Goal: Task Accomplishment & Management: Complete application form

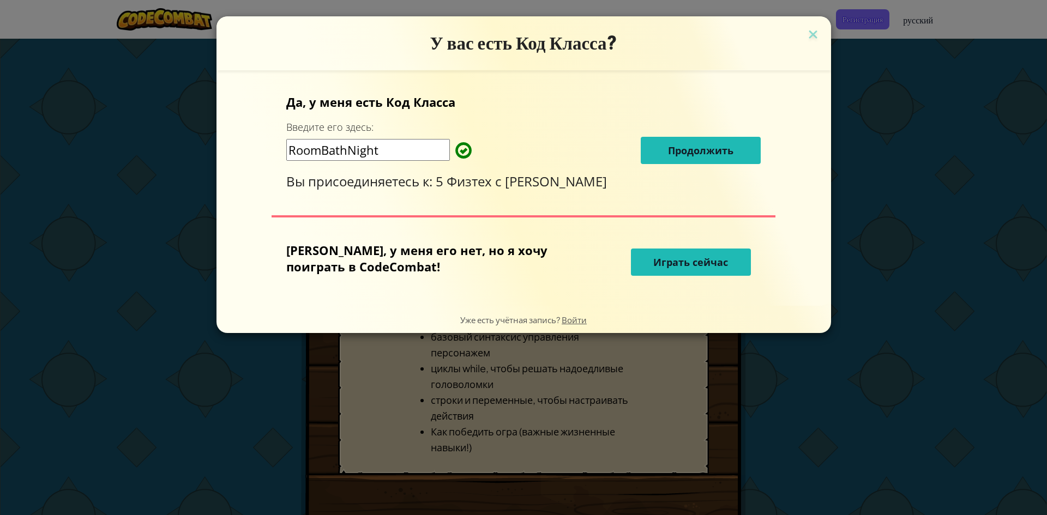
click at [707, 153] on button "Продолжить" at bounding box center [701, 150] width 120 height 27
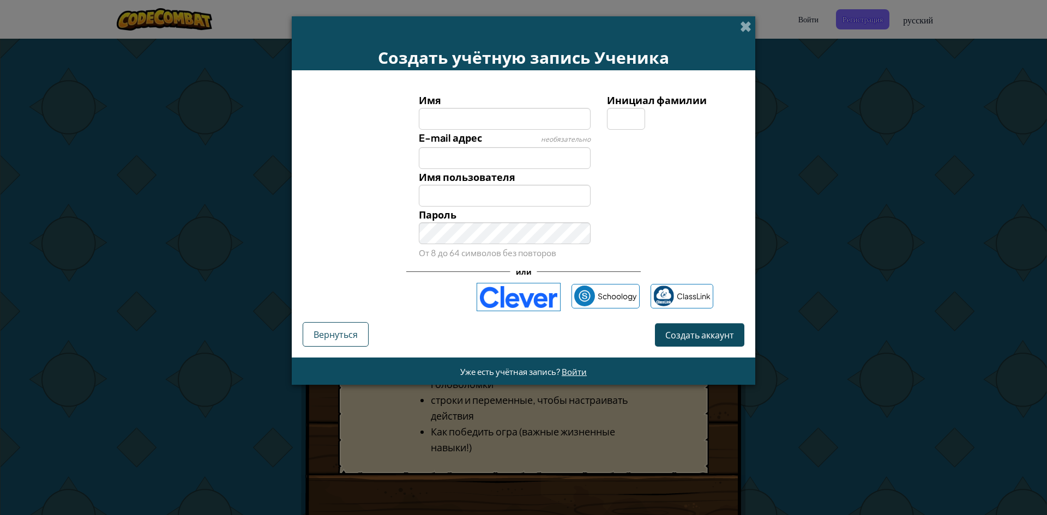
click at [509, 125] on input "Имя" at bounding box center [505, 119] width 172 height 22
click at [502, 124] on input "Имя" at bounding box center [505, 119] width 172 height 22
drag, startPoint x: 624, startPoint y: 214, endPoint x: 578, endPoint y: 173, distance: 61.8
click at [623, 214] on div "Пароль От 8 до 64 символов без повторов" at bounding box center [523, 234] width 453 height 54
click at [490, 122] on input "Имя" at bounding box center [505, 119] width 172 height 22
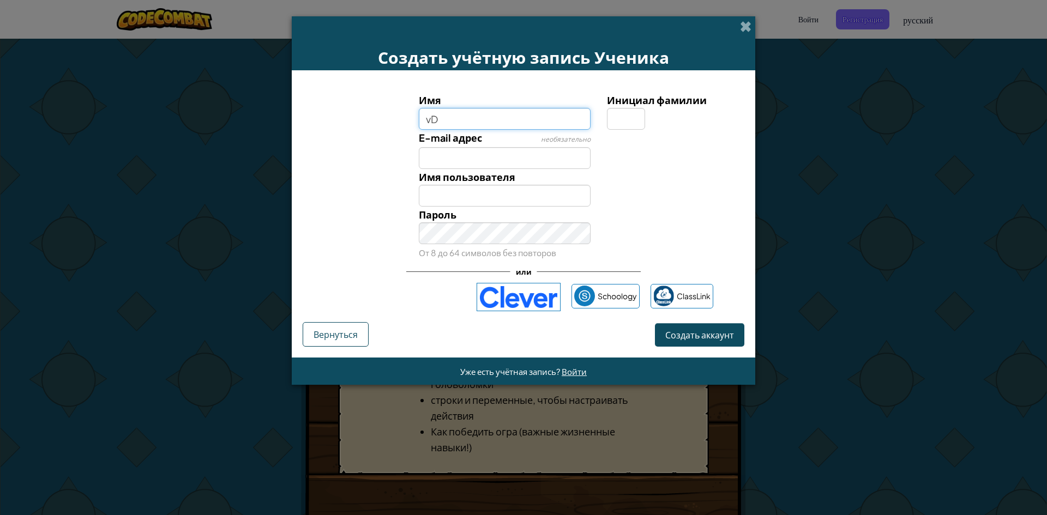
type input "v"
type input "m"
drag, startPoint x: 595, startPoint y: 107, endPoint x: 615, endPoint y: 110, distance: 20.3
click at [600, 105] on div "Имя Mansur Инициал фамилии" at bounding box center [523, 111] width 453 height 38
type input "Mansur"
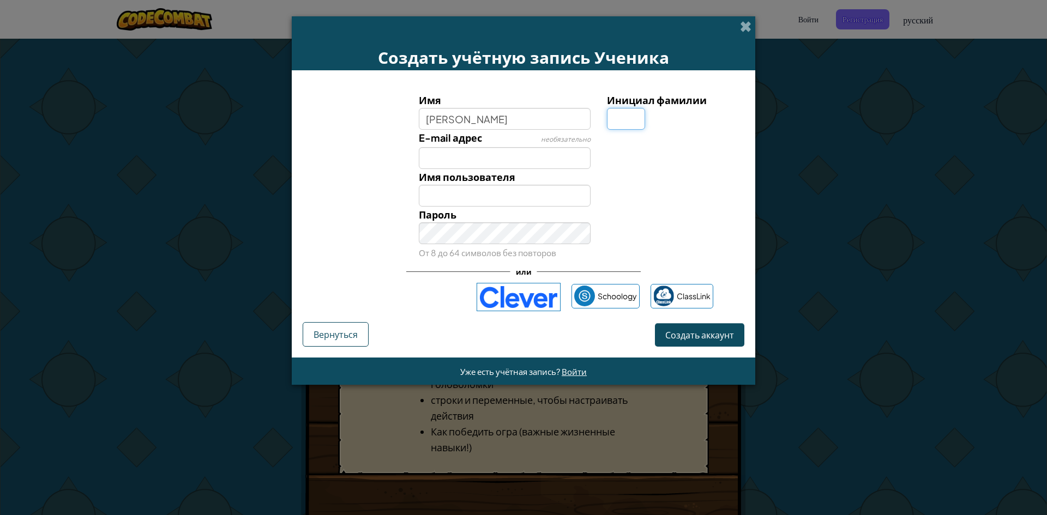
type input "Mansur"
click at [623, 117] on input "Инициал фамилии" at bounding box center [626, 119] width 38 height 22
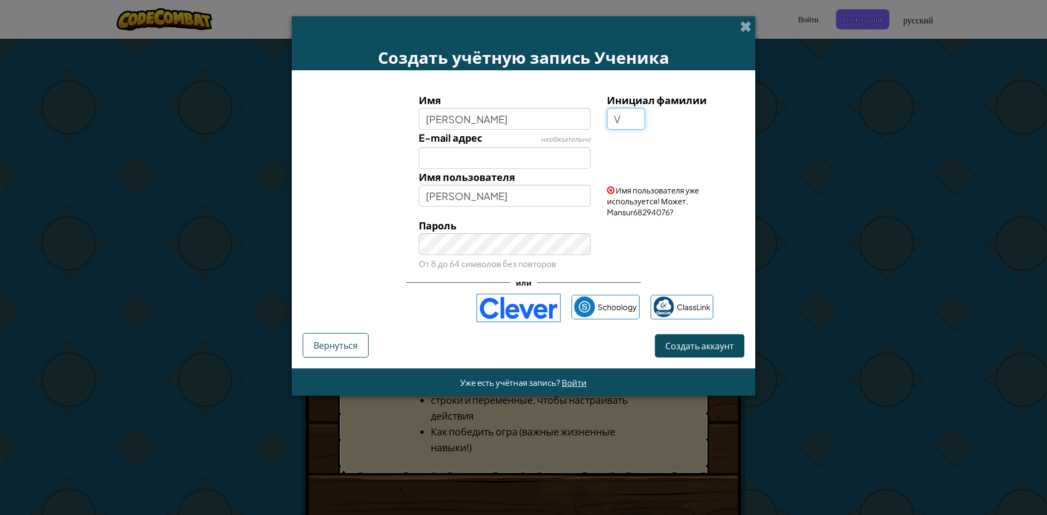
type input "V"
type input "MansurV"
click at [506, 162] on input "E-mail адрес" at bounding box center [505, 158] width 172 height 22
click at [490, 163] on input "E-mail адрес" at bounding box center [505, 158] width 172 height 22
click at [357, 244] on div "Пароль От 8 до 64 символов без повторов" at bounding box center [523, 245] width 453 height 54
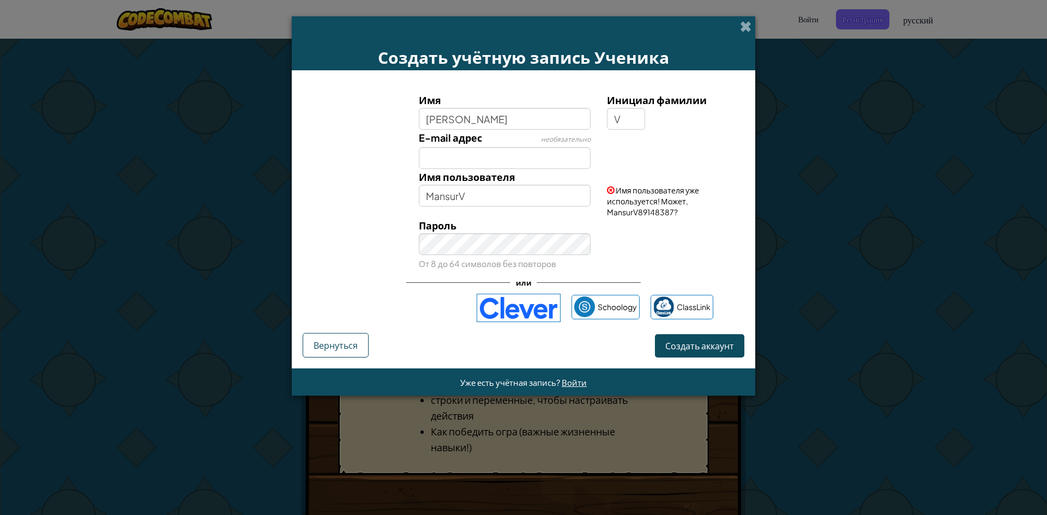
drag, startPoint x: 465, startPoint y: 268, endPoint x: 462, endPoint y: 274, distance: 6.6
click at [462, 271] on div "Пароль От 8 до 64 символов без повторов" at bounding box center [505, 245] width 189 height 54
click at [462, 274] on div "или" at bounding box center [523, 283] width 234 height 22
click at [496, 275] on div "или" at bounding box center [523, 283] width 234 height 22
click at [506, 261] on small "От 8 до 64 символов без повторов" at bounding box center [487, 263] width 137 height 10
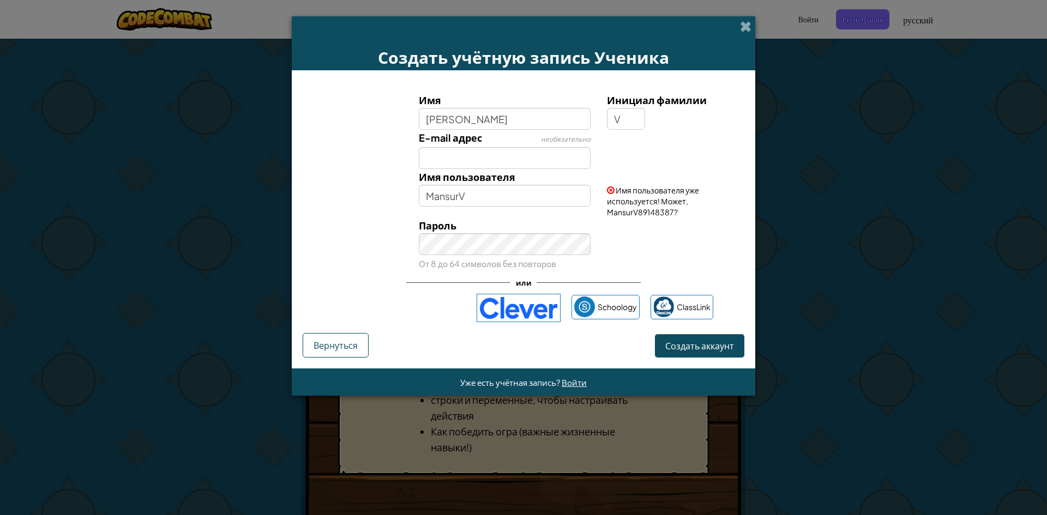
drag, startPoint x: 418, startPoint y: 274, endPoint x: 448, endPoint y: 274, distance: 30.0
click at [423, 275] on div "или" at bounding box center [523, 283] width 234 height 22
click at [450, 274] on div "или" at bounding box center [523, 283] width 234 height 22
click at [961, 231] on div "Создать учётную запись Ученика Имя Mansur Инициал фамилии V E-mail адрес необяз…" at bounding box center [523, 257] width 1047 height 515
click at [713, 349] on span "Создать аккаунт" at bounding box center [699, 345] width 69 height 11
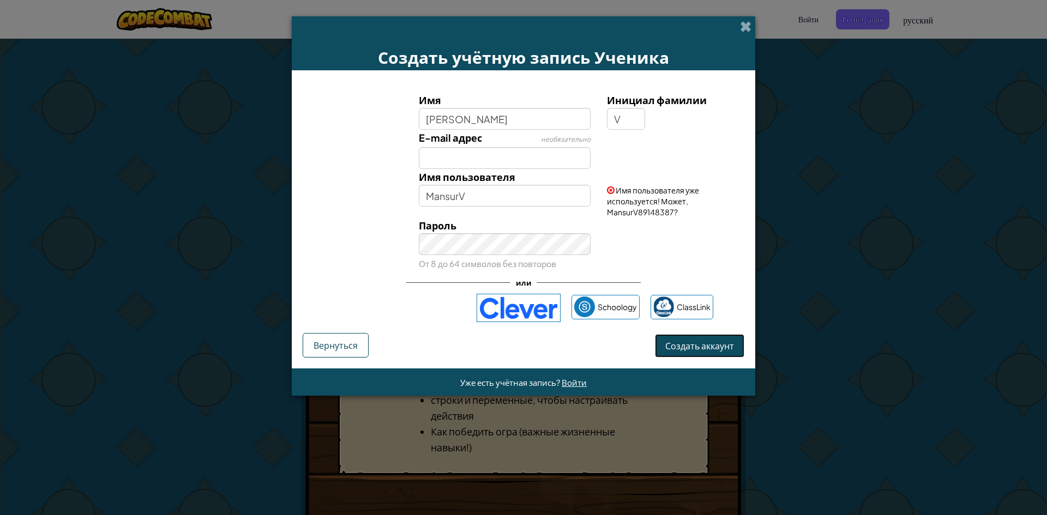
click at [713, 345] on button "Создать аккаунт" at bounding box center [699, 345] width 89 height 23
click at [712, 345] on button "Создать аккаунт" at bounding box center [699, 345] width 89 height 23
click at [711, 346] on button "Создать аккаунт" at bounding box center [699, 345] width 89 height 23
click at [708, 346] on button "Создать аккаунт" at bounding box center [699, 345] width 89 height 23
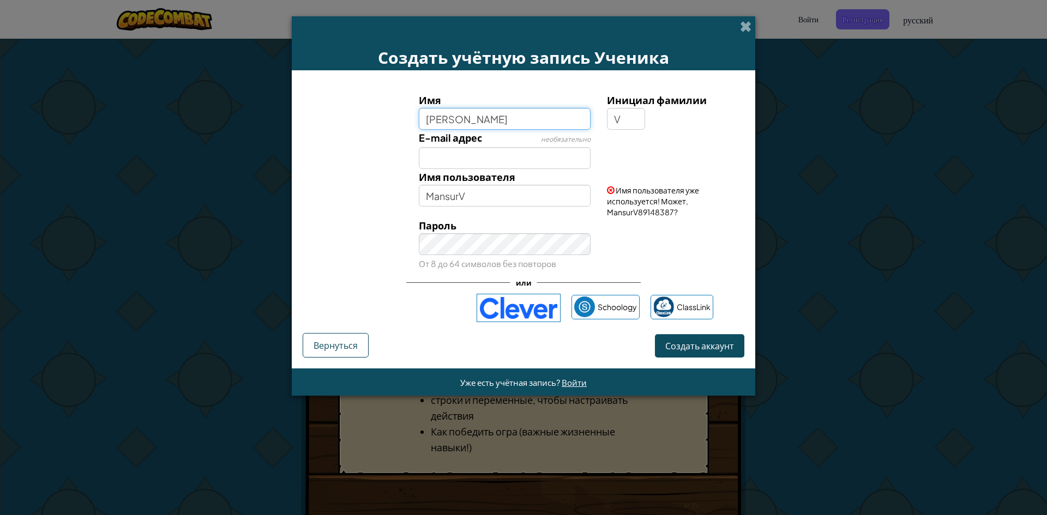
click at [502, 120] on input "Mansur" at bounding box center [505, 119] width 172 height 22
type input "Mansur14"
type input "Mansur14V"
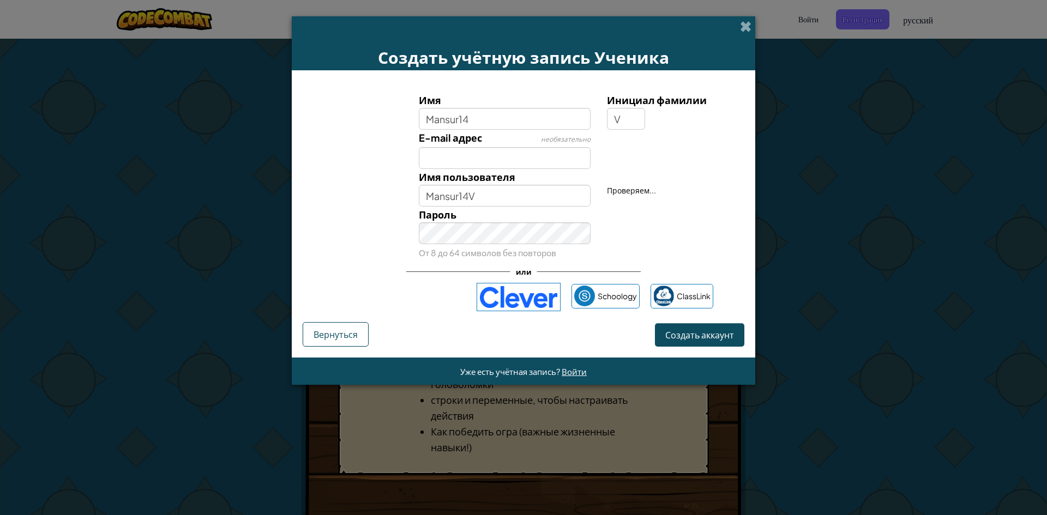
click at [611, 155] on div "E-mail адрес необязательно" at bounding box center [523, 149] width 453 height 39
click at [731, 335] on button "Создать аккаунт" at bounding box center [699, 334] width 89 height 23
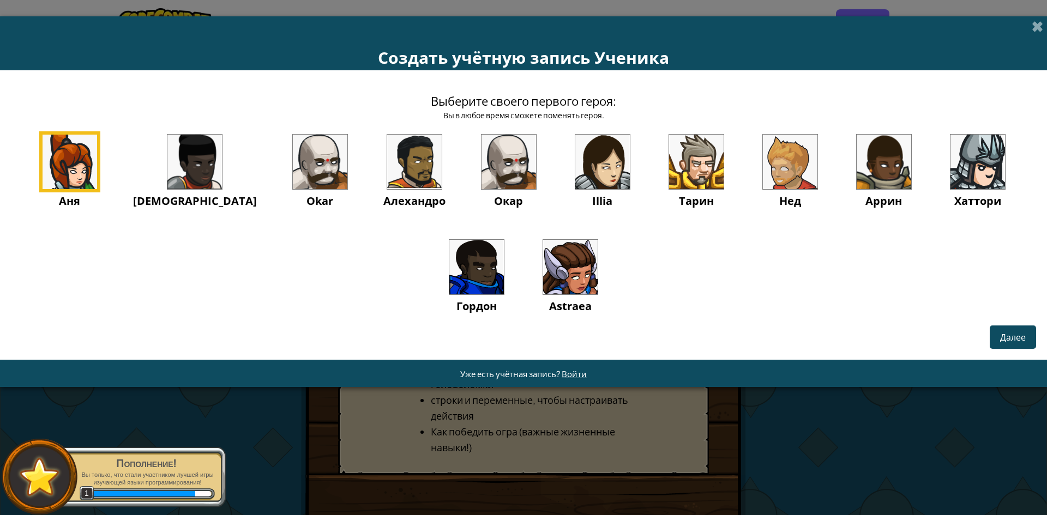
click at [500, 168] on img at bounding box center [509, 162] width 55 height 55
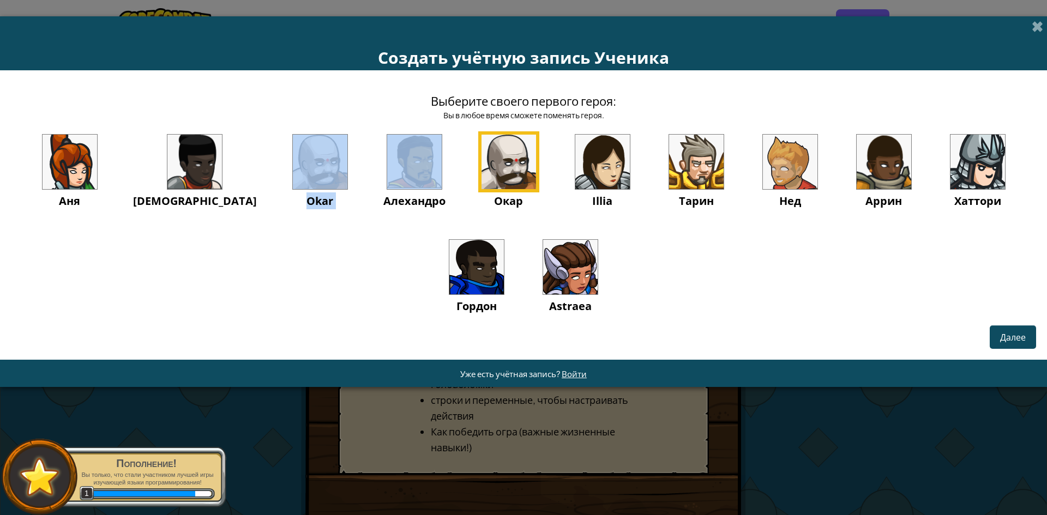
click at [346, 166] on div "Аня Ида Okar Алехандро Окар Illia Тарин Нед Аррин Хаттори Гордон Astraea" at bounding box center [523, 236] width 1025 height 211
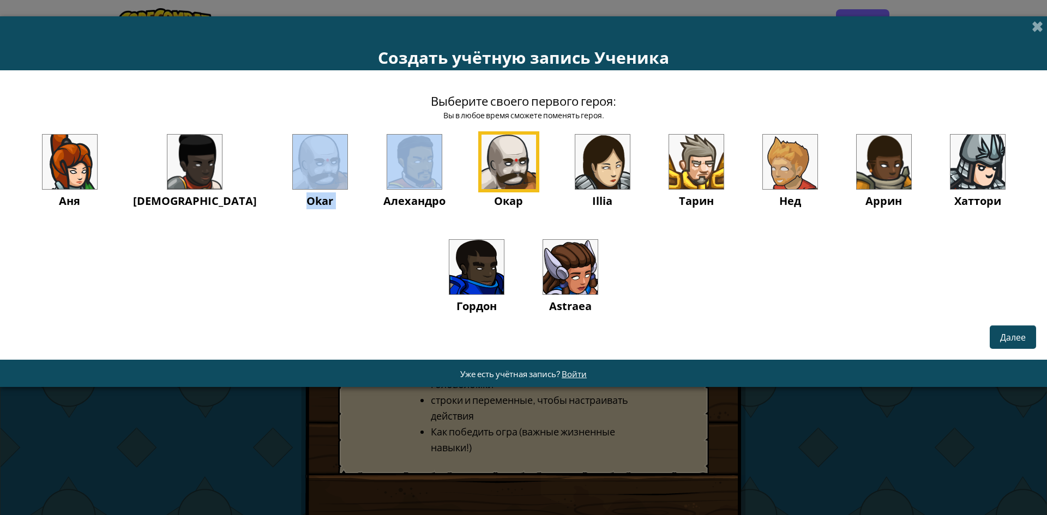
click at [763, 165] on img at bounding box center [790, 162] width 55 height 55
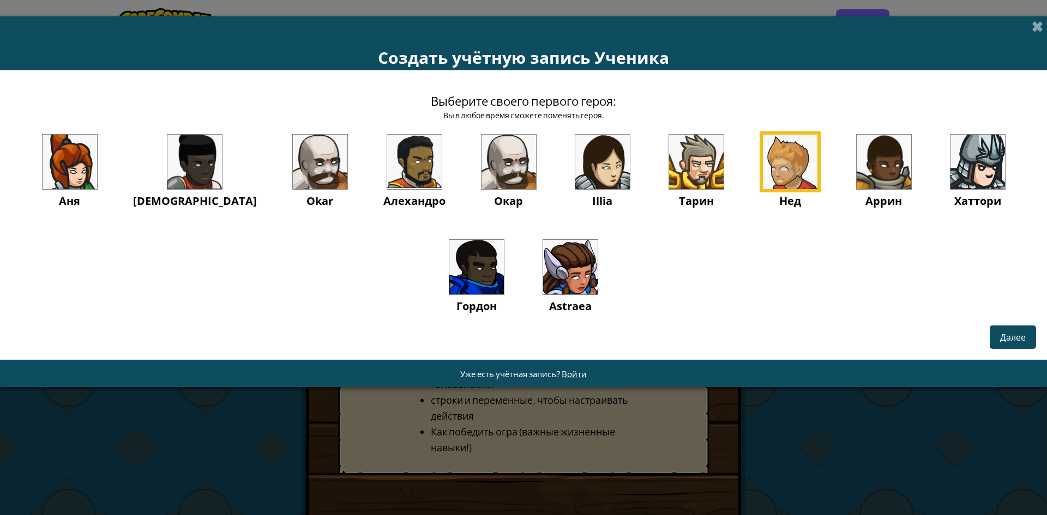
click at [763, 168] on img at bounding box center [790, 162] width 55 height 55
click at [302, 155] on img at bounding box center [320, 162] width 55 height 55
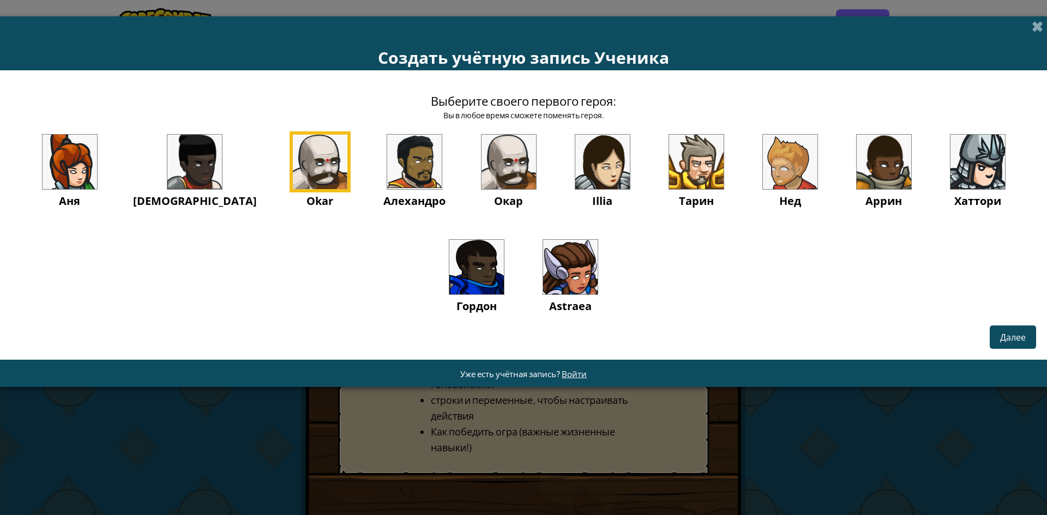
click at [492, 160] on img at bounding box center [509, 162] width 55 height 55
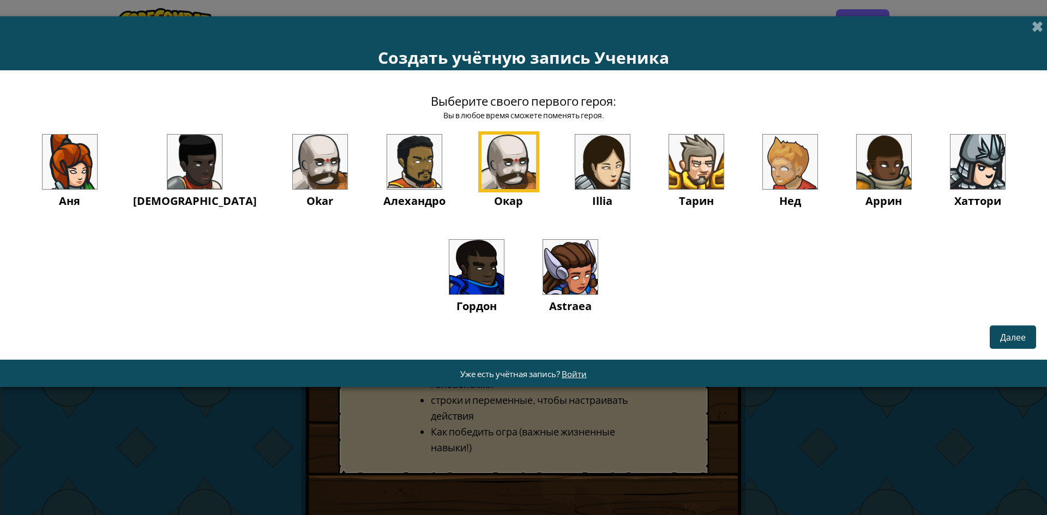
click at [488, 160] on img at bounding box center [509, 162] width 55 height 55
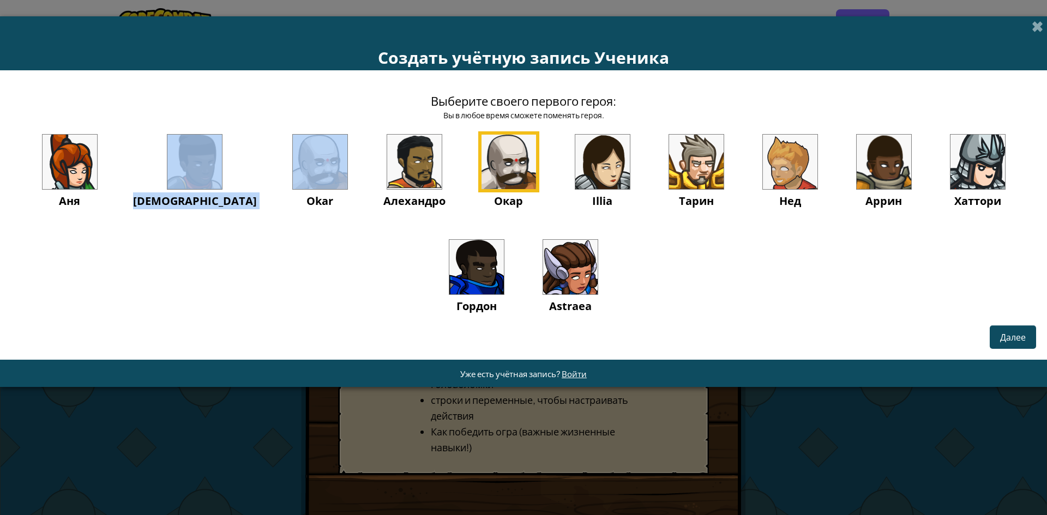
drag, startPoint x: 230, startPoint y: 95, endPoint x: 260, endPoint y: 101, distance: 29.9
click at [242, 97] on div "Выберите своего первого героя: Вы в любое время сможете поменять героя. Аня Ида…" at bounding box center [523, 203] width 1025 height 244
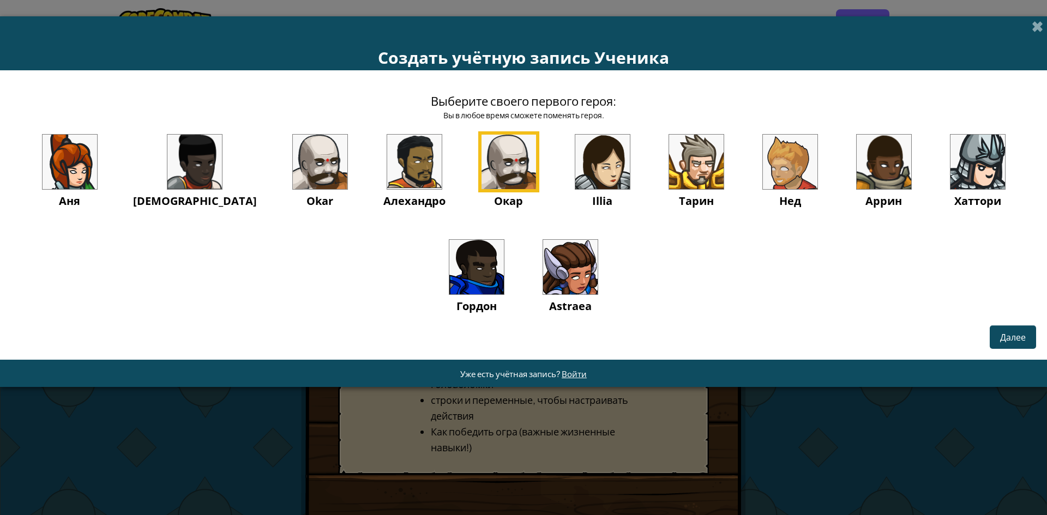
click at [695, 177] on div "Тарин" at bounding box center [696, 170] width 61 height 78
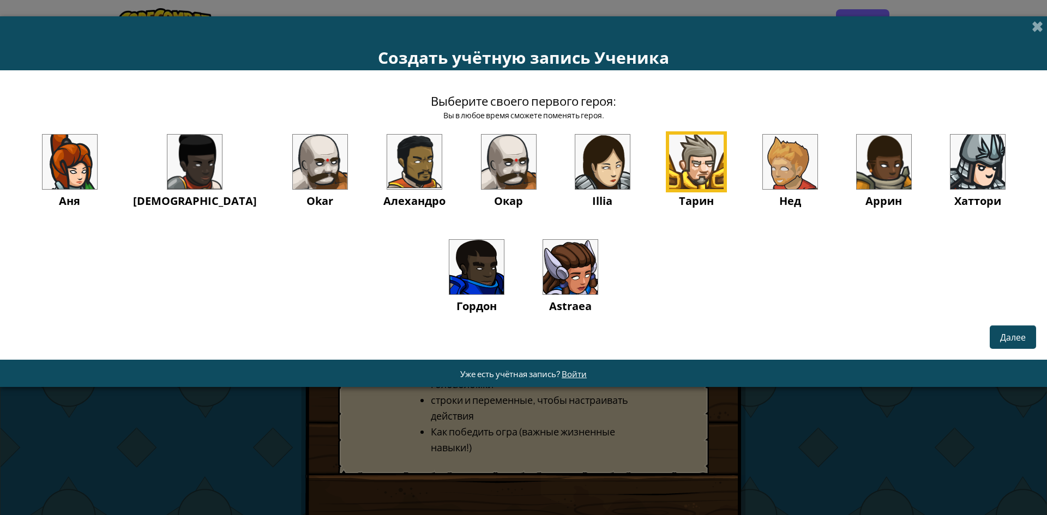
click at [810, 308] on div "Аня Ида Okar Алехандро Окар Illia Тарин Нед Аррин Хаттори Гордон Astraea" at bounding box center [523, 236] width 1025 height 211
drag, startPoint x: 814, startPoint y: 299, endPoint x: 741, endPoint y: 206, distance: 118.1
click at [760, 206] on div "Нед" at bounding box center [790, 170] width 61 height 78
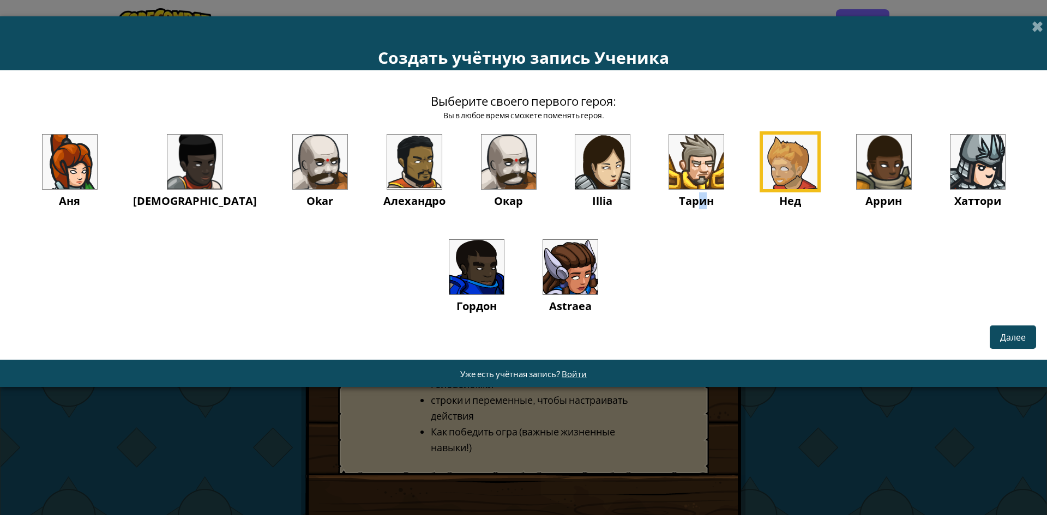
click at [671, 192] on div "Тарин" at bounding box center [696, 170] width 61 height 78
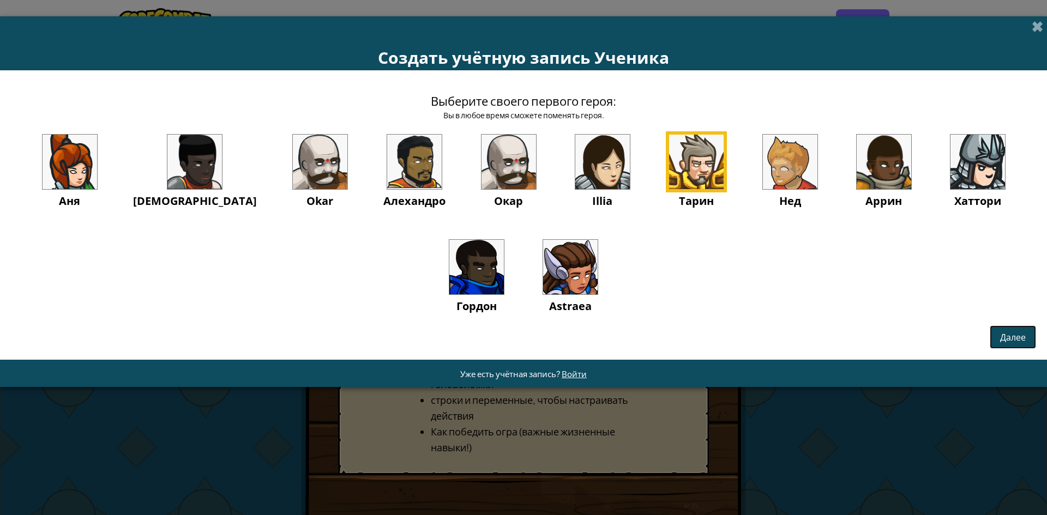
click at [1023, 342] on span "Далее" at bounding box center [1013, 337] width 26 height 11
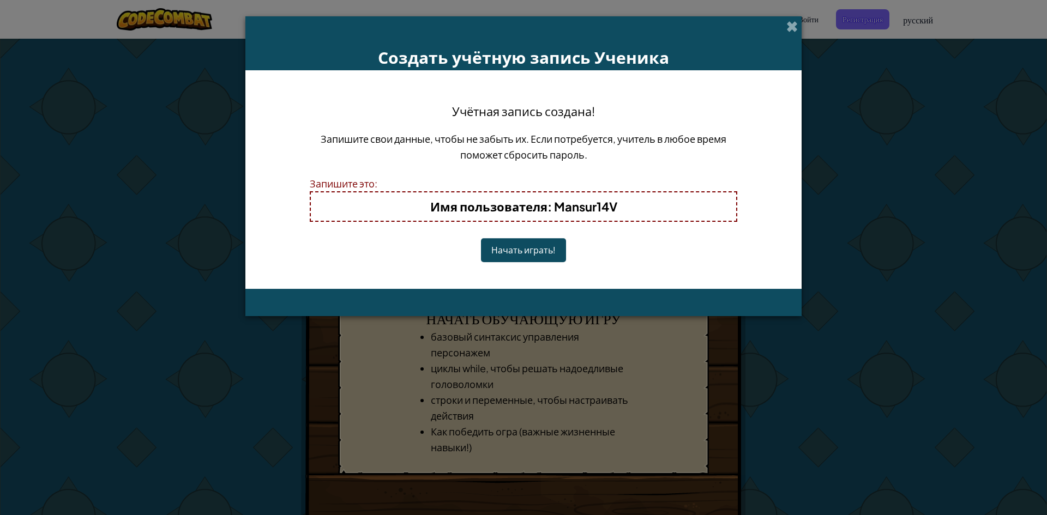
click at [545, 248] on button "Начать играть!" at bounding box center [523, 249] width 85 height 23
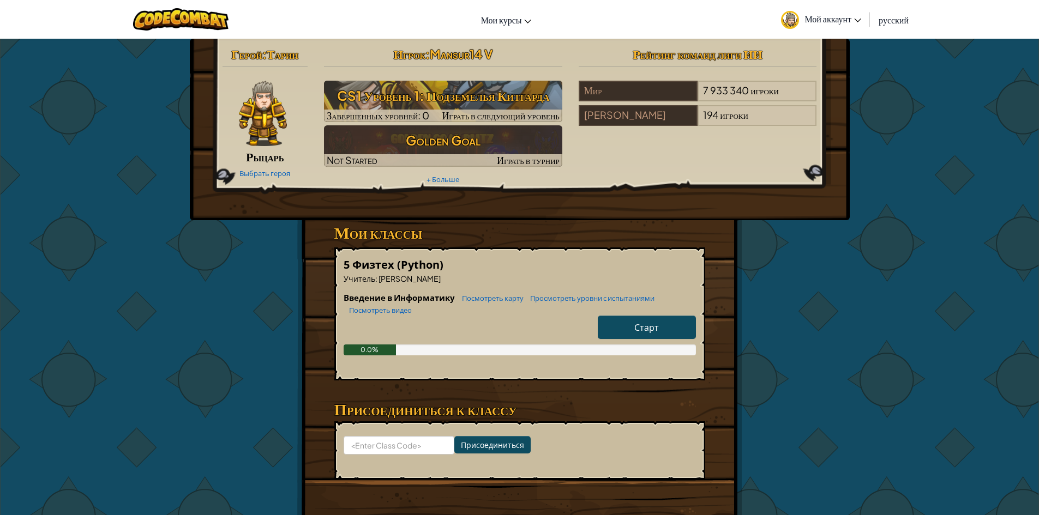
click at [652, 330] on span "Старт" at bounding box center [646, 327] width 25 height 11
click at [648, 330] on span "Старт" at bounding box center [646, 327] width 25 height 11
click at [646, 331] on span "Старт" at bounding box center [646, 327] width 25 height 11
select select "ru"
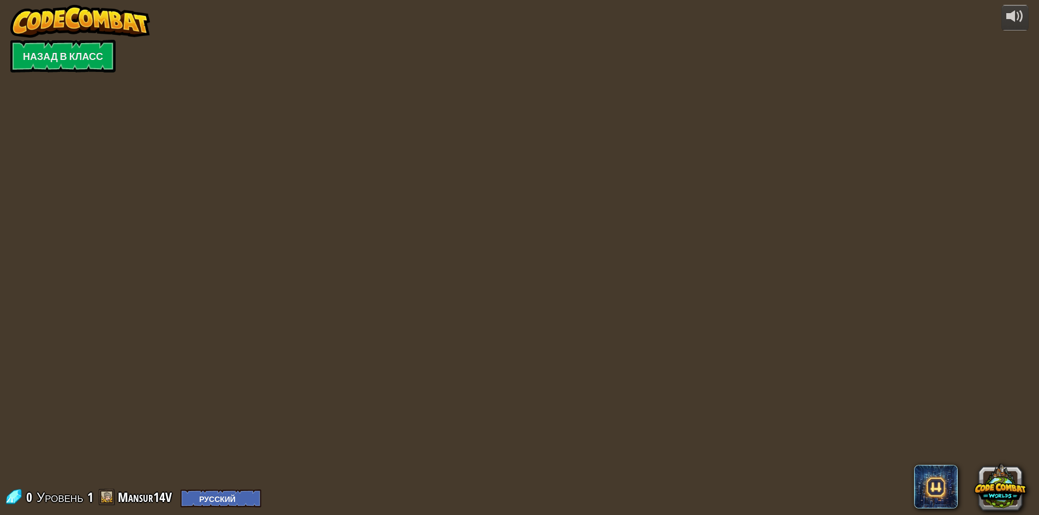
click at [645, 331] on div "powered by Назад в класс 0 Уровень 1 Mansur14V English ([GEOGRAPHIC_DATA]) Engl…" at bounding box center [519, 257] width 1039 height 515
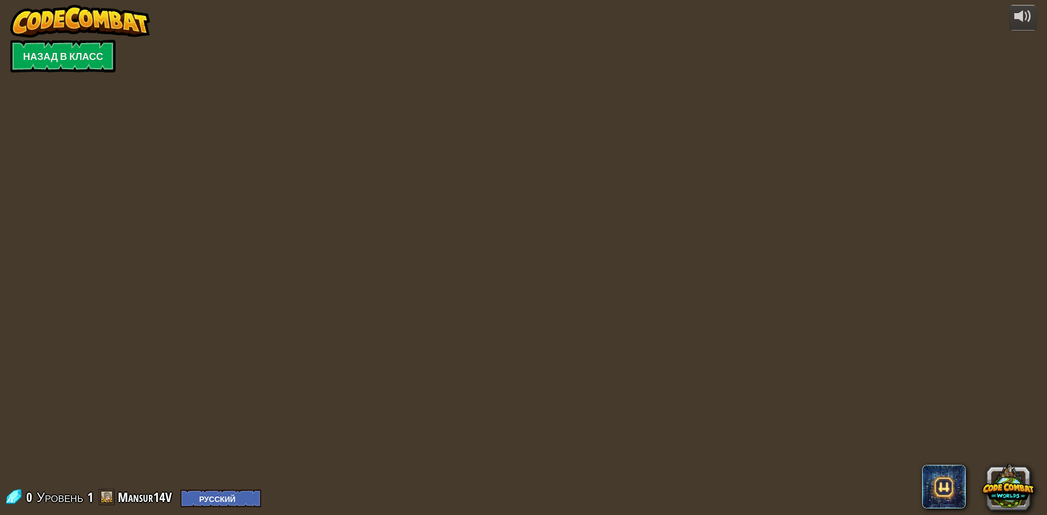
select select "ru"
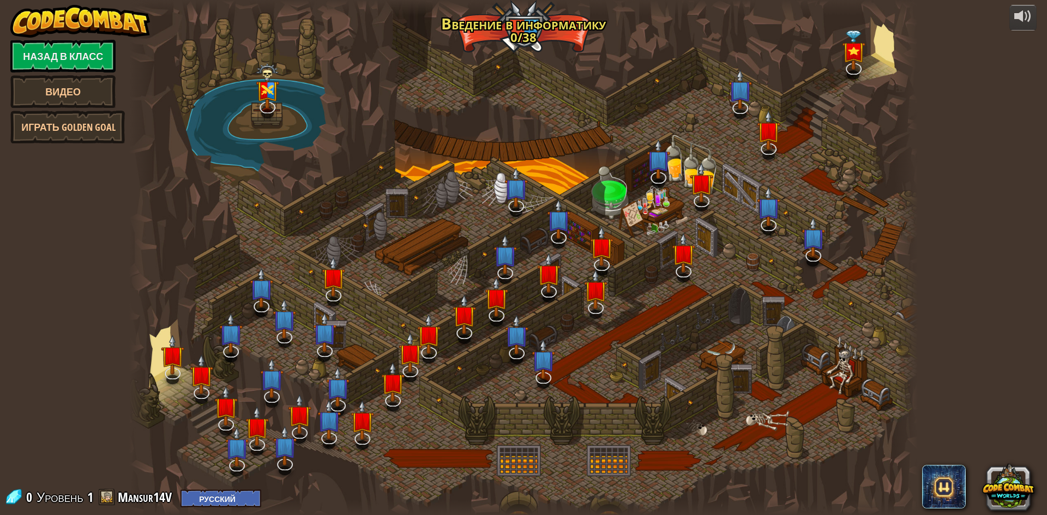
select select "ru"
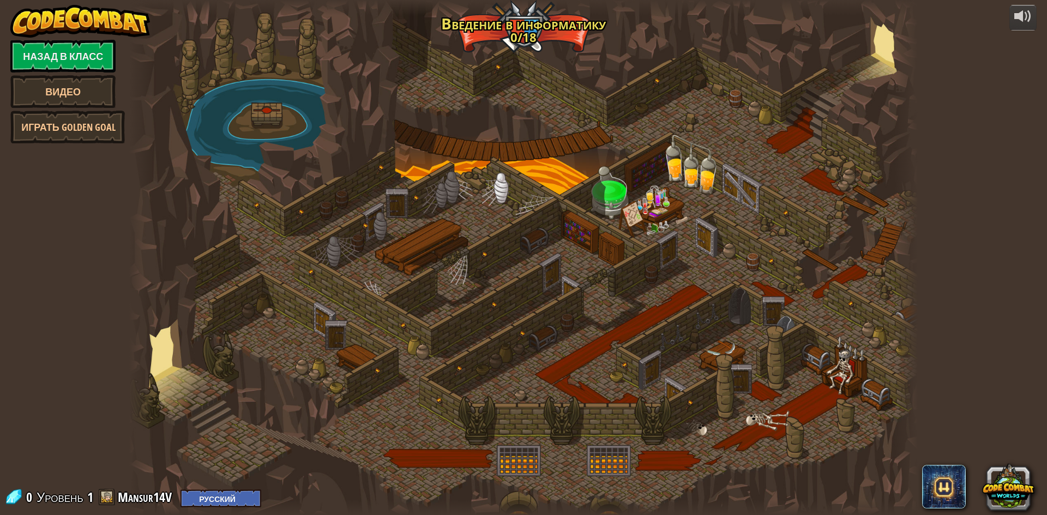
select select "ru"
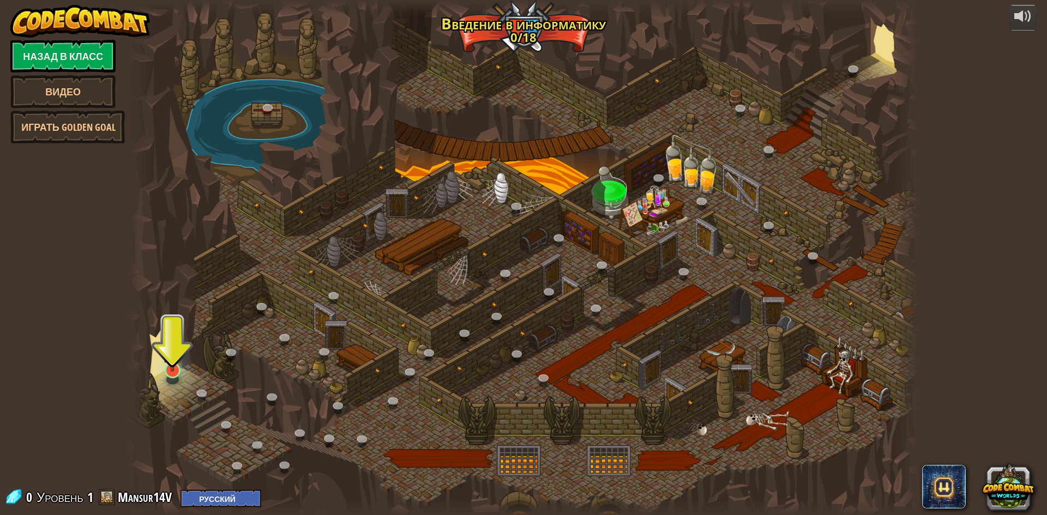
drag, startPoint x: 183, startPoint y: 375, endPoint x: 170, endPoint y: 374, distance: 13.1
click at [179, 375] on div at bounding box center [173, 371] width 16 height 16
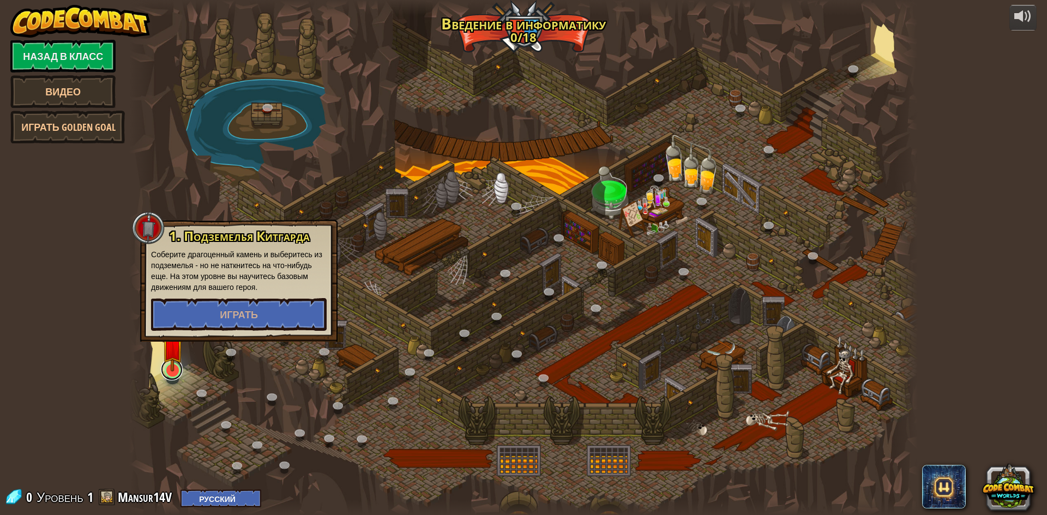
click at [174, 372] on link at bounding box center [172, 370] width 22 height 22
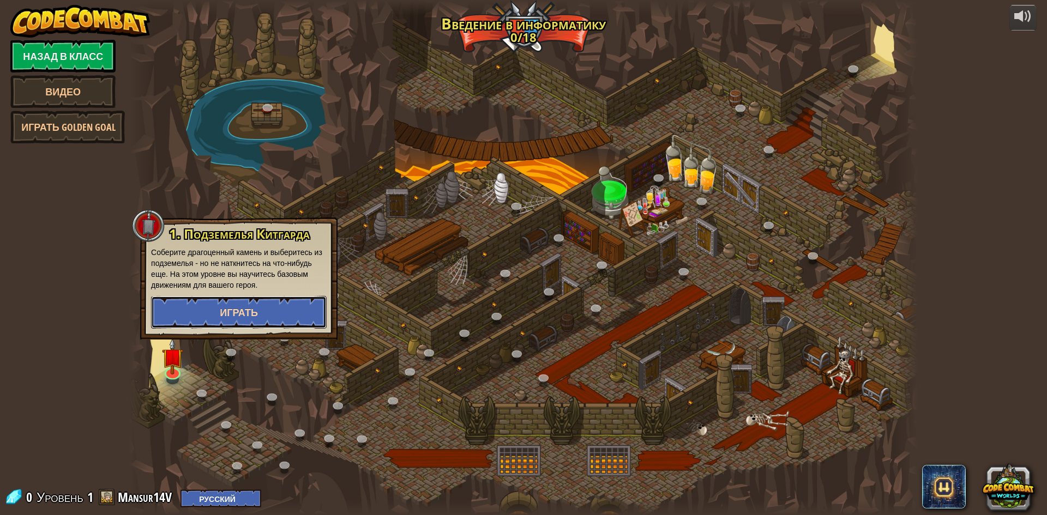
click at [256, 300] on button "Играть" at bounding box center [239, 312] width 176 height 33
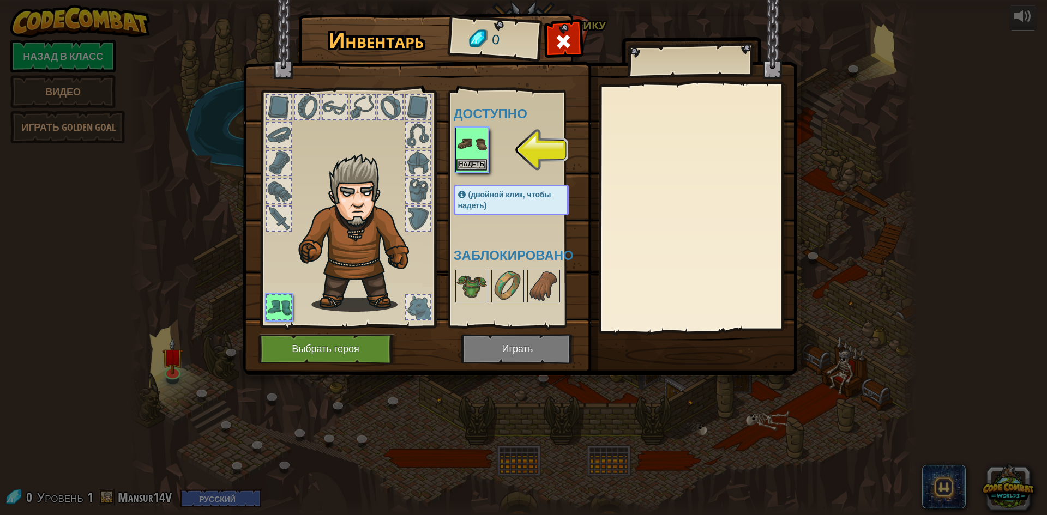
drag, startPoint x: 488, startPoint y: 139, endPoint x: 468, endPoint y: 165, distance: 33.5
click at [430, 179] on div "Инвентарь 0 Доступно [PERSON_NAME] (двойной клик, чтобы надеть) Заблокировано […" at bounding box center [523, 196] width 555 height 360
click at [468, 165] on button "Надеть" at bounding box center [471, 164] width 31 height 11
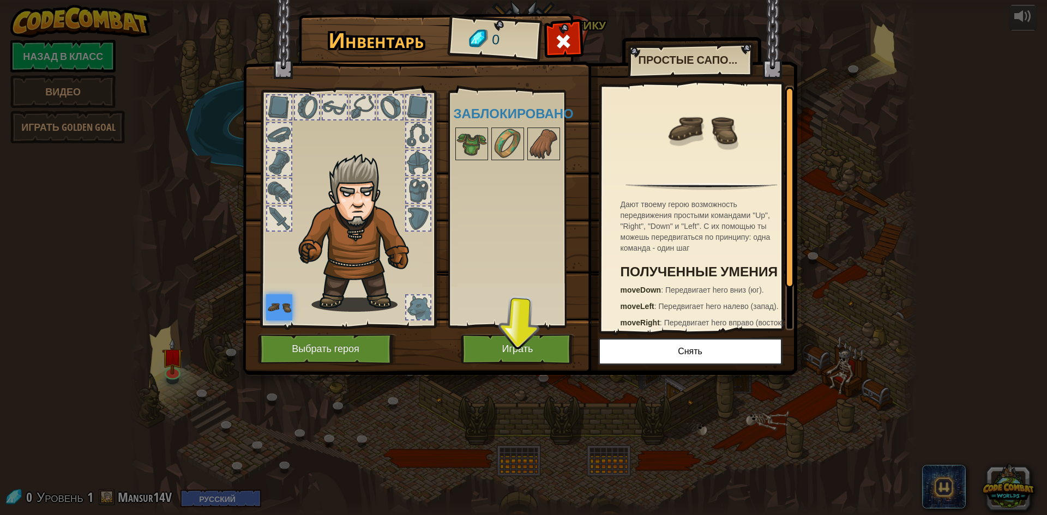
click at [412, 152] on div at bounding box center [418, 163] width 24 height 24
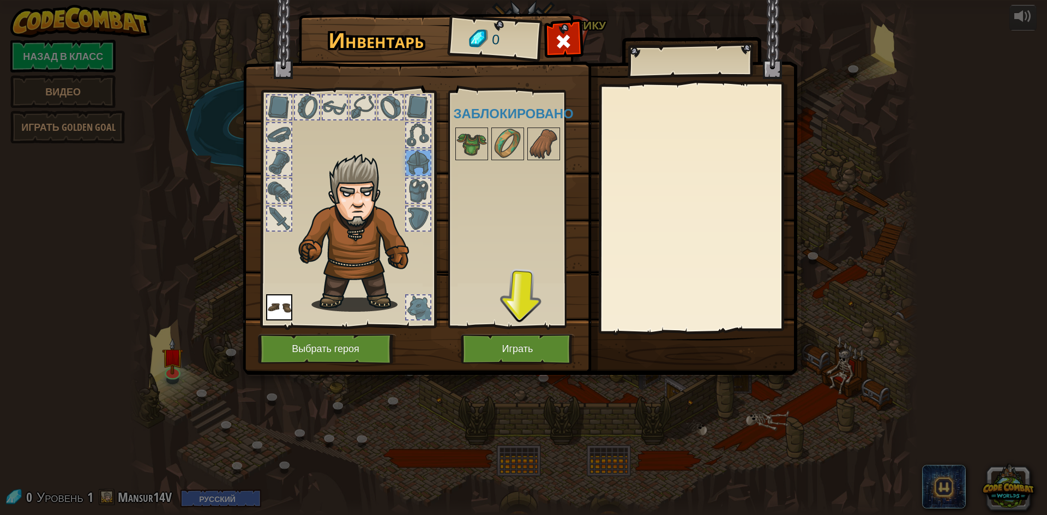
drag, startPoint x: 417, startPoint y: 105, endPoint x: 404, endPoint y: 100, distance: 14.5
click at [417, 105] on div at bounding box center [418, 107] width 24 height 24
click at [371, 97] on div at bounding box center [363, 107] width 24 height 24
click at [526, 355] on button "Играть" at bounding box center [518, 349] width 114 height 30
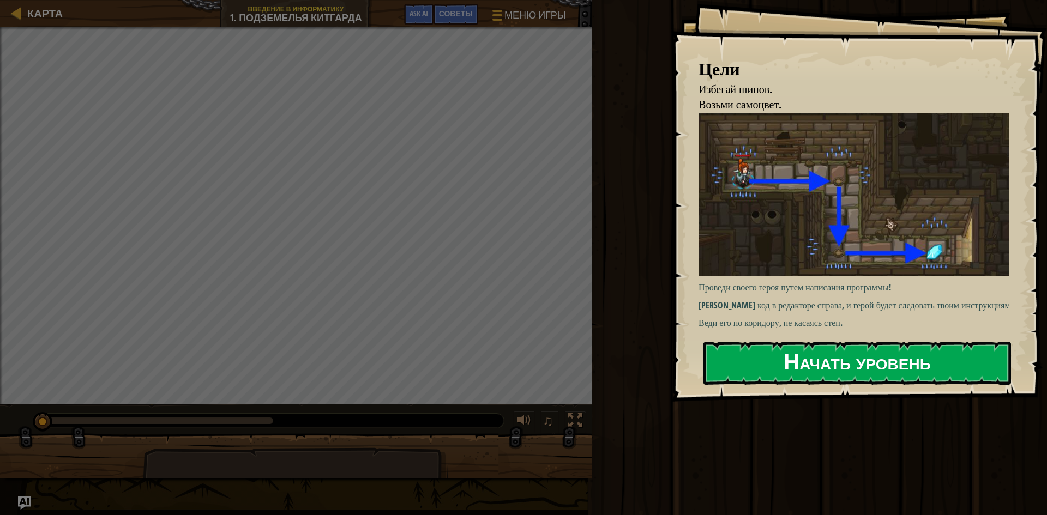
click at [808, 365] on button "Начать уровень" at bounding box center [857, 363] width 308 height 43
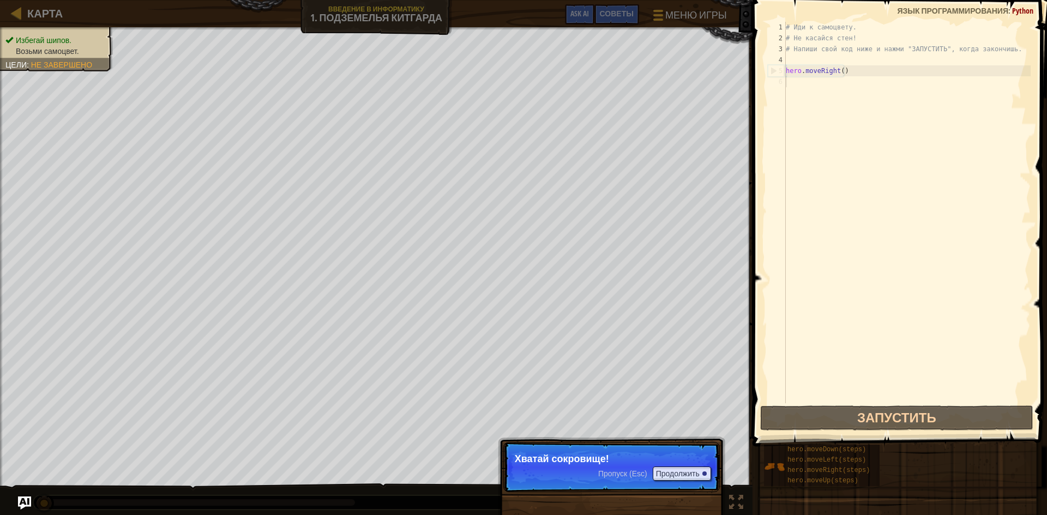
click at [573, 454] on p "Хватай сокровище!" at bounding box center [612, 459] width 194 height 11
click at [671, 471] on button "Продолжить" at bounding box center [682, 474] width 58 height 14
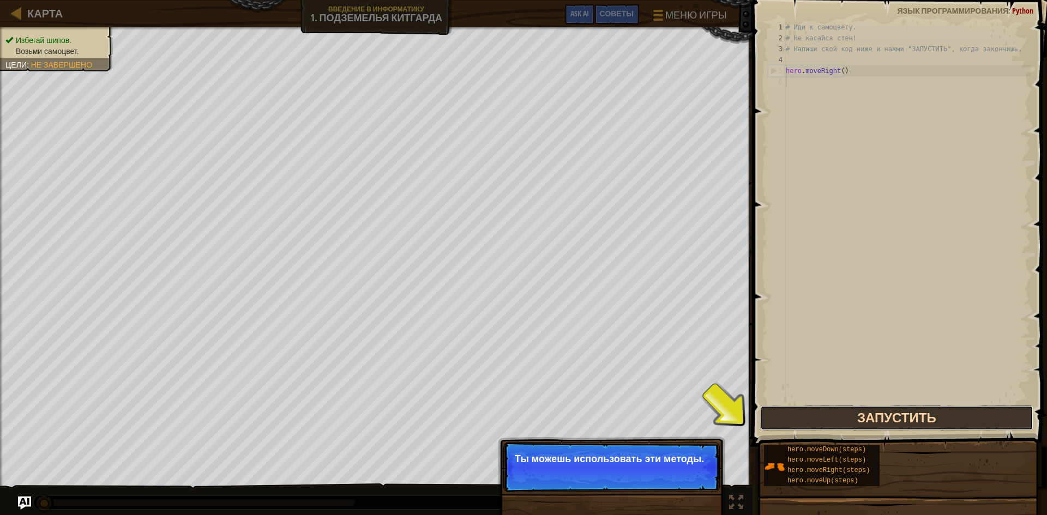
click at [840, 421] on button "Запустить" at bounding box center [896, 418] width 273 height 25
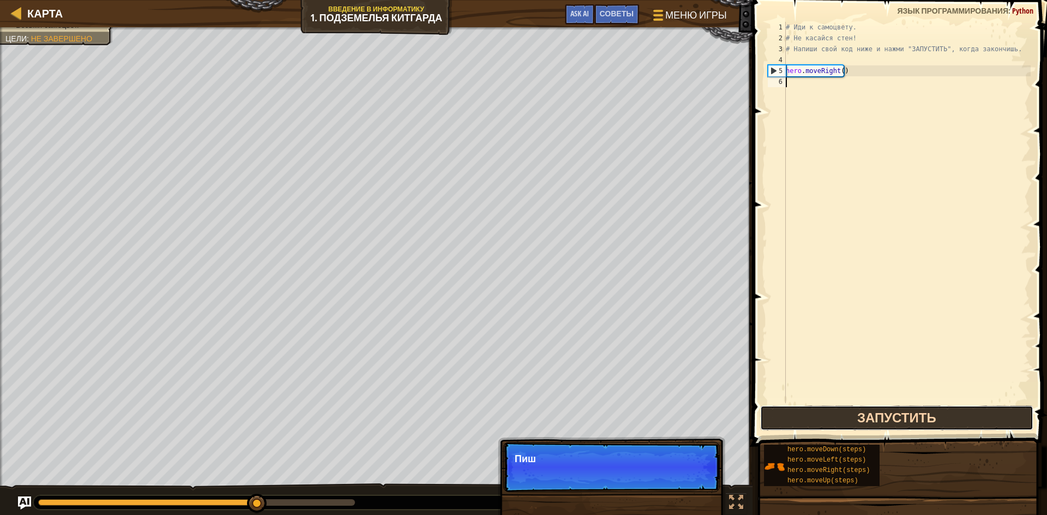
click at [852, 411] on button "Запустить" at bounding box center [896, 418] width 273 height 25
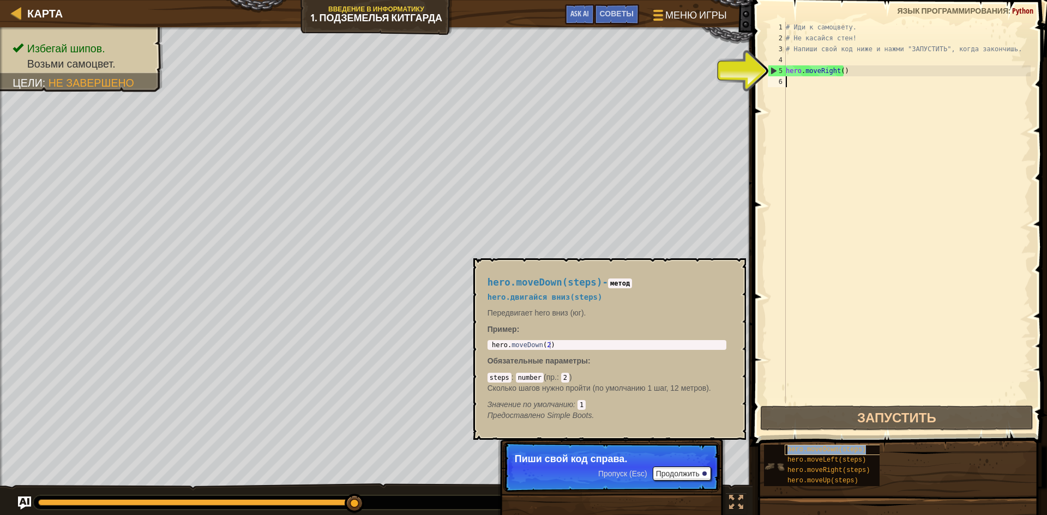
click at [862, 449] on div "hero.moveDown(steps)" at bounding box center [837, 450] width 105 height 10
click at [837, 446] on span "hero.moveDown(steps)" at bounding box center [826, 450] width 79 height 8
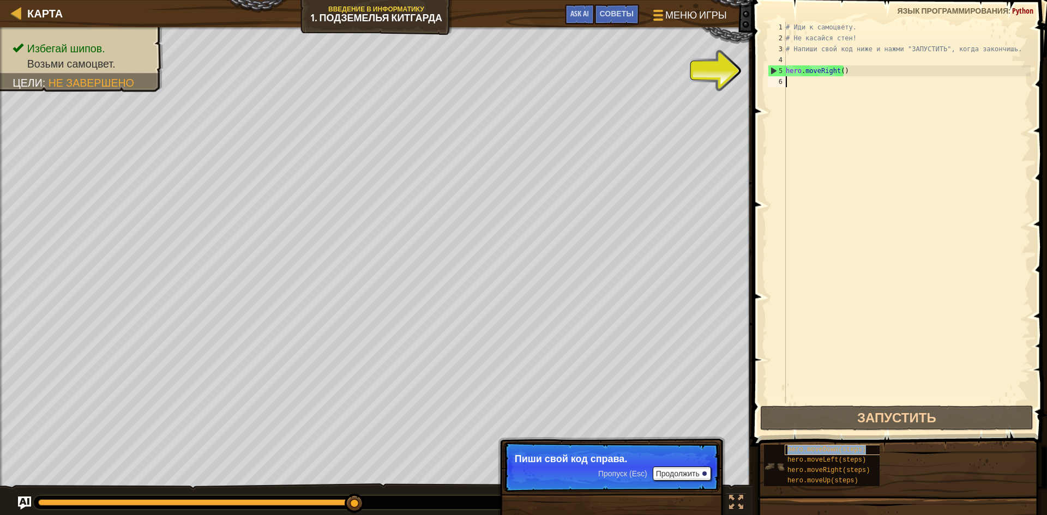
click at [837, 447] on span "hero.moveDown(steps)" at bounding box center [826, 450] width 79 height 8
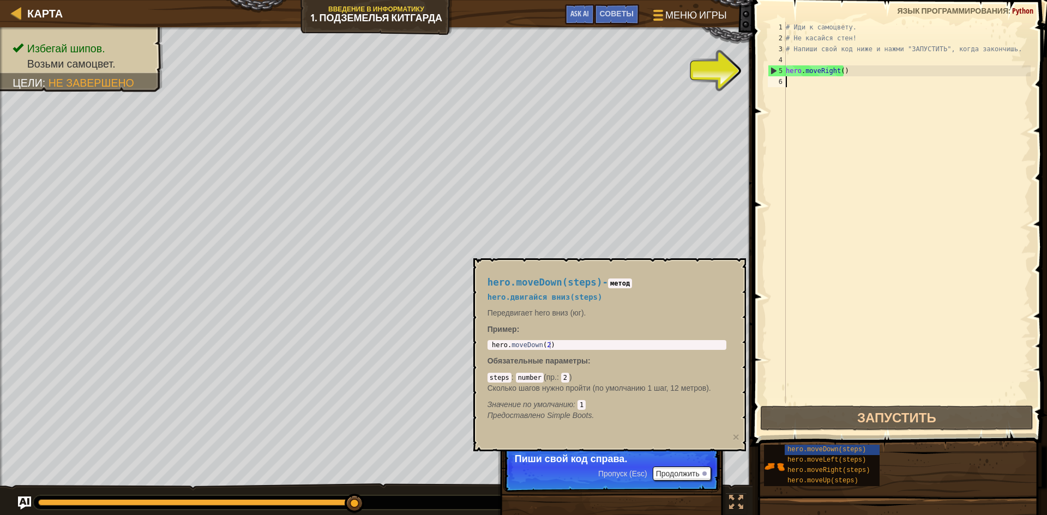
type textarea "hero.moveDown(2)"
click at [568, 345] on div "hero . moveDown ( 2 )" at bounding box center [607, 352] width 234 height 23
click at [679, 471] on button "Продолжить" at bounding box center [682, 474] width 58 height 14
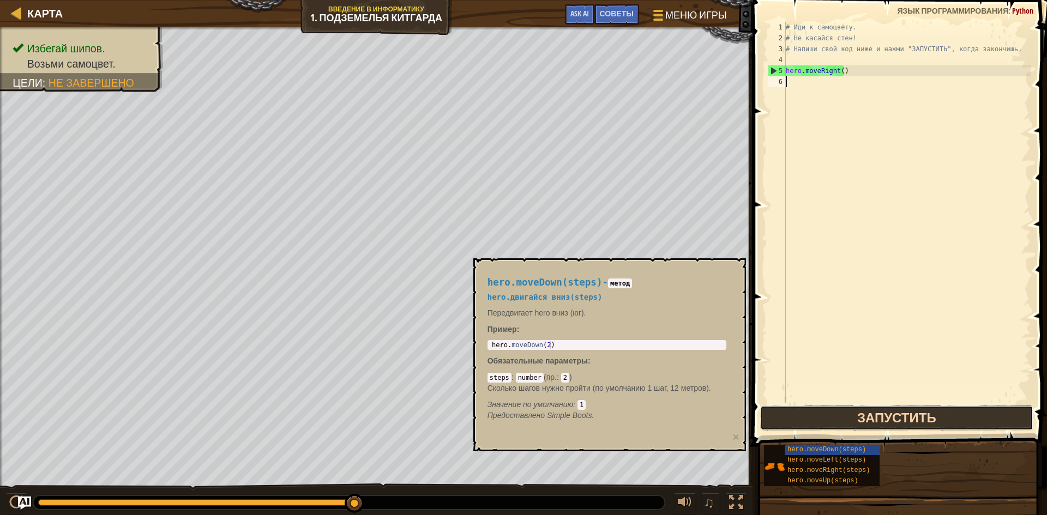
click at [815, 418] on button "Запустить" at bounding box center [896, 418] width 273 height 25
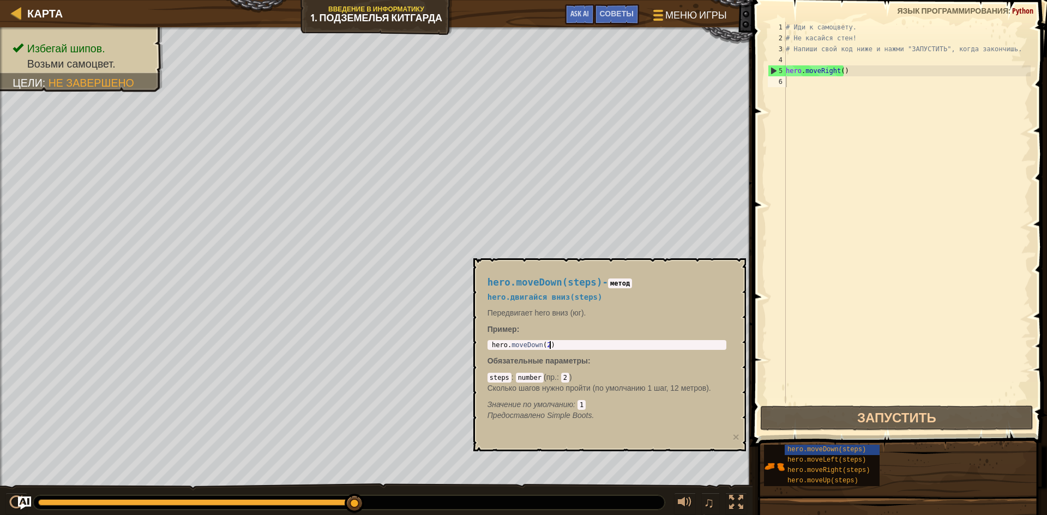
click at [560, 344] on div "hero . moveDown ( 2 )" at bounding box center [607, 352] width 234 height 23
drag, startPoint x: 576, startPoint y: 342, endPoint x: 477, endPoint y: 332, distance: 99.3
click at [477, 332] on div "hero.moveDown(steps) - метод hero.двигайся вниз(steps) Передвигает hero вниз (ю…" at bounding box center [609, 354] width 273 height 193
click at [803, 83] on div "# Иди к самоцвету. # Не касайся стен! # Напиши свой код ниже и нажми "ЗАПУСТИТЬ…" at bounding box center [907, 224] width 247 height 404
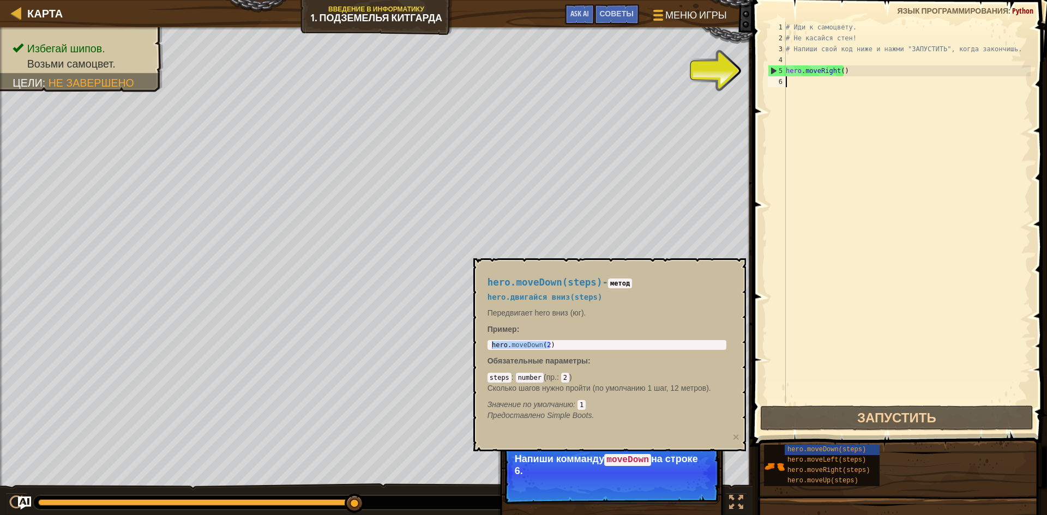
paste textarea "hero.moveDown(2)"
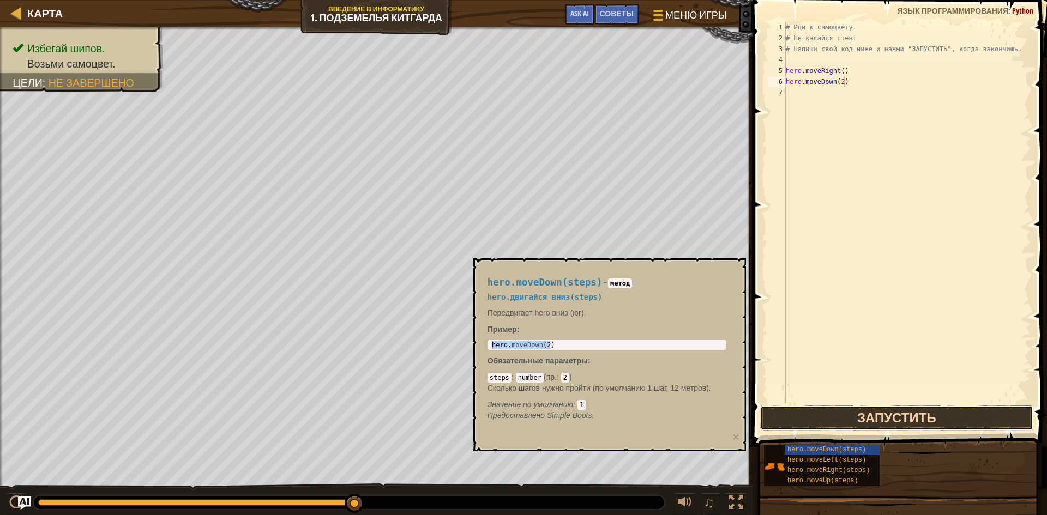
click at [865, 413] on button "Запустить" at bounding box center [896, 418] width 273 height 25
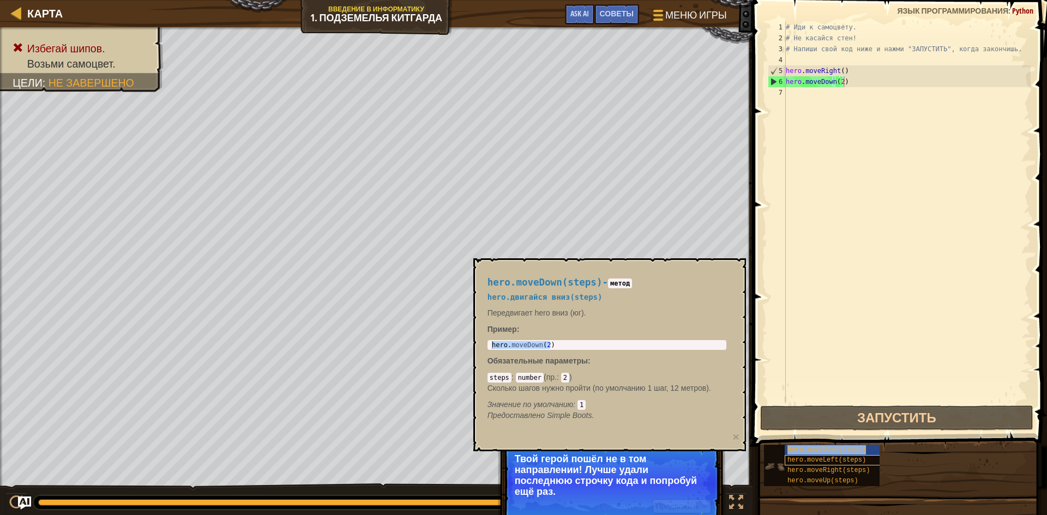
drag, startPoint x: 834, startPoint y: 452, endPoint x: 829, endPoint y: 465, distance: 14.0
click at [832, 453] on span "hero.moveDown(steps)" at bounding box center [826, 450] width 79 height 8
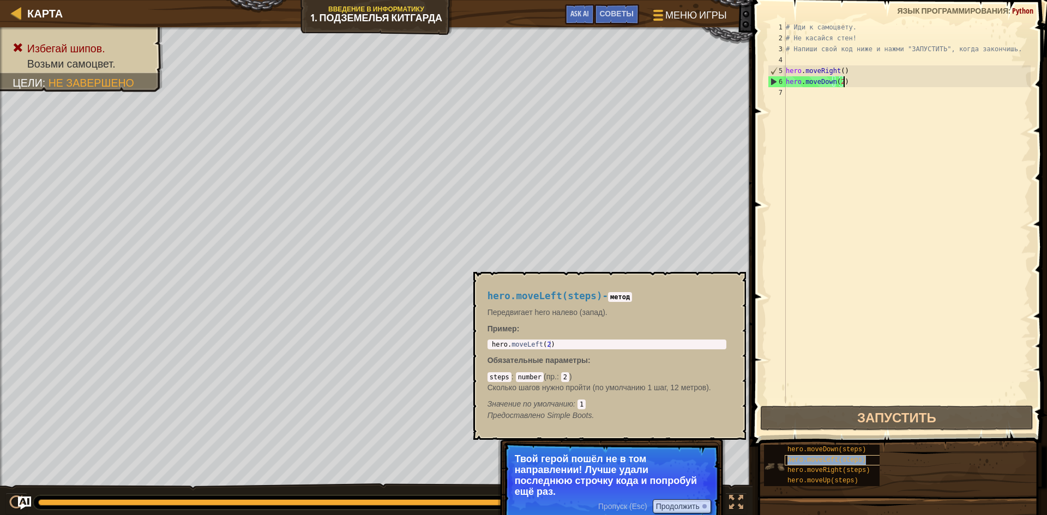
click at [829, 465] on div "hero.moveLeft(steps)" at bounding box center [837, 460] width 105 height 10
click at [832, 458] on div "hero.moveLeft(steps)" at bounding box center [837, 460] width 105 height 10
drag, startPoint x: 842, startPoint y: 477, endPoint x: 727, endPoint y: 401, distance: 137.6
click at [841, 477] on span "hero.moveUp(steps)" at bounding box center [822, 481] width 71 height 8
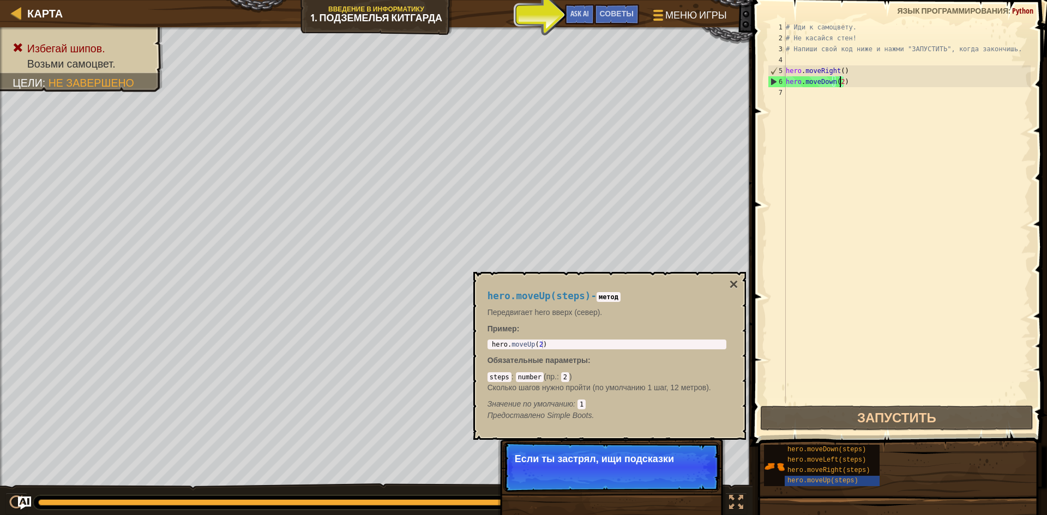
type textarea "hero.moveDown()"
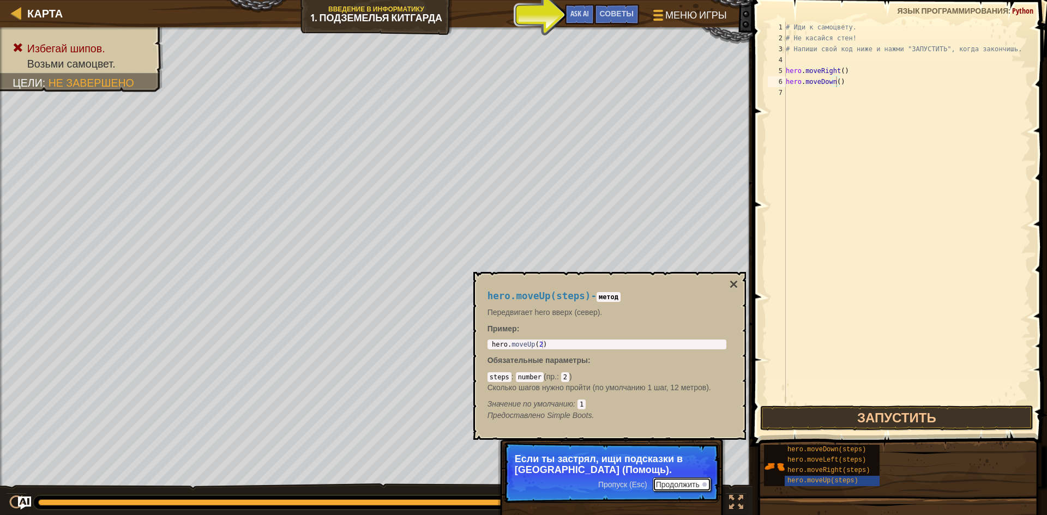
click at [694, 479] on button "Продолжить" at bounding box center [682, 485] width 58 height 14
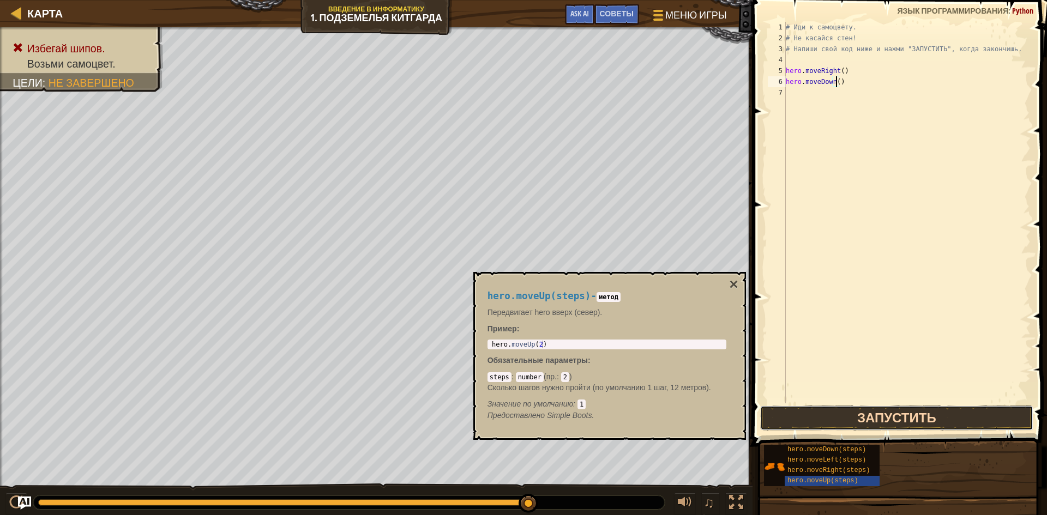
click at [913, 412] on button "Запустить" at bounding box center [896, 418] width 273 height 25
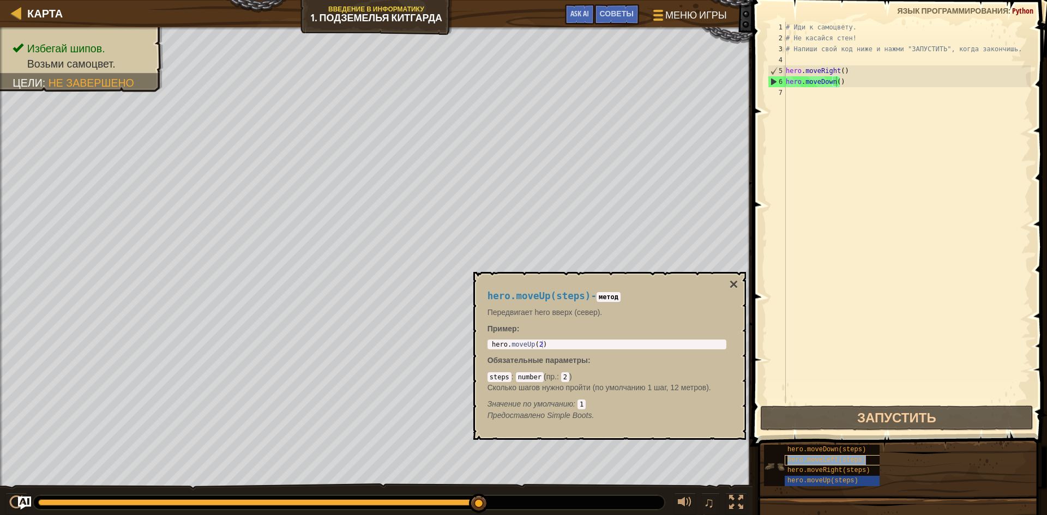
click at [845, 465] on div "hero.moveLeft(steps)" at bounding box center [837, 460] width 105 height 10
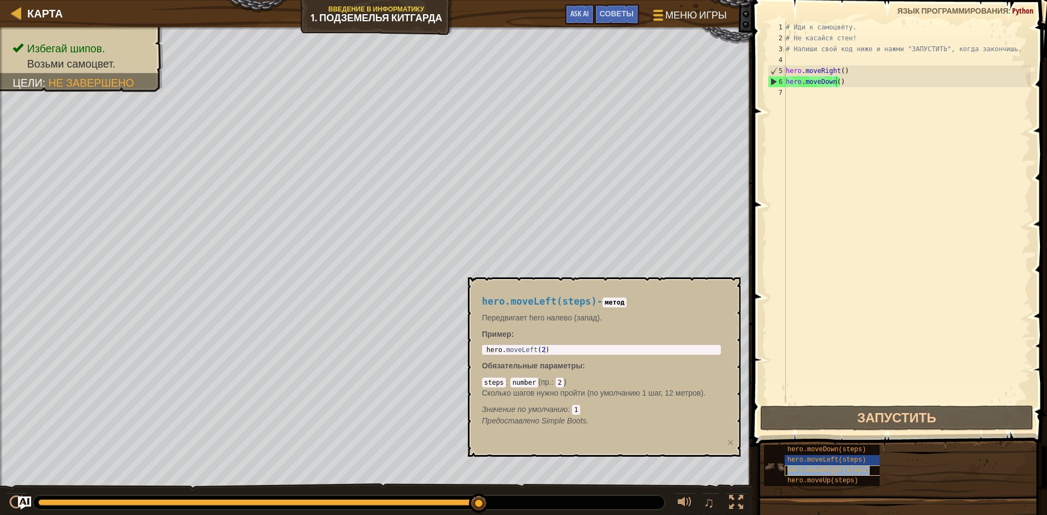
click at [845, 469] on span "hero.moveRight(steps)" at bounding box center [828, 471] width 82 height 8
click at [629, 438] on div "hero.moveRight(steps) - метод Передвигает hero вправо (восток). Пример : 1 hero…" at bounding box center [604, 367] width 273 height 179
type textarea "hero.moveRight(2)"
drag, startPoint x: 554, startPoint y: 350, endPoint x: 481, endPoint y: 340, distance: 73.7
click at [481, 340] on div "hero.moveRight(steps) - метод Передвигает hero вправо (восток). Пример : hero.m…" at bounding box center [601, 361] width 254 height 151
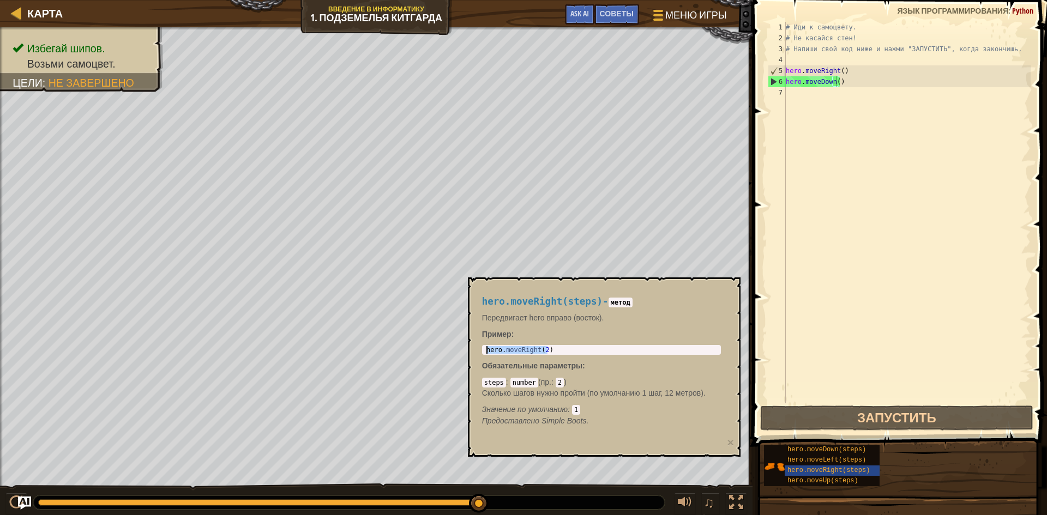
click at [802, 97] on div "# Иди к самоцвету. # Не касайся стен! # Напиши свой код ниже и нажми "ЗАПУСТИТЬ…" at bounding box center [907, 224] width 247 height 404
paste textarea "hero.moveRight(2)"
type textarea "hero.moveRight(2)"
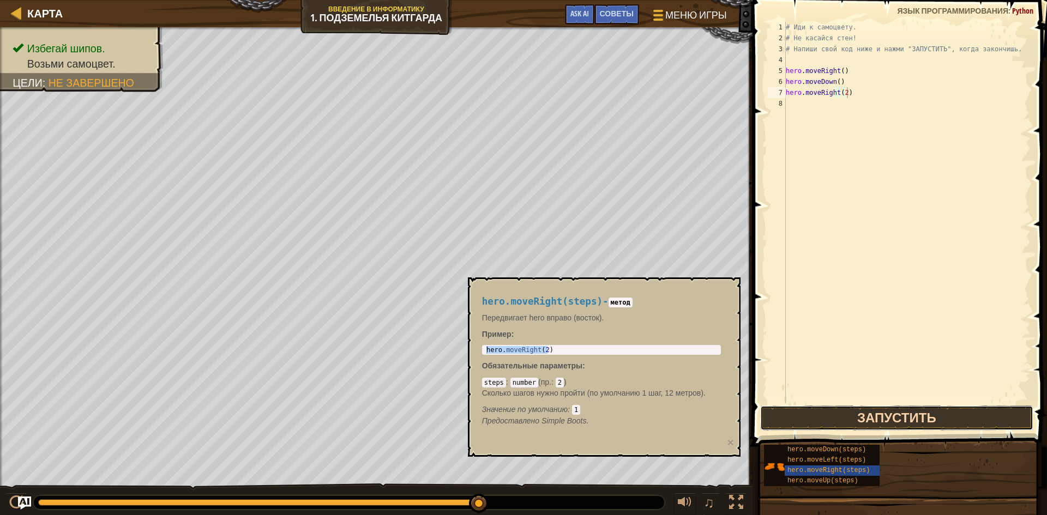
click at [853, 425] on button "Запустить" at bounding box center [896, 418] width 273 height 25
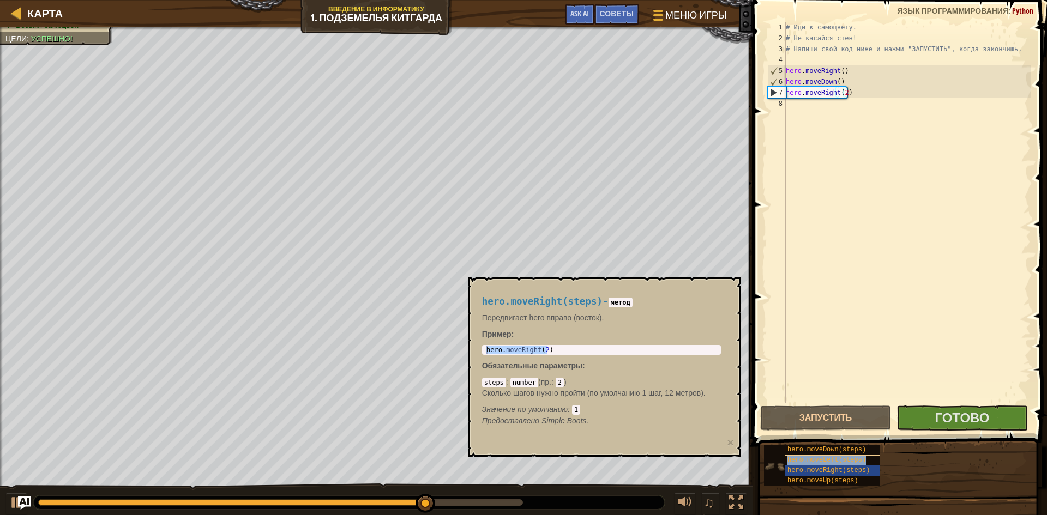
click at [832, 465] on div "hero.moveLeft(steps)" at bounding box center [837, 460] width 105 height 10
click at [835, 472] on span "hero.moveRight(steps)" at bounding box center [828, 471] width 82 height 8
click at [844, 470] on span "hero.moveRight(steps)" at bounding box center [828, 471] width 82 height 8
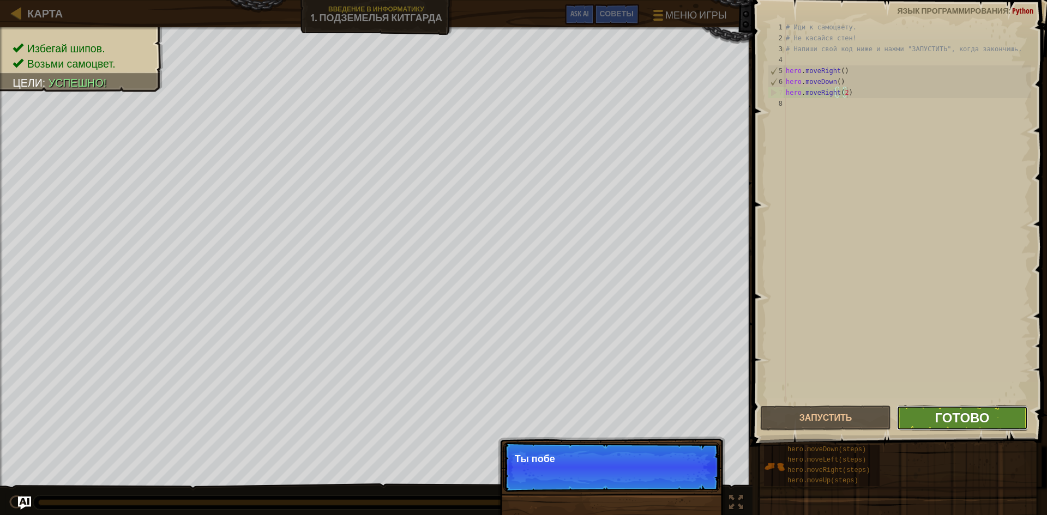
click at [981, 424] on span "Готово" at bounding box center [962, 417] width 55 height 17
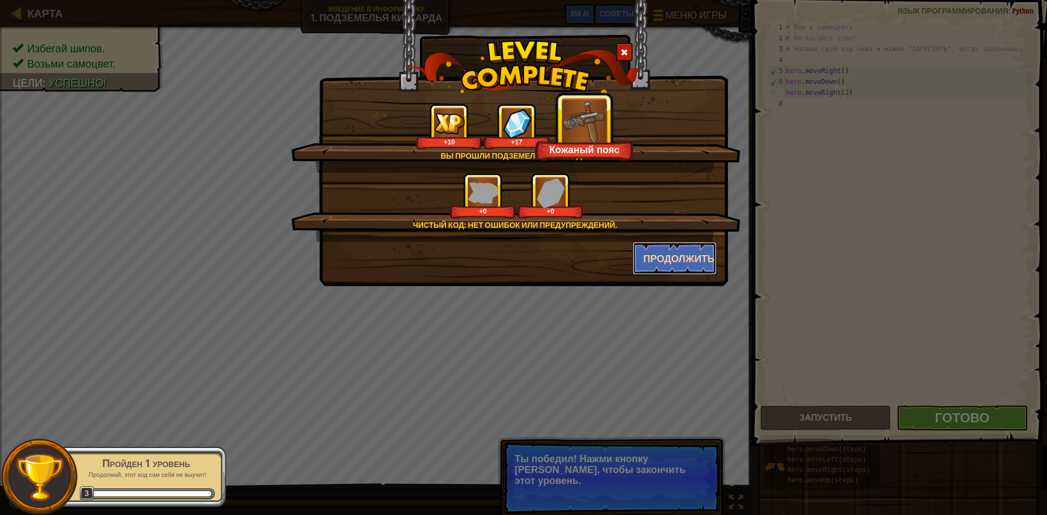
click at [690, 256] on button "Продолжить" at bounding box center [675, 258] width 85 height 33
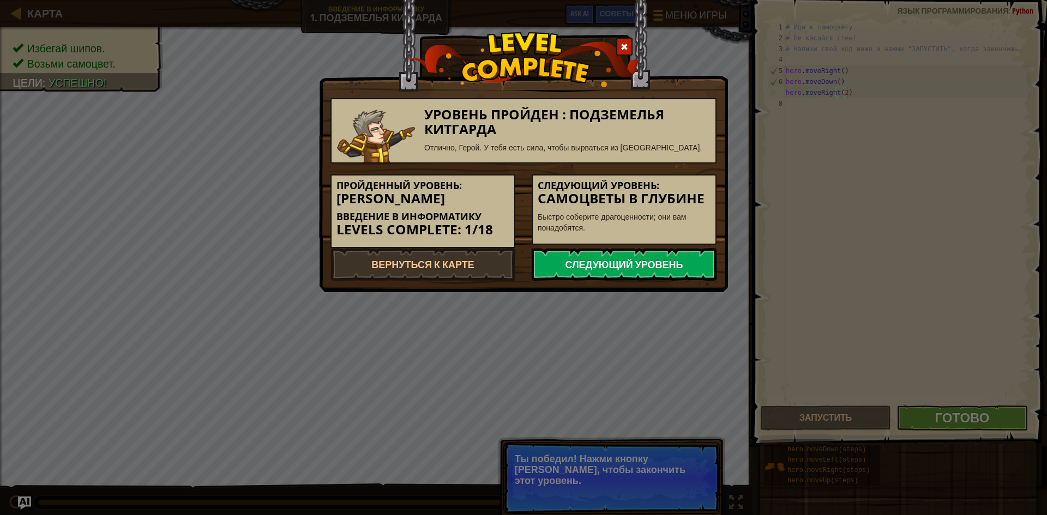
click at [649, 264] on link "Следующий уровень" at bounding box center [624, 264] width 185 height 33
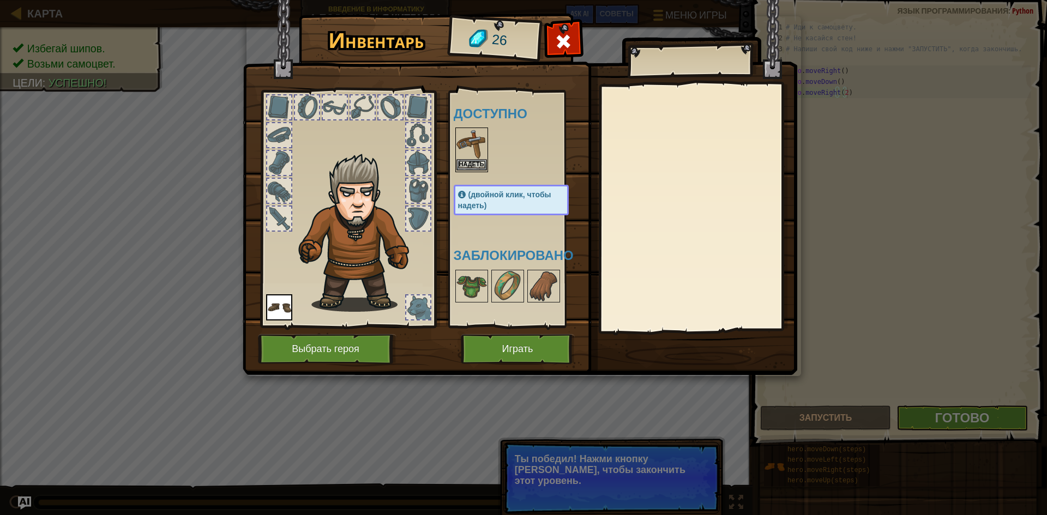
click at [467, 154] on img at bounding box center [471, 144] width 31 height 31
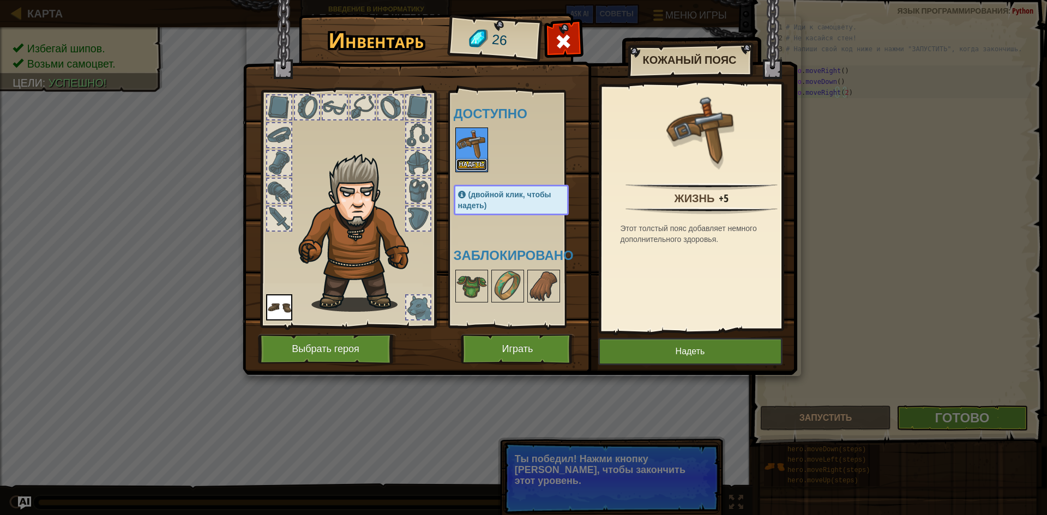
click at [482, 169] on button "Надеть" at bounding box center [471, 164] width 31 height 11
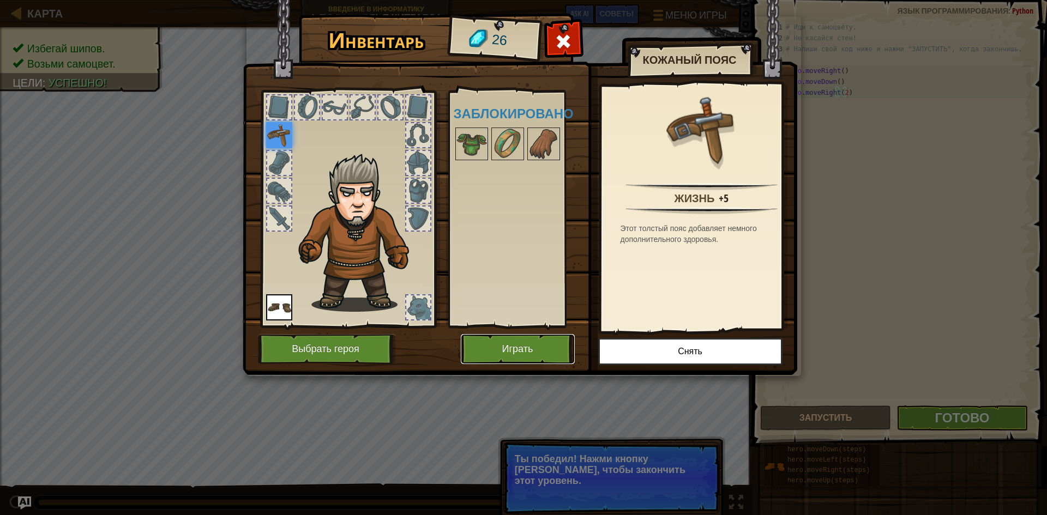
drag, startPoint x: 530, startPoint y: 342, endPoint x: 526, endPoint y: 347, distance: 5.8
click at [526, 347] on button "Играть" at bounding box center [518, 349] width 114 height 30
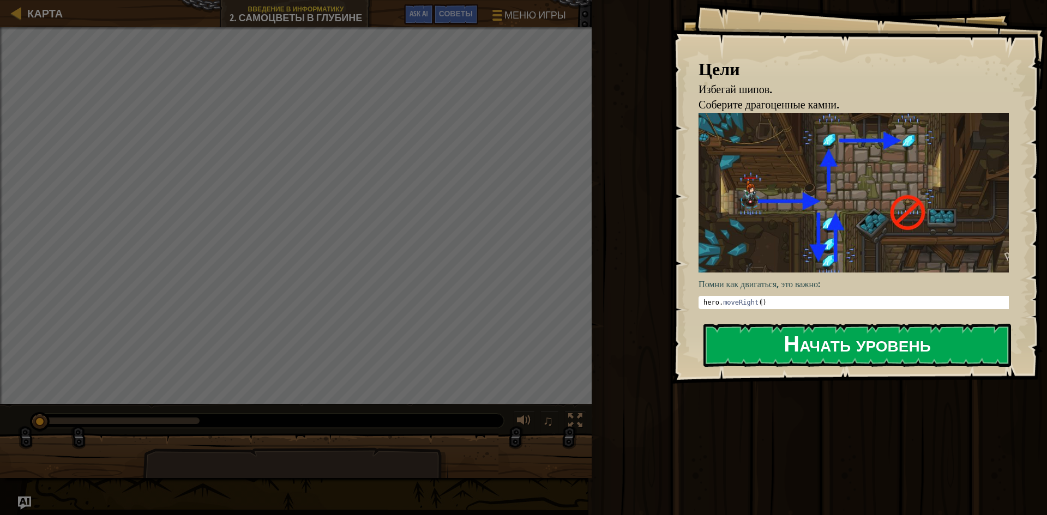
click at [839, 330] on button "Начать уровень" at bounding box center [857, 345] width 308 height 43
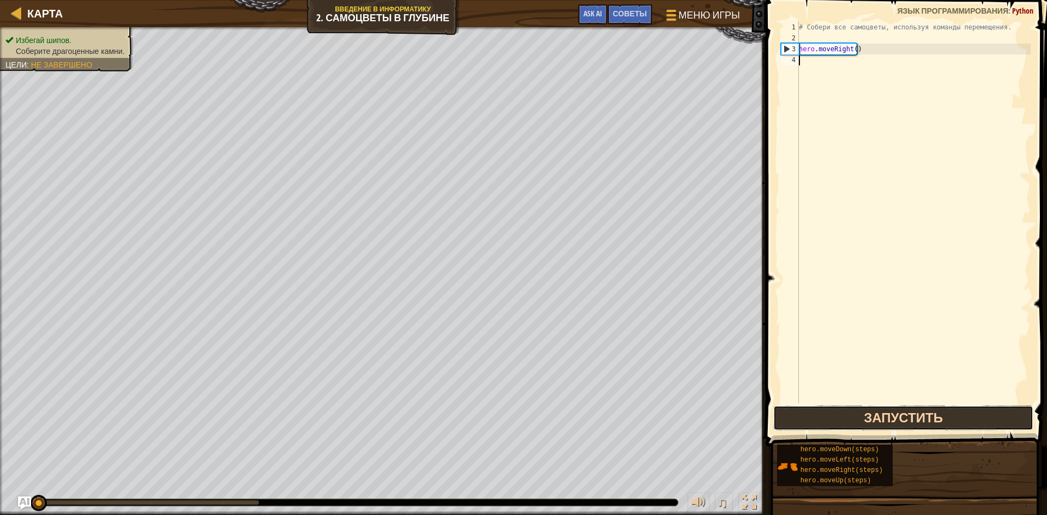
click at [896, 417] on button "Запустить" at bounding box center [903, 418] width 260 height 25
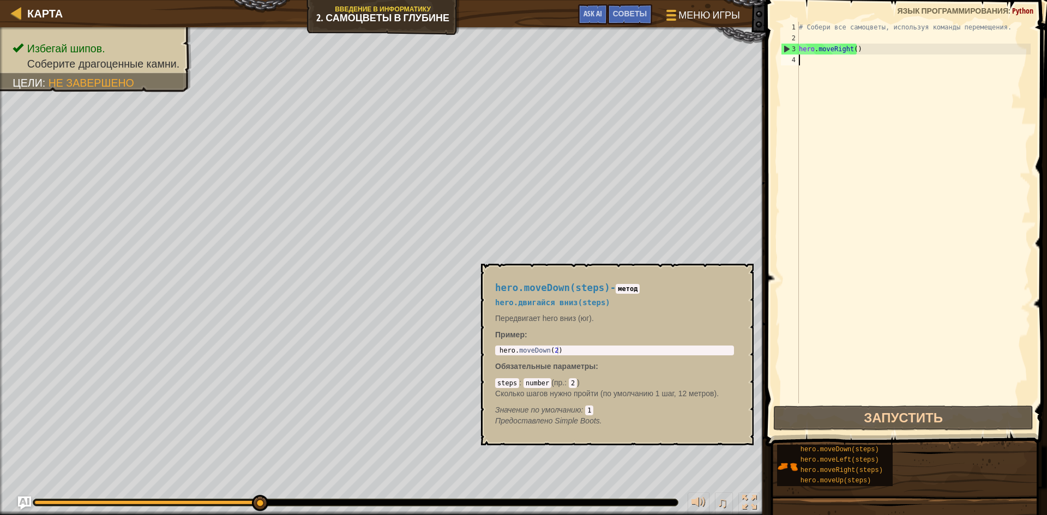
click at [849, 450] on span "hero.moveDown(steps)" at bounding box center [840, 450] width 79 height 8
type textarea "hero.moveDown(2)"
drag, startPoint x: 564, startPoint y: 346, endPoint x: 567, endPoint y: 354, distance: 8.1
click at [567, 354] on div "hero . moveDown ( 2 )" at bounding box center [614, 351] width 234 height 8
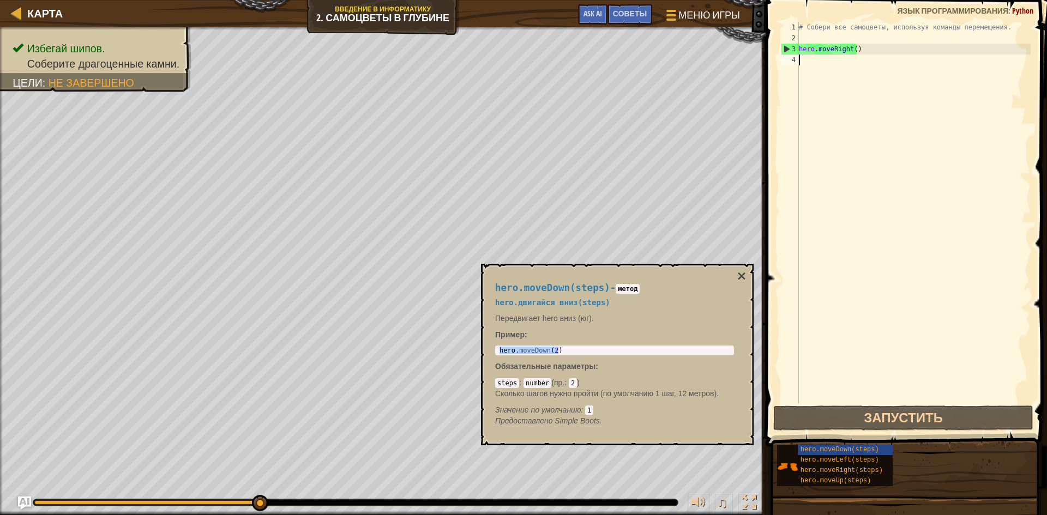
drag, startPoint x: 839, startPoint y: 56, endPoint x: 840, endPoint y: 62, distance: 5.6
click at [840, 61] on div "# Собери все самоцветы, используя команды перемещения. hero . moveRight ( )" at bounding box center [914, 224] width 234 height 404
paste textarea "hero.moveDown(2)"
type textarea "hero.moveDown(2)"
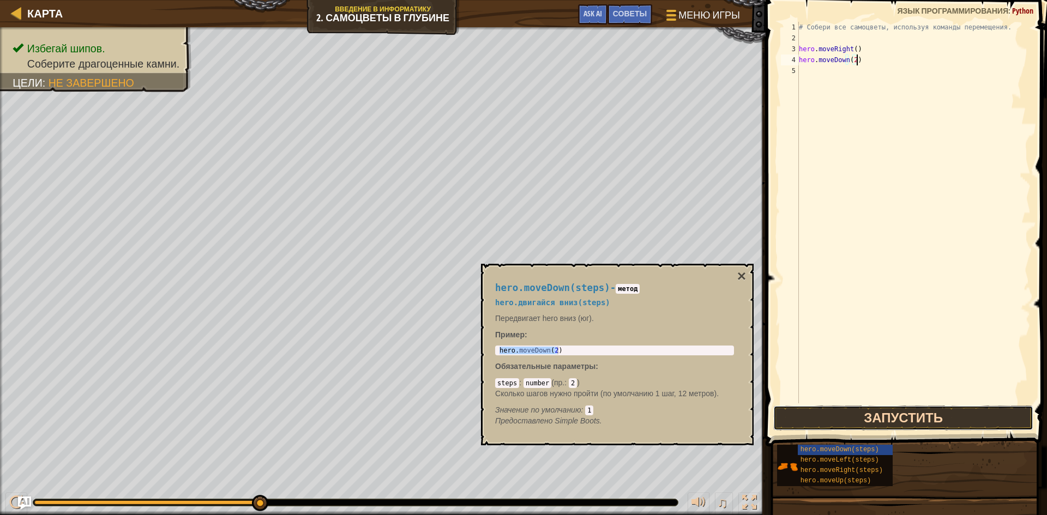
click at [901, 407] on button "Запустить" at bounding box center [903, 418] width 260 height 25
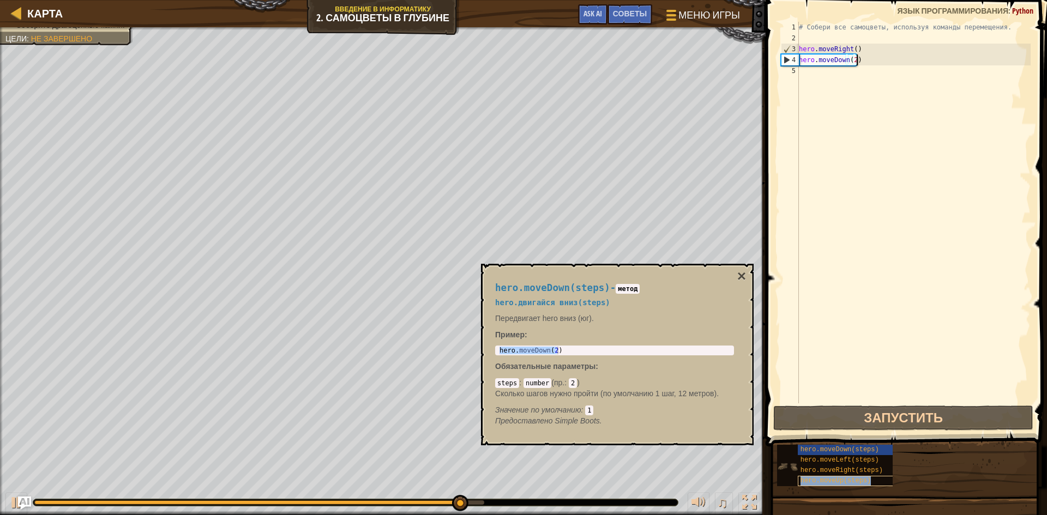
click at [864, 482] on span "hero.moveUp(steps)" at bounding box center [836, 481] width 71 height 8
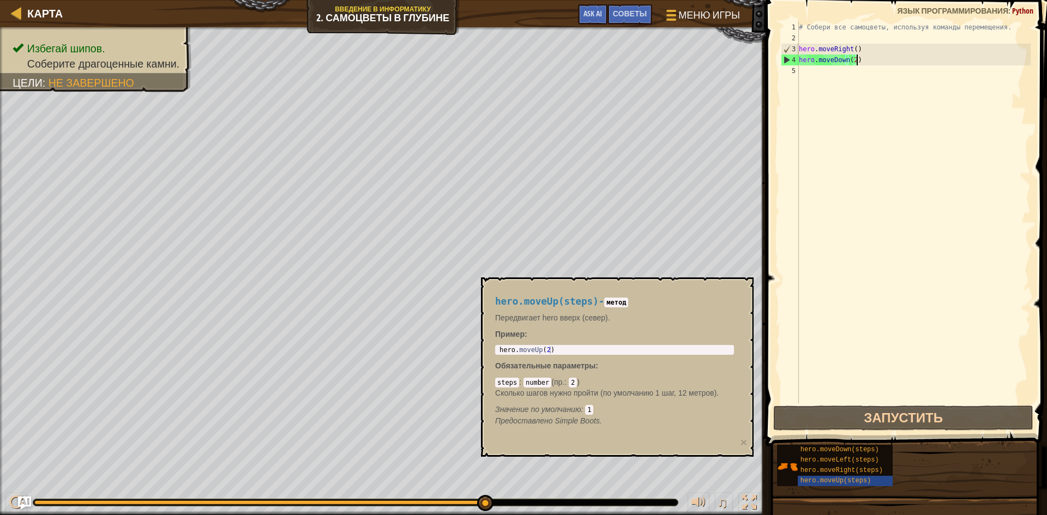
type textarea "hero.moveUp(2)"
click at [479, 0] on body "Карта Введение в Информатику 2. Самоцветы в глубине Меню игры Готово Советы Ask…" at bounding box center [523, 0] width 1047 height 0
click at [827, 82] on div "# Собери все самоцветы, используя команды перемещения. hero . moveRight ( ) her…" at bounding box center [914, 224] width 234 height 404
paste textarea "hero.moveUp(2)"
type textarea "hero.moveUp(2)"
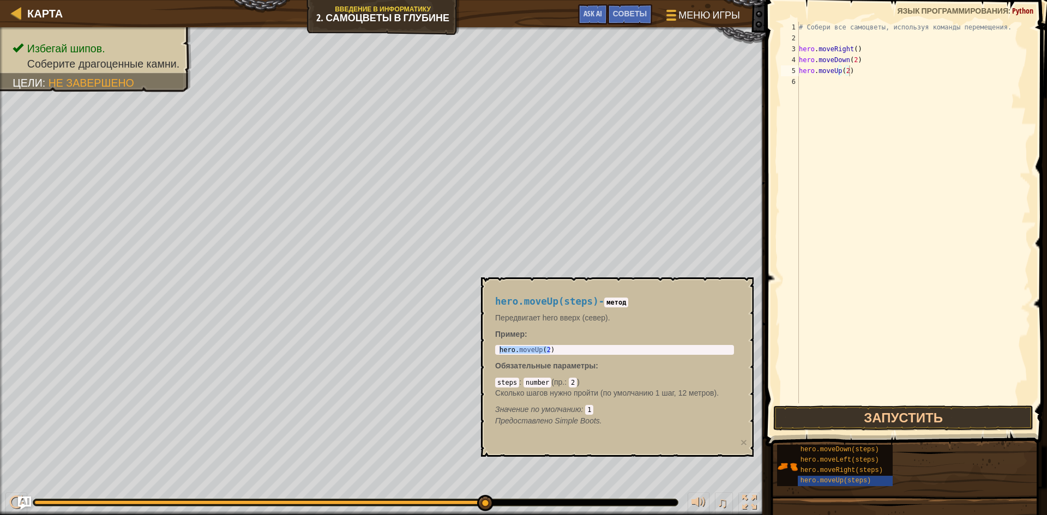
click at [911, 419] on button "Запустить" at bounding box center [903, 418] width 260 height 25
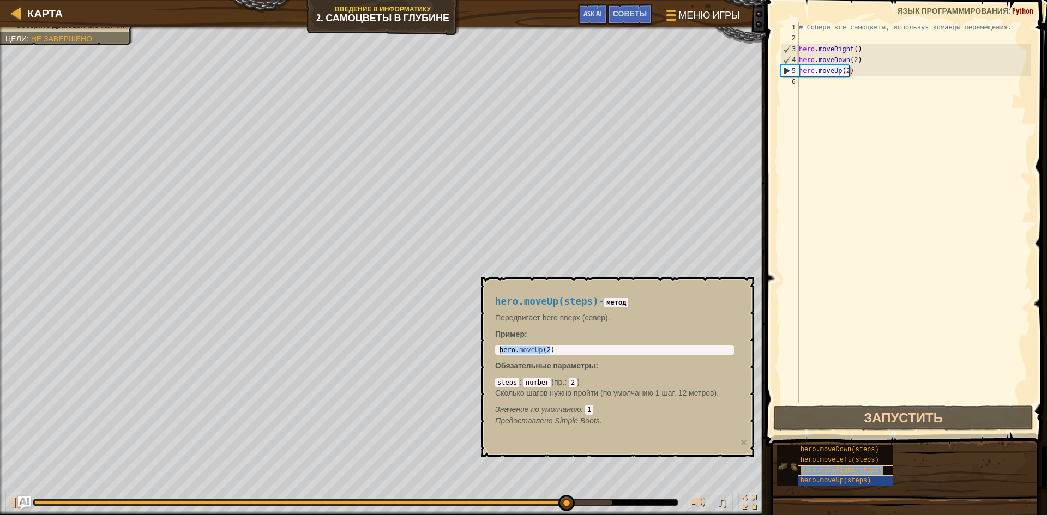
click at [860, 471] on span "hero.moveRight(steps)" at bounding box center [842, 471] width 82 height 8
type textarea "hero.moveRight(2)"
click at [447, 0] on body "Карта Введение в Информатику 2. Самоцветы в глубине Меню игры Готово Советы Ask…" at bounding box center [523, 0] width 1047 height 0
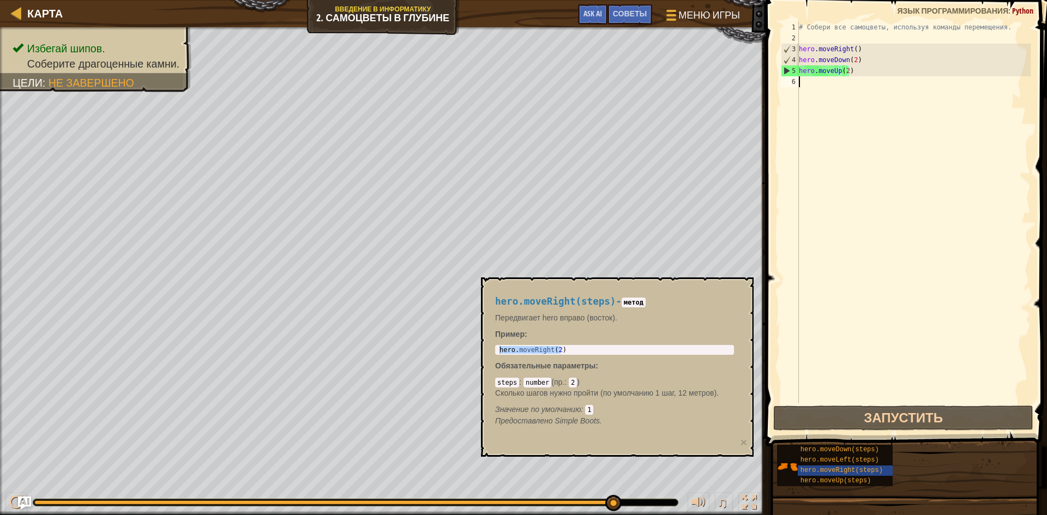
click at [827, 82] on div "# Собери все самоцветы, используя команды перемещения. hero . moveRight ( ) her…" at bounding box center [914, 224] width 234 height 404
paste textarea "hero.moveRight(2)"
type textarea "hero.moveRight(2)"
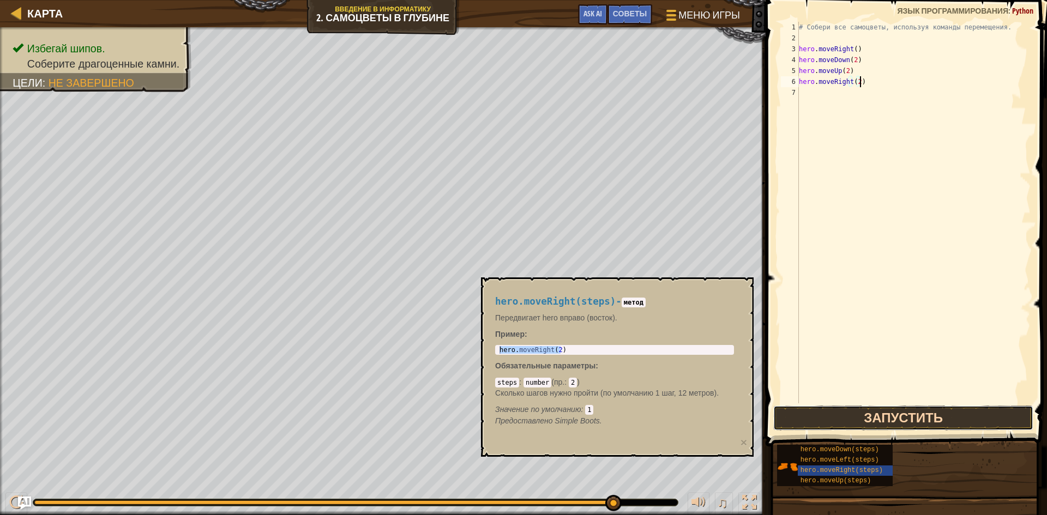
drag, startPoint x: 878, startPoint y: 424, endPoint x: 867, endPoint y: 426, distance: 11.1
click at [877, 424] on button "Запустить" at bounding box center [903, 418] width 260 height 25
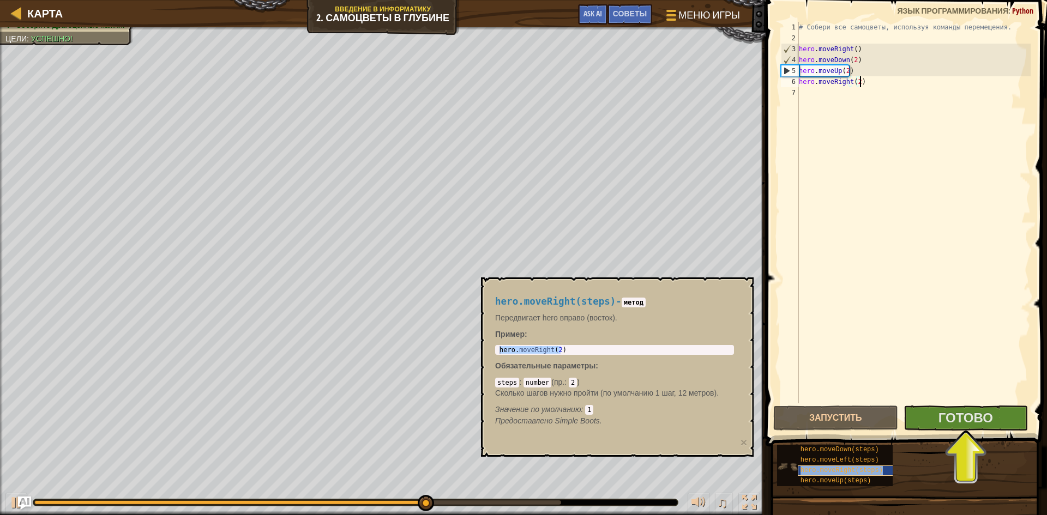
click at [829, 470] on span "hero.moveRight(steps)" at bounding box center [842, 471] width 82 height 8
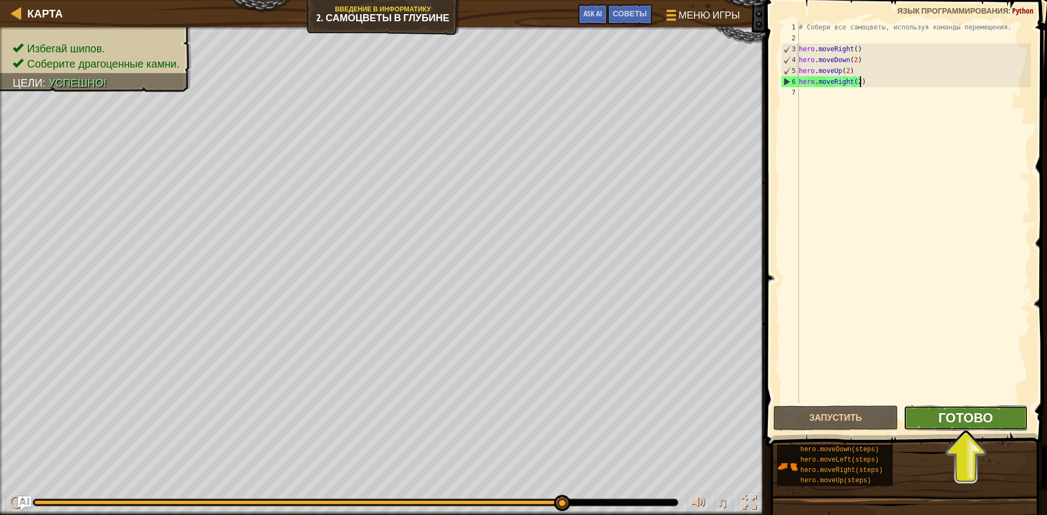
click at [970, 419] on span "Готово" at bounding box center [966, 417] width 55 height 17
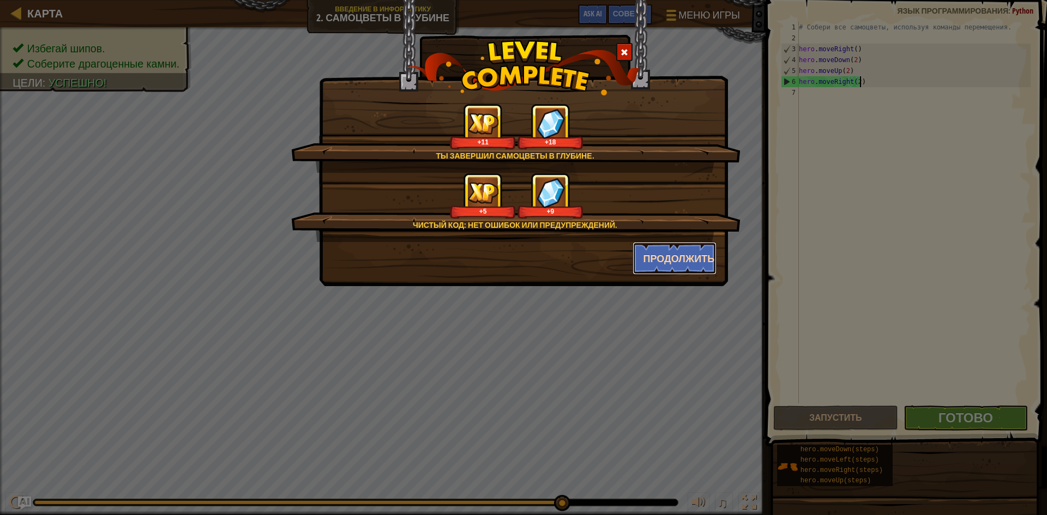
click at [672, 256] on button "Продолжить" at bounding box center [675, 258] width 85 height 33
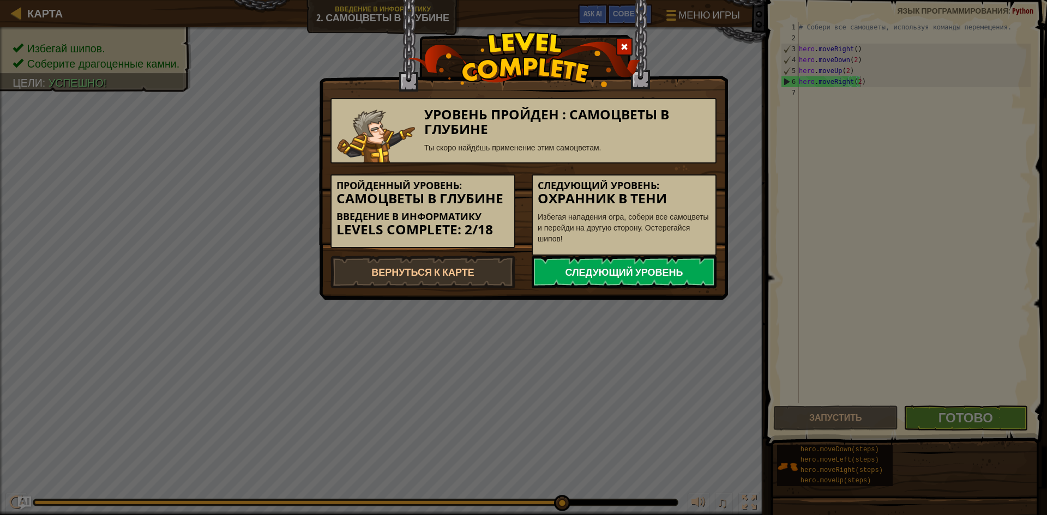
click at [638, 269] on link "Следующий уровень" at bounding box center [624, 272] width 185 height 33
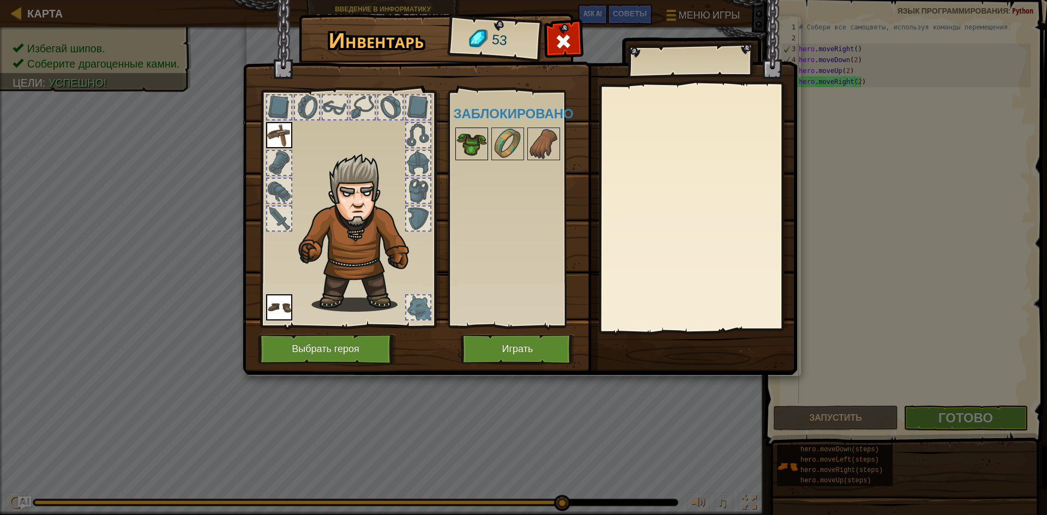
click at [482, 142] on img at bounding box center [471, 144] width 31 height 31
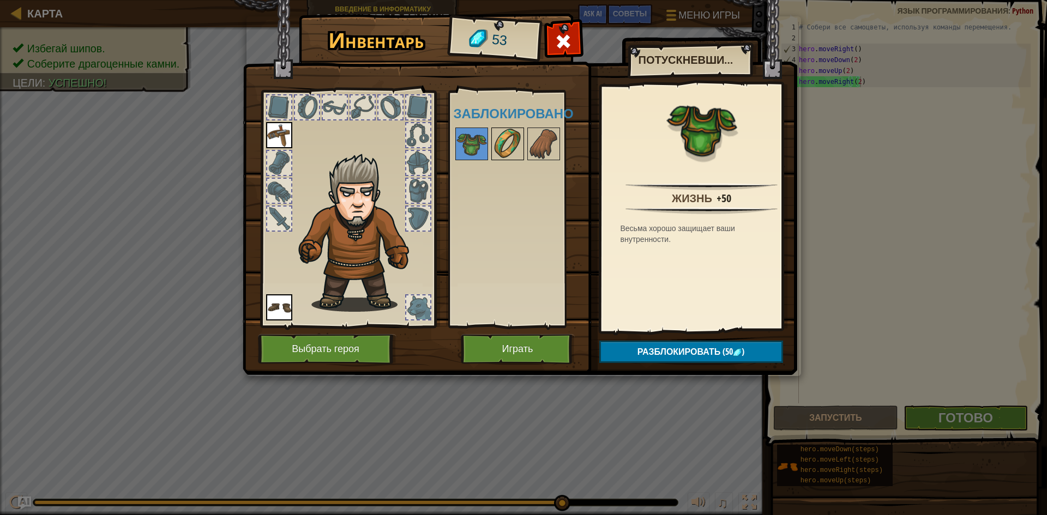
click at [510, 145] on img at bounding box center [507, 144] width 31 height 31
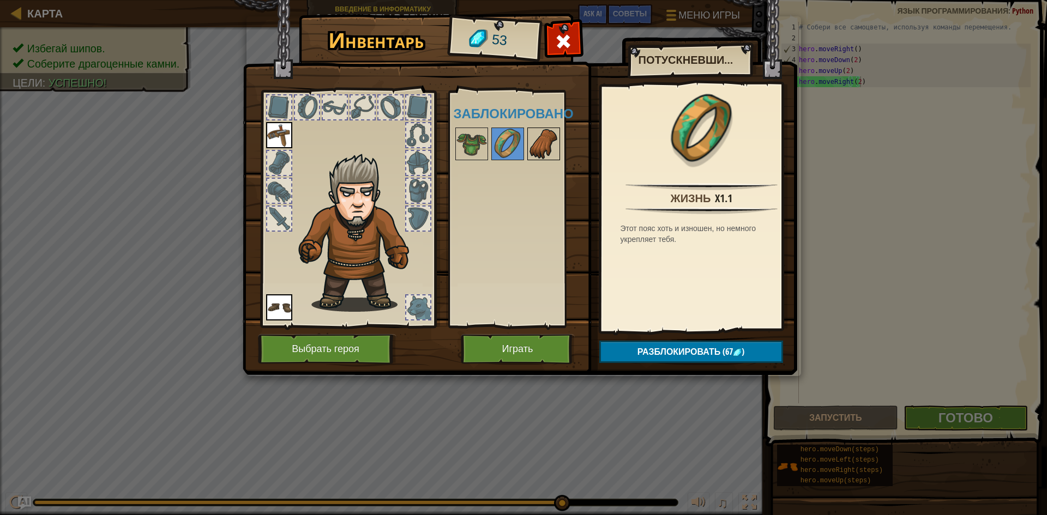
click at [537, 150] on img at bounding box center [543, 144] width 31 height 31
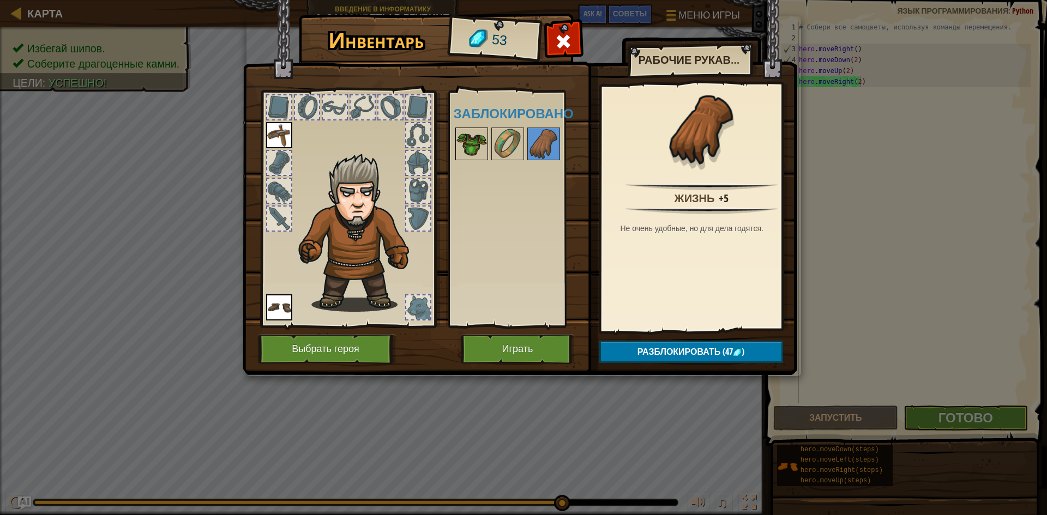
click at [469, 142] on img at bounding box center [471, 144] width 31 height 31
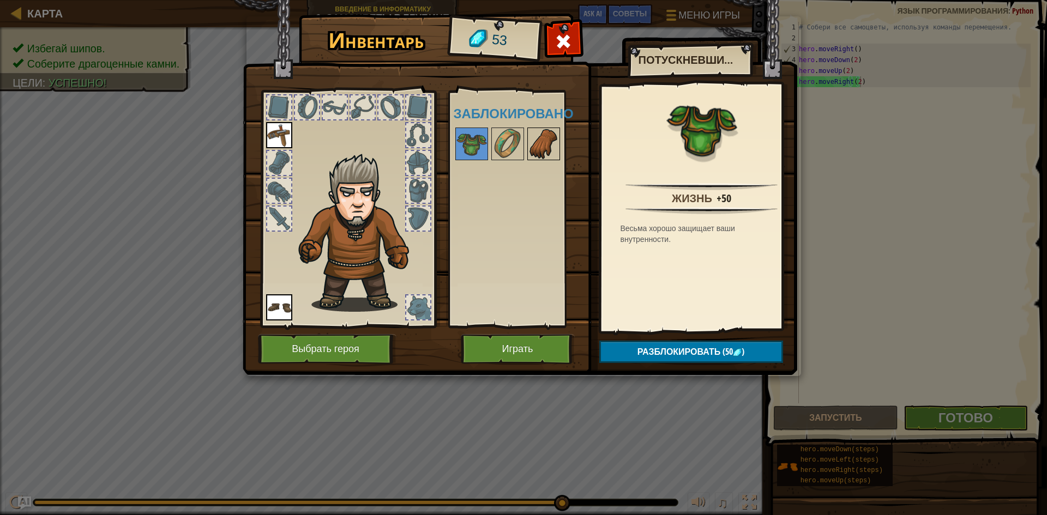
drag, startPoint x: 535, startPoint y: 136, endPoint x: 528, endPoint y: 141, distance: 8.6
click at [534, 136] on img at bounding box center [543, 144] width 31 height 31
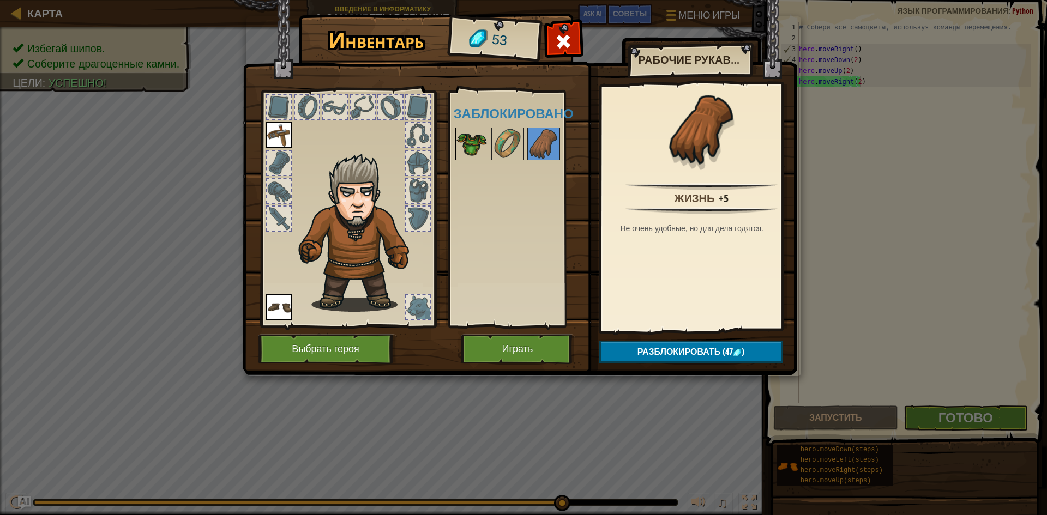
drag, startPoint x: 483, startPoint y: 152, endPoint x: 480, endPoint y: 140, distance: 12.7
click at [483, 146] on img at bounding box center [471, 144] width 31 height 31
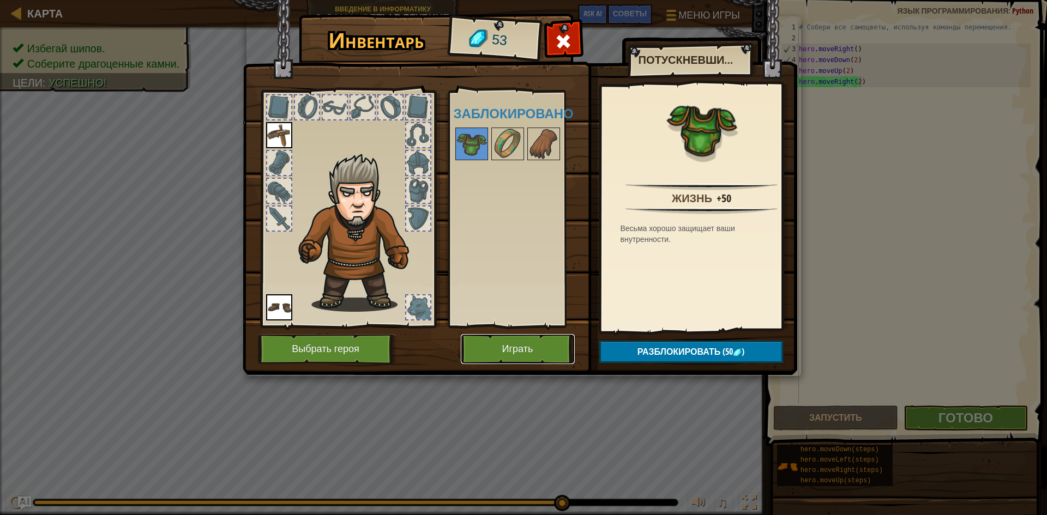
click at [537, 353] on button "Играть" at bounding box center [518, 349] width 114 height 30
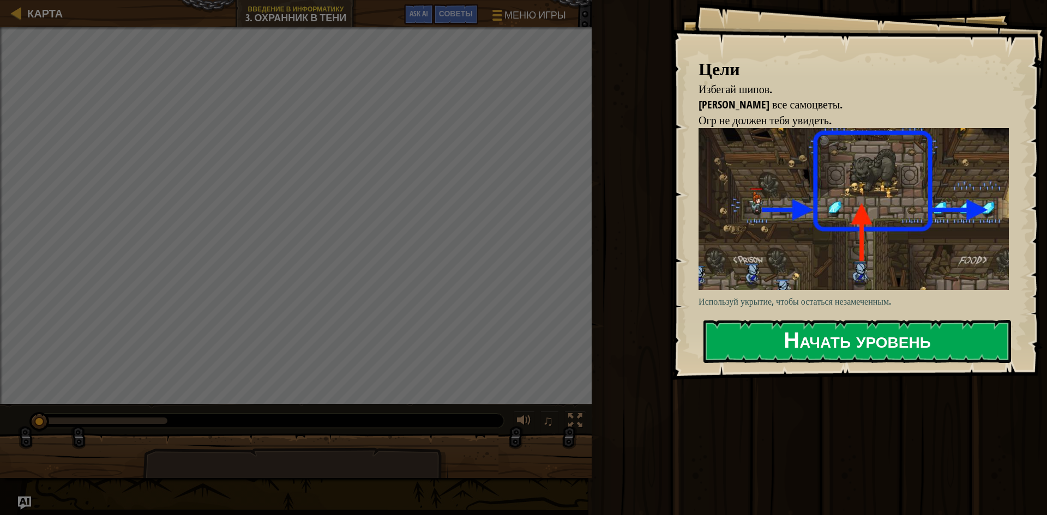
click at [955, 364] on div "Цели Избегай шипов. Собери все самоцветы. Огр не должен тебя увидеть. Используй…" at bounding box center [859, 190] width 376 height 380
drag, startPoint x: 930, startPoint y: 351, endPoint x: 927, endPoint y: 316, distance: 34.5
click at [930, 348] on button "Начать уровень" at bounding box center [857, 341] width 308 height 43
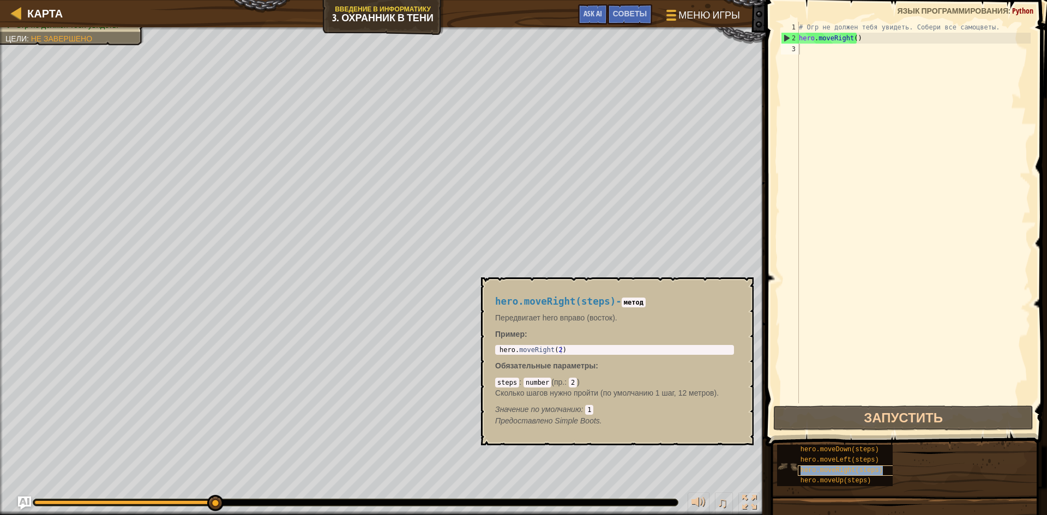
click at [879, 476] on div "hero.moveRight(steps)" at bounding box center [850, 471] width 105 height 10
type textarea "hero.moveRight(2)"
click at [460, 0] on body "Карта Введение в Информатику 3. Охранник в тени Меню игры Готово Советы Ask AI …" at bounding box center [523, 0] width 1047 height 0
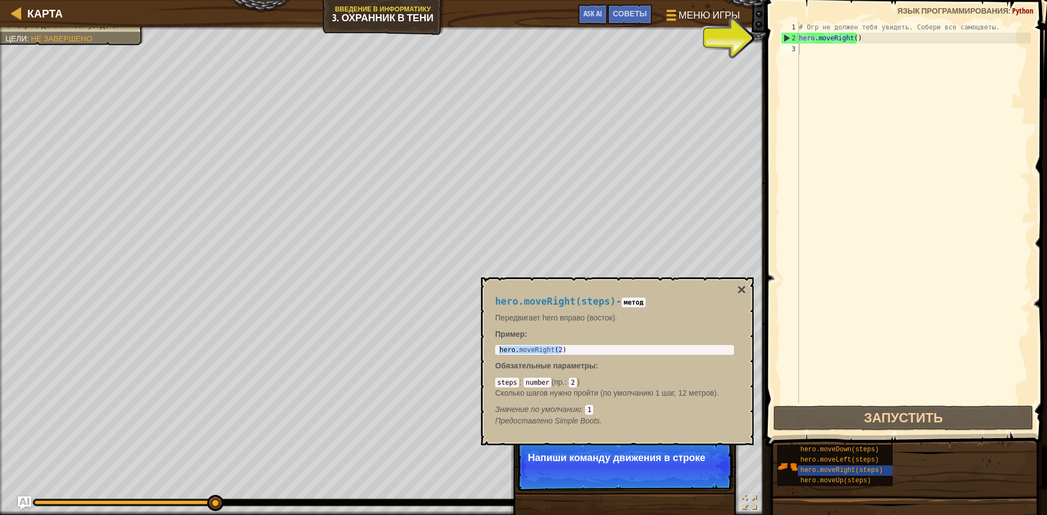
drag, startPoint x: 542, startPoint y: 345, endPoint x: 482, endPoint y: 321, distance: 64.1
click at [482, 321] on div "hero.moveRight(steps) - метод Передвигает hero вправо (восток). Пример : hero.m…" at bounding box center [617, 362] width 273 height 168
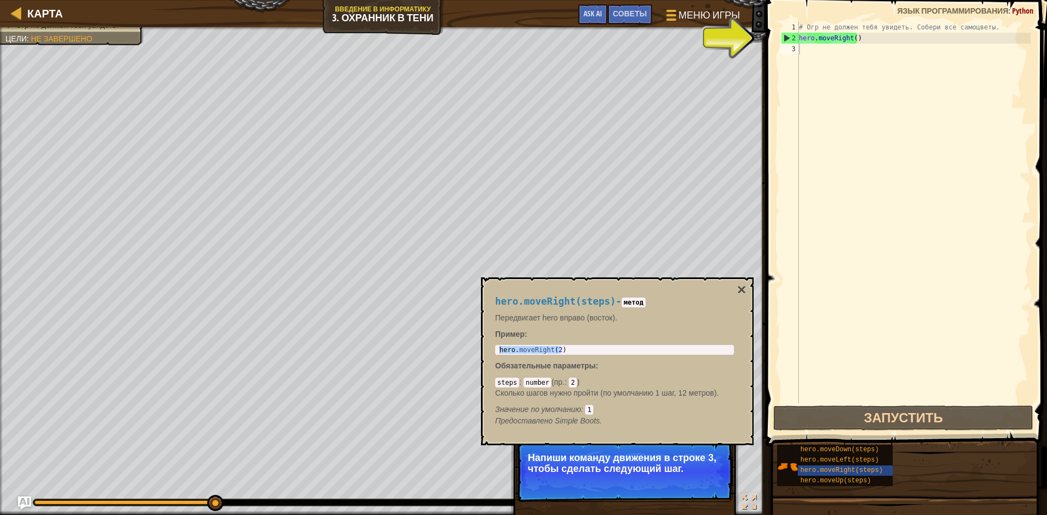
click at [567, 346] on div "hero . moveRight ( 2 )" at bounding box center [614, 350] width 234 height 8
drag, startPoint x: 567, startPoint y: 347, endPoint x: 506, endPoint y: 345, distance: 61.7
click at [506, 345] on div "hero.moveRight(steps) - метод Передвигает hero вправо (восток). Пример : hero.m…" at bounding box center [615, 361] width 254 height 151
click at [839, 45] on div "# Огр не должен тебя увидеть. Собери все самоцветы. hero . moveRight ( )" at bounding box center [914, 224] width 234 height 404
paste textarea "hero.moveRight(2)"
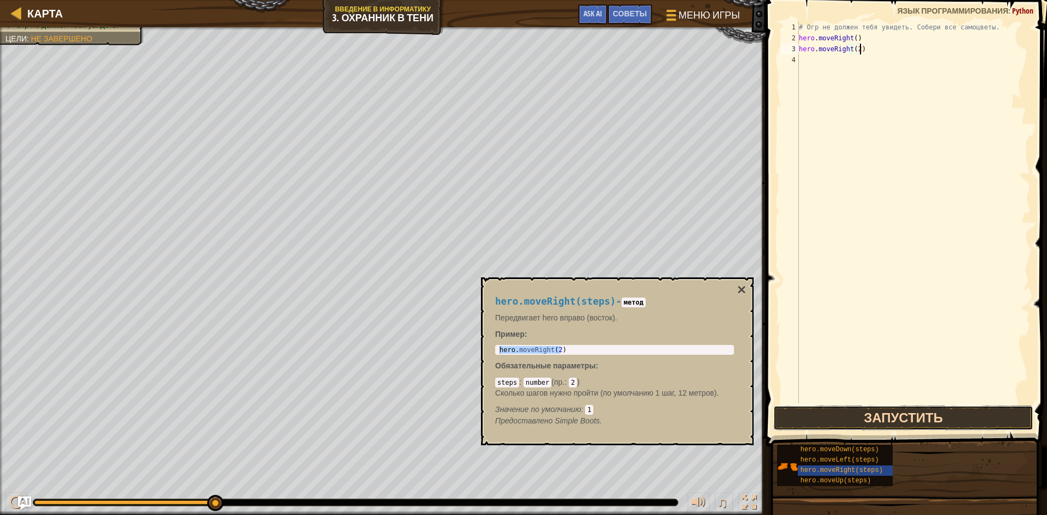
click at [936, 411] on button "Запустить" at bounding box center [903, 418] width 260 height 25
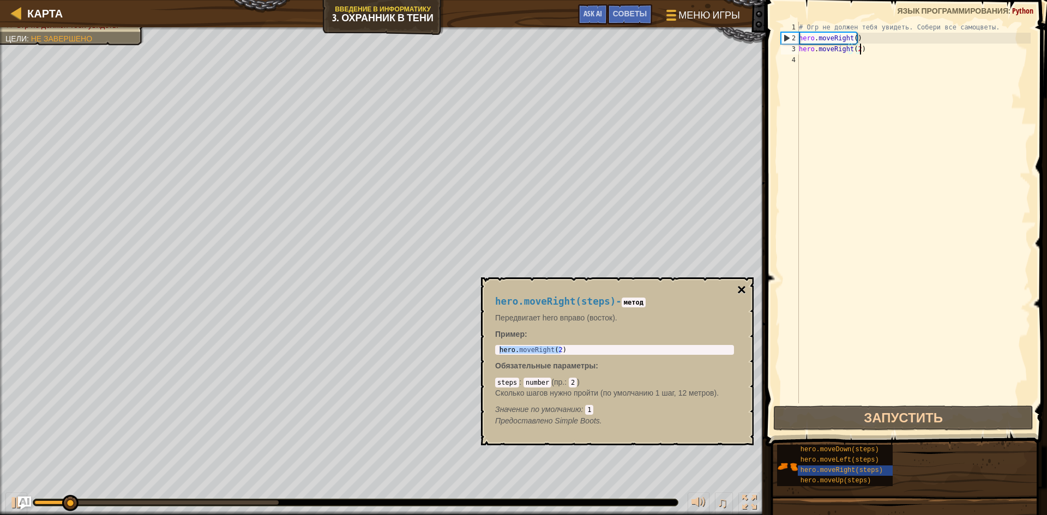
click at [738, 288] on button "×" at bounding box center [741, 289] width 9 height 15
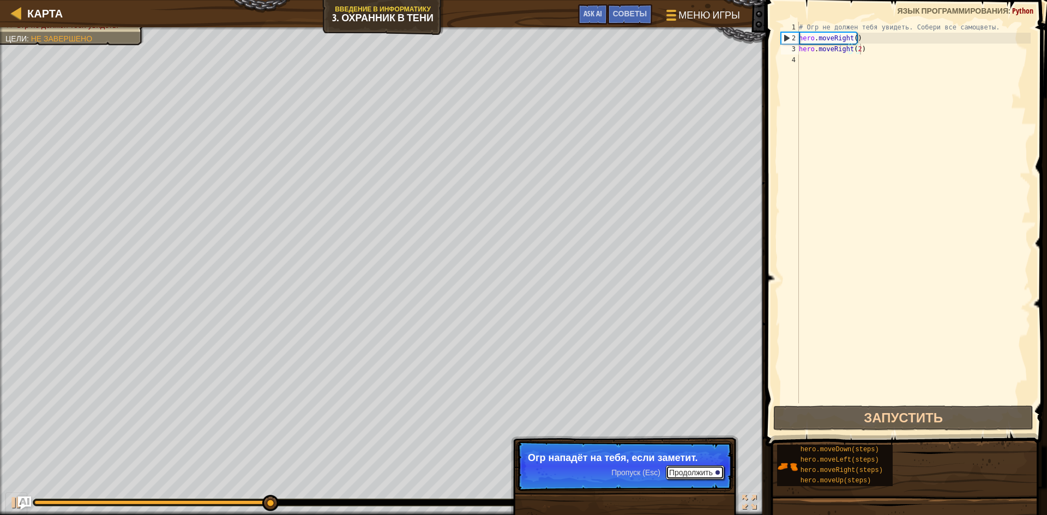
drag, startPoint x: 684, startPoint y: 469, endPoint x: 685, endPoint y: 474, distance: 5.6
click at [684, 472] on button "Продолжить" at bounding box center [695, 473] width 58 height 14
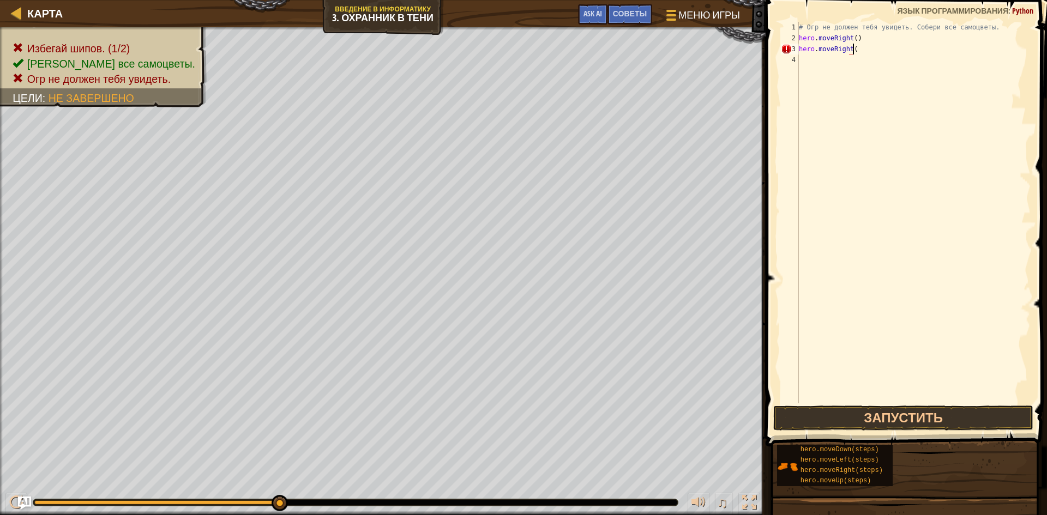
scroll to position [5, 4]
type textarea "hero.moveRight(1)"
drag, startPoint x: 975, startPoint y: 83, endPoint x: 947, endPoint y: 102, distance: 33.0
click at [969, 92] on div "# Огр не должен тебя увидеть. Собери все самоцветы. hero . moveRight ( ) hero .…" at bounding box center [914, 224] width 234 height 404
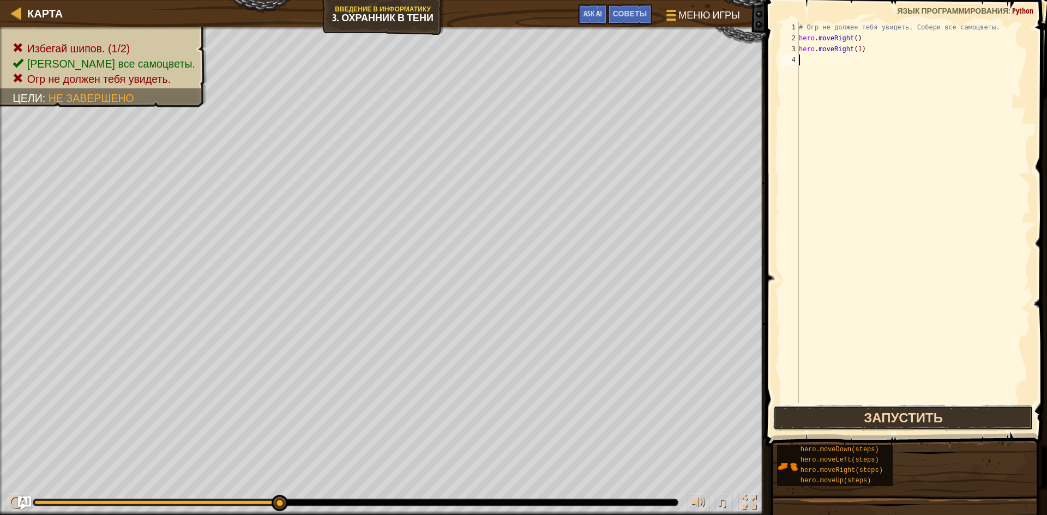
click at [882, 411] on button "Запустить" at bounding box center [903, 418] width 260 height 25
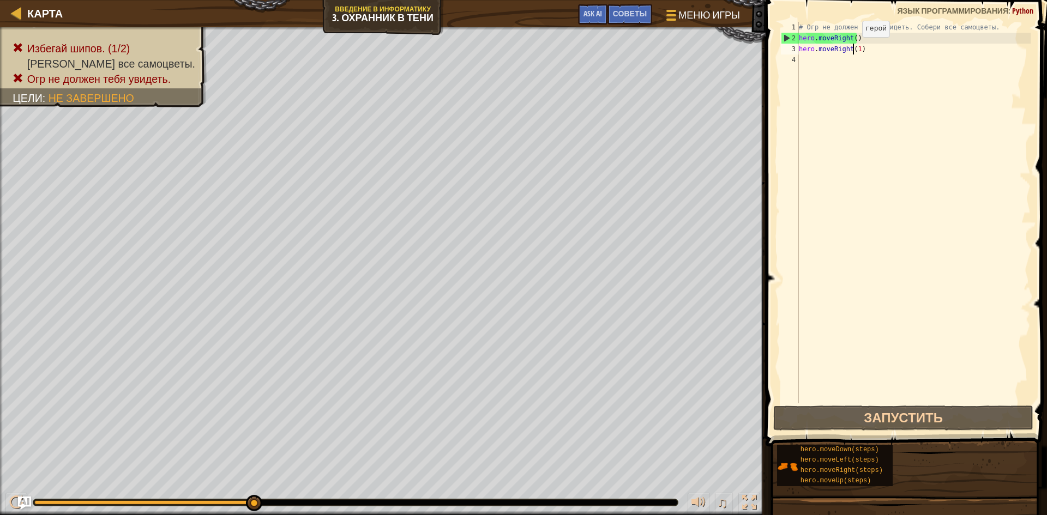
click at [853, 48] on div "# Огр не должен тебя увидеть. Собери все самоцветы. hero . moveRight ( ) hero .…" at bounding box center [914, 224] width 234 height 404
click at [856, 47] on div "# Огр не должен тебя увидеть. Собери все самоцветы. hero . moveRight ( ) hero .…" at bounding box center [914, 224] width 234 height 404
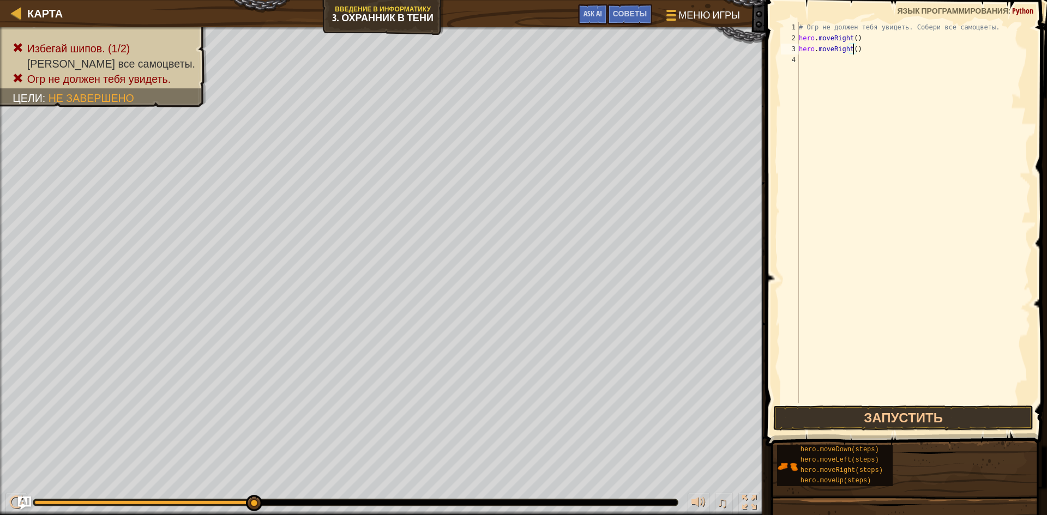
scroll to position [5, 4]
drag, startPoint x: 913, startPoint y: 411, endPoint x: 918, endPoint y: 403, distance: 9.5
click at [912, 410] on button "Запустить" at bounding box center [903, 418] width 260 height 25
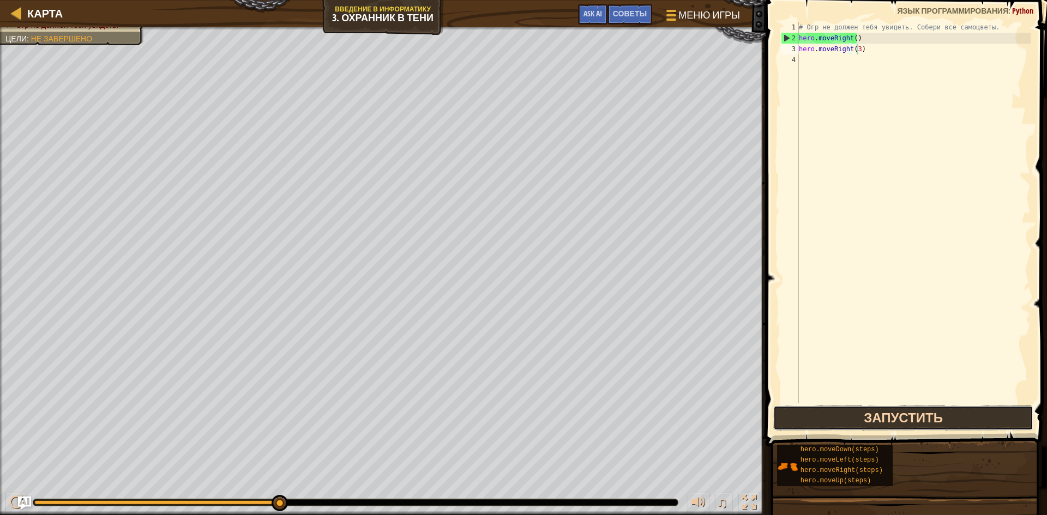
click at [874, 427] on button "Запустить" at bounding box center [903, 418] width 260 height 25
click at [874, 420] on button "Запустить" at bounding box center [903, 418] width 260 height 25
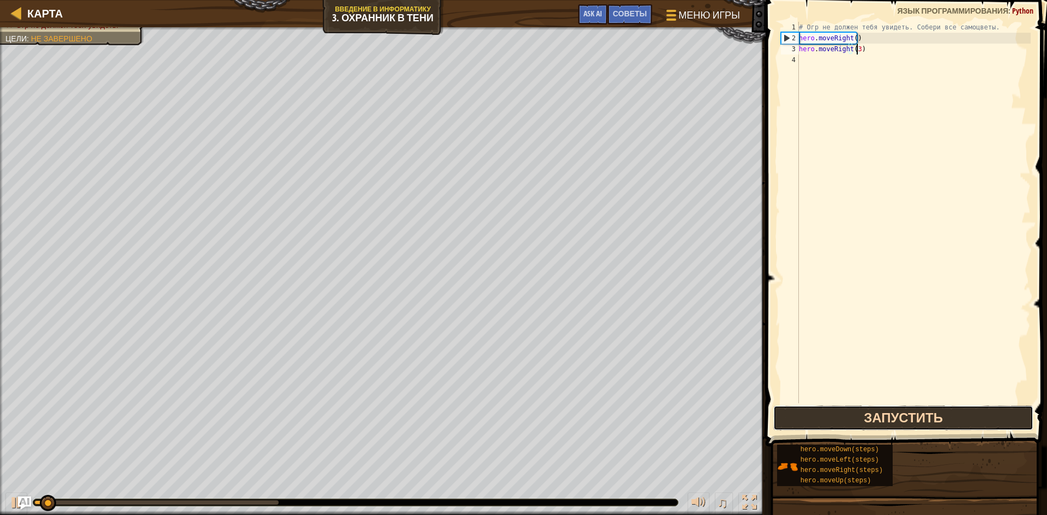
click at [875, 420] on button "Запустить" at bounding box center [903, 418] width 260 height 25
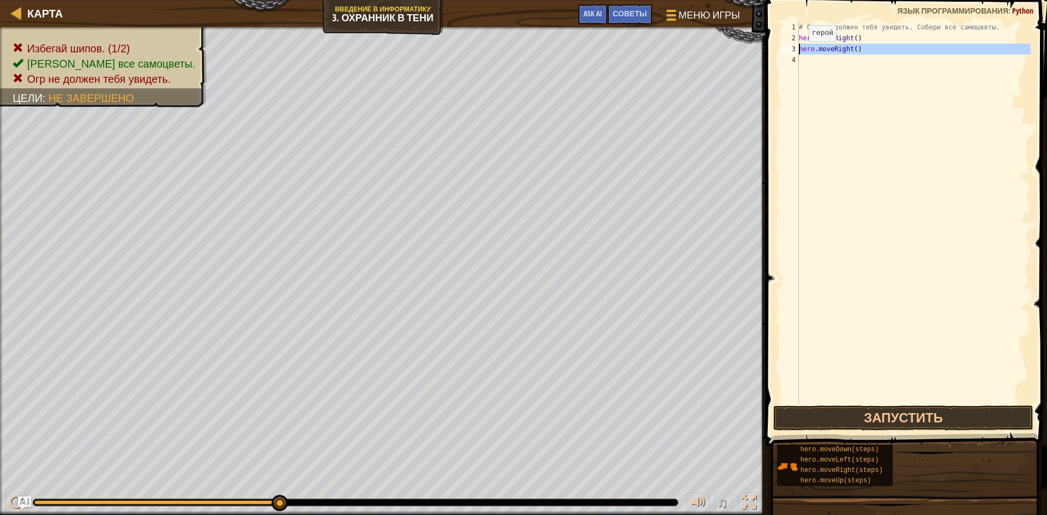
drag, startPoint x: 860, startPoint y: 56, endPoint x: 796, endPoint y: 52, distance: 64.5
click at [796, 52] on div "hero.moveRight() 1 2 3 4 # Огр не должен тебя увидеть. Собери все самоцветы. he…" at bounding box center [905, 213] width 252 height 382
type textarea "hero.moveRight()"
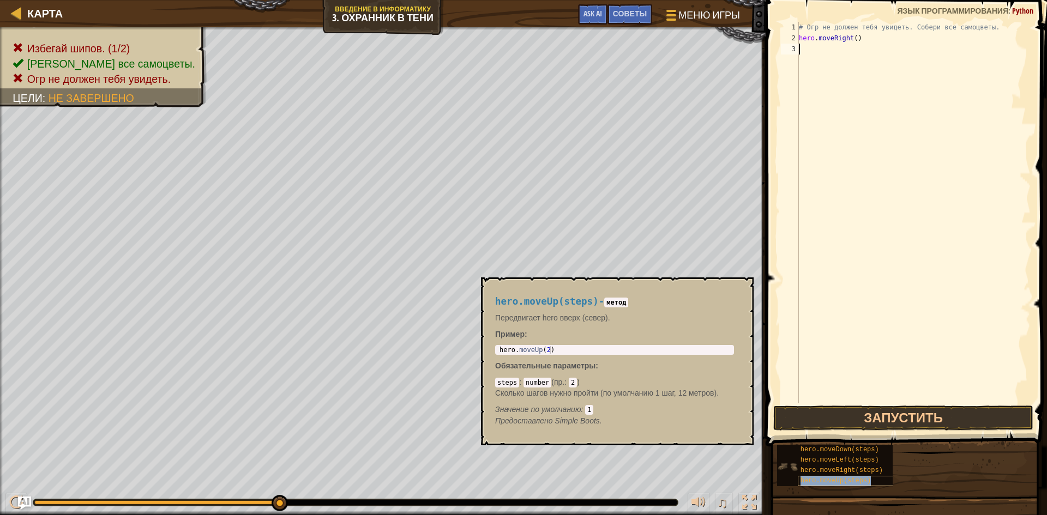
click at [869, 480] on div "hero.moveUp(steps)" at bounding box center [850, 481] width 105 height 10
drag, startPoint x: 564, startPoint y: 343, endPoint x: 550, endPoint y: 352, distance: 16.9
click at [550, 353] on div "hero.moveUp(steps) - метод Передвигает hero вверх (север). Пример : 1 hero . mo…" at bounding box center [615, 361] width 254 height 151
type textarea "hero.moveUp(2)"
drag, startPoint x: 549, startPoint y: 351, endPoint x: 500, endPoint y: 342, distance: 50.3
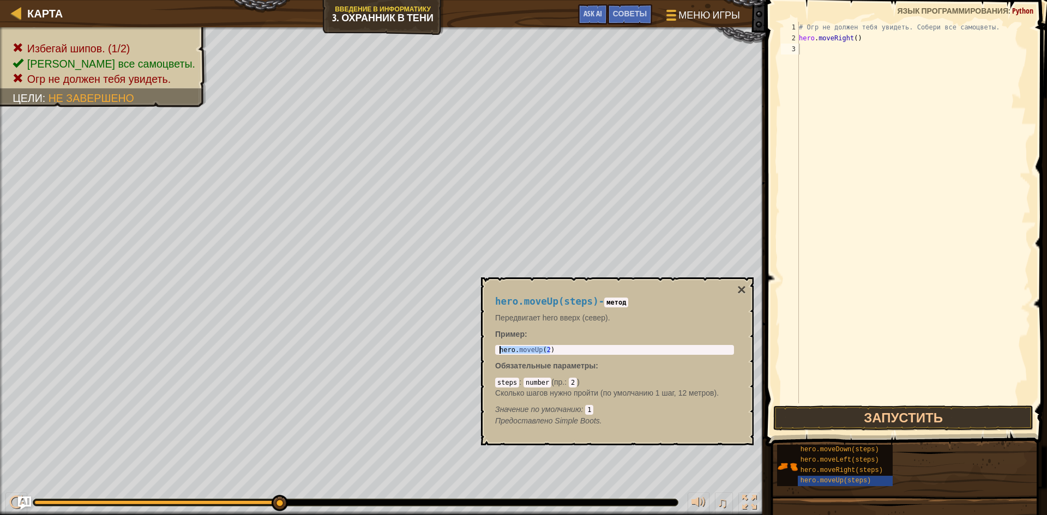
click at [500, 342] on div "hero.moveUp(steps) - метод Передвигает hero вверх (север). Пример : hero.moveUp…" at bounding box center [615, 361] width 254 height 151
click at [813, 47] on div "# Огр не должен тебя увидеть. Собери все самоцветы. hero . moveRight ( )" at bounding box center [914, 224] width 234 height 404
click at [811, 51] on div "# Огр не должен тебя увидеть. Собери все самоцветы. hero . moveRight ( )" at bounding box center [914, 224] width 234 height 404
drag, startPoint x: 810, startPoint y: 47, endPoint x: 803, endPoint y: 50, distance: 8.3
click at [804, 50] on div "# Огр не должен тебя увидеть. Собери все самоцветы. hero . moveRight ( )" at bounding box center [914, 224] width 234 height 404
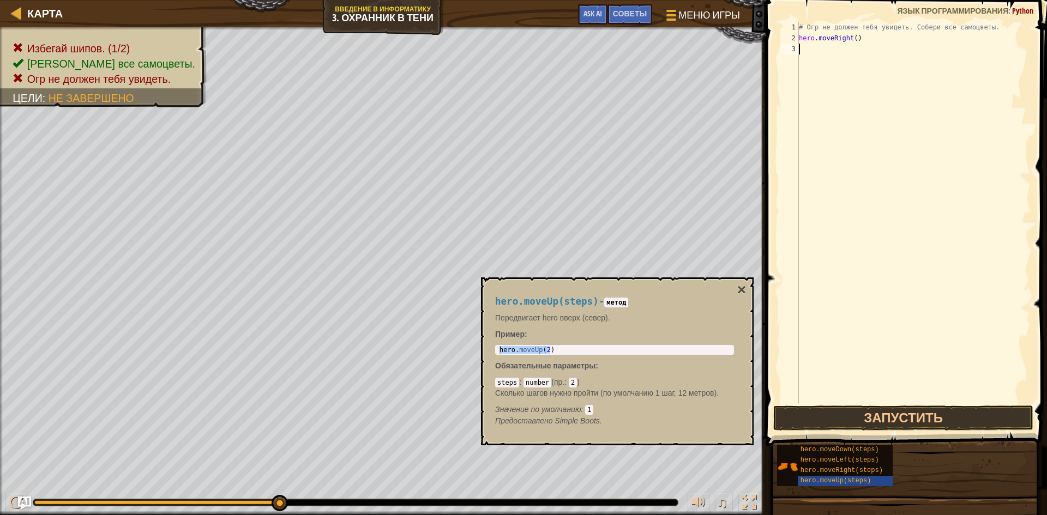
paste textarea "hero.moveUp(2)"
click at [763, 115] on div "Карта Введение в Информатику 3. Охранник в тени Меню игры Готово Советы Ask AI …" at bounding box center [523, 257] width 1047 height 515
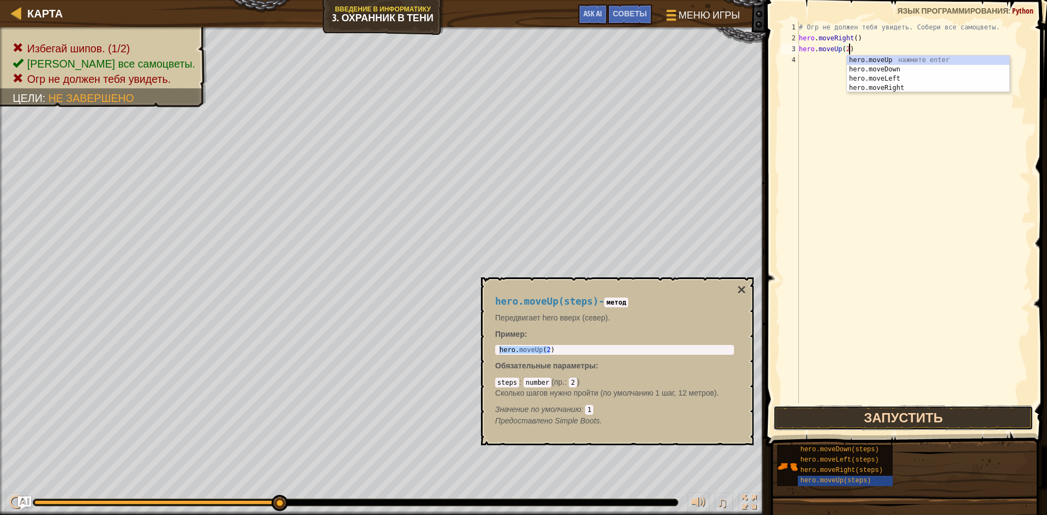
drag, startPoint x: 892, startPoint y: 411, endPoint x: 880, endPoint y: 414, distance: 12.4
click at [891, 412] on button "Запустить" at bounding box center [903, 418] width 260 height 25
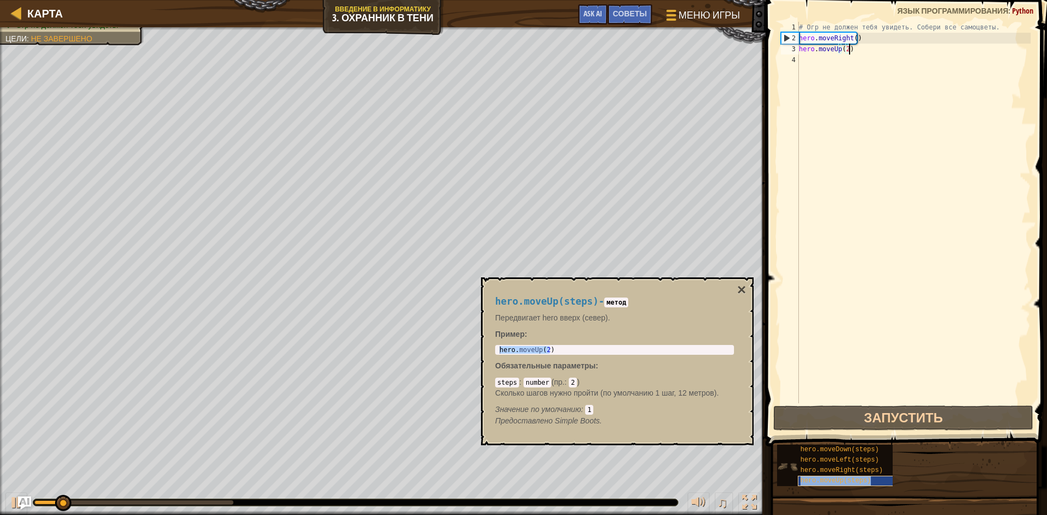
click at [833, 477] on span "hero.moveUp(steps)" at bounding box center [836, 481] width 71 height 8
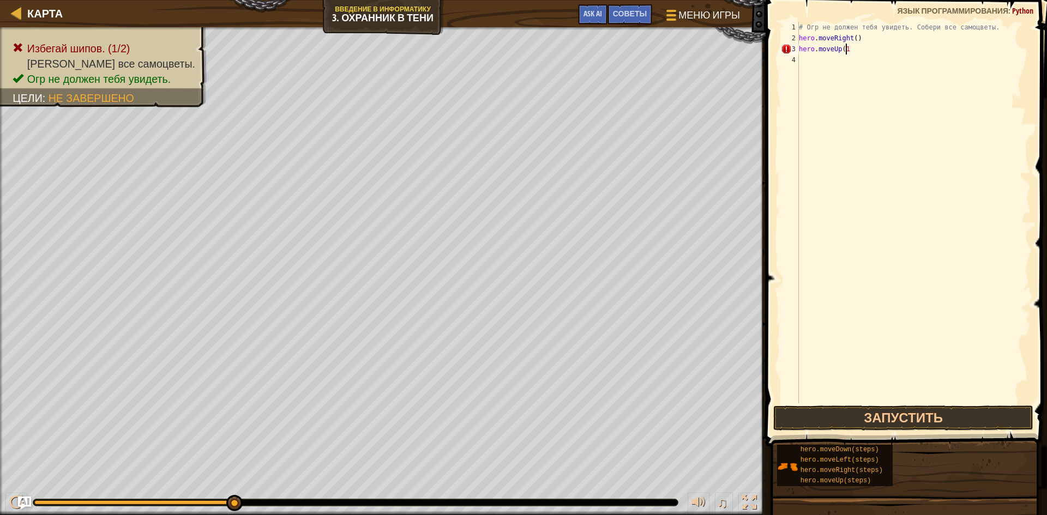
scroll to position [5, 4]
type textarea "hero.moveUp(1)"
click at [948, 191] on div "# Огр не должен тебя увидеть. Собери все самоцветы. hero . moveRight ( ) hero .…" at bounding box center [914, 224] width 234 height 404
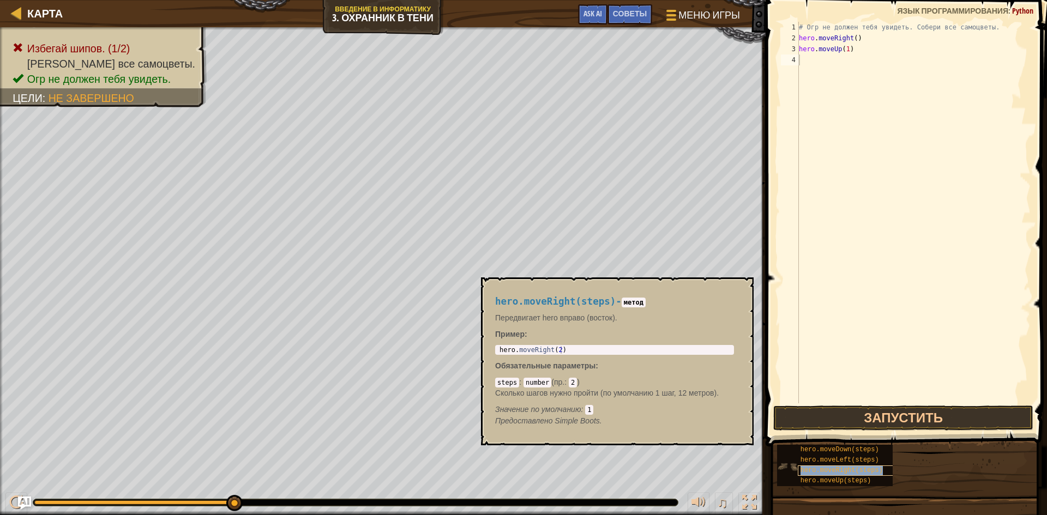
click at [869, 466] on div "hero.moveRight(steps)" at bounding box center [850, 471] width 105 height 10
click at [572, 380] on code "2" at bounding box center [573, 383] width 8 height 10
type textarea "hero.moveRight(2)"
click at [555, 348] on div "hero . moveRight ( 2 )" at bounding box center [614, 357] width 234 height 23
click at [557, 351] on div "hero . moveRight ( 2 )" at bounding box center [614, 357] width 234 height 23
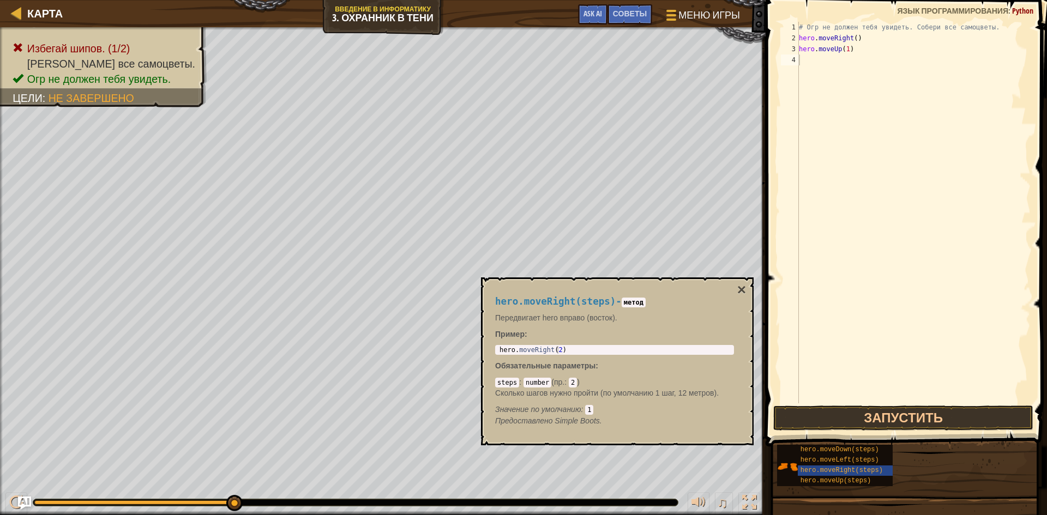
click at [570, 380] on code "2" at bounding box center [573, 383] width 8 height 10
click at [573, 381] on code "2" at bounding box center [573, 383] width 8 height 10
click at [811, 62] on div "# Огр не должен тебя увидеть. Собери все самоцветы. hero . moveRight ( ) hero .…" at bounding box center [914, 224] width 234 height 404
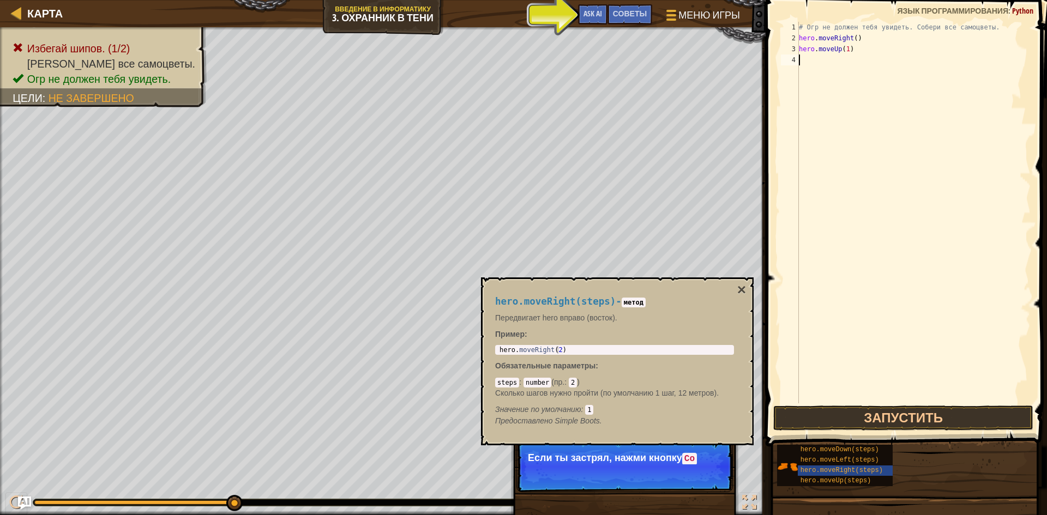
type textarea "G"
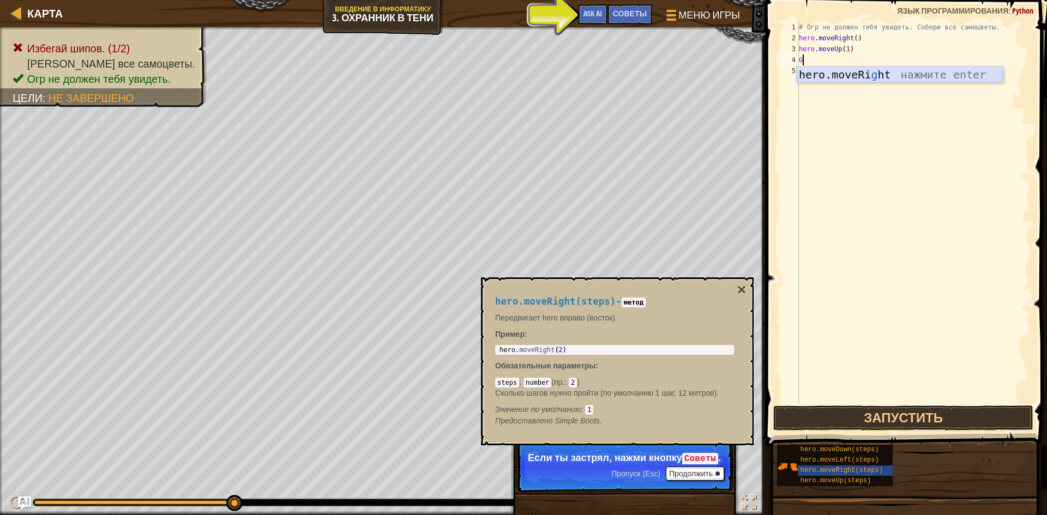
drag, startPoint x: 907, startPoint y: 68, endPoint x: 901, endPoint y: 77, distance: 11.2
click at [905, 70] on div "hero.moveRi g ht нажмите enter" at bounding box center [900, 91] width 206 height 49
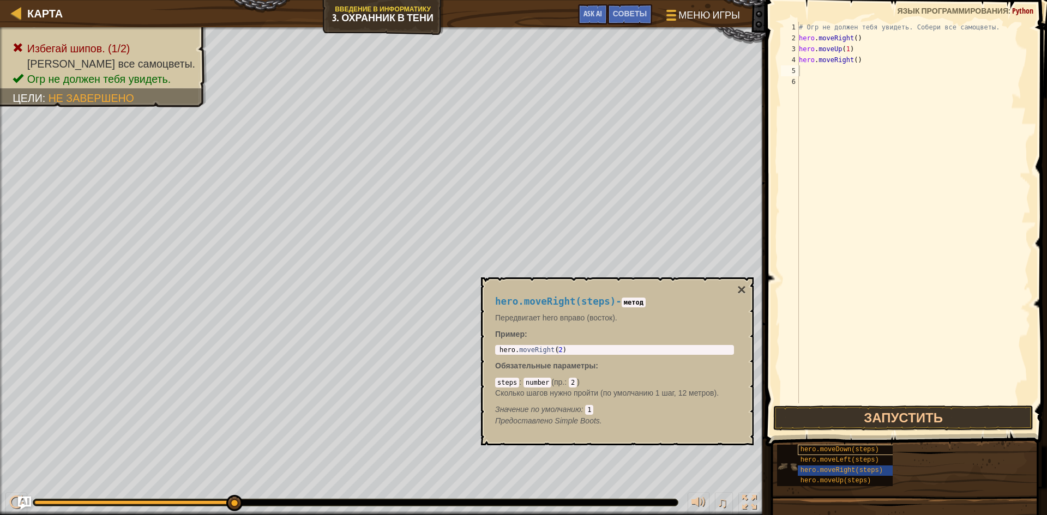
click at [863, 447] on div "hero.moveDown(steps) hero.moveLeft(steps) hero.moveRight(steps) hero.moveUp(ste…" at bounding box center [908, 465] width 263 height 43
click at [864, 449] on span "hero.moveDown(steps)" at bounding box center [840, 450] width 79 height 8
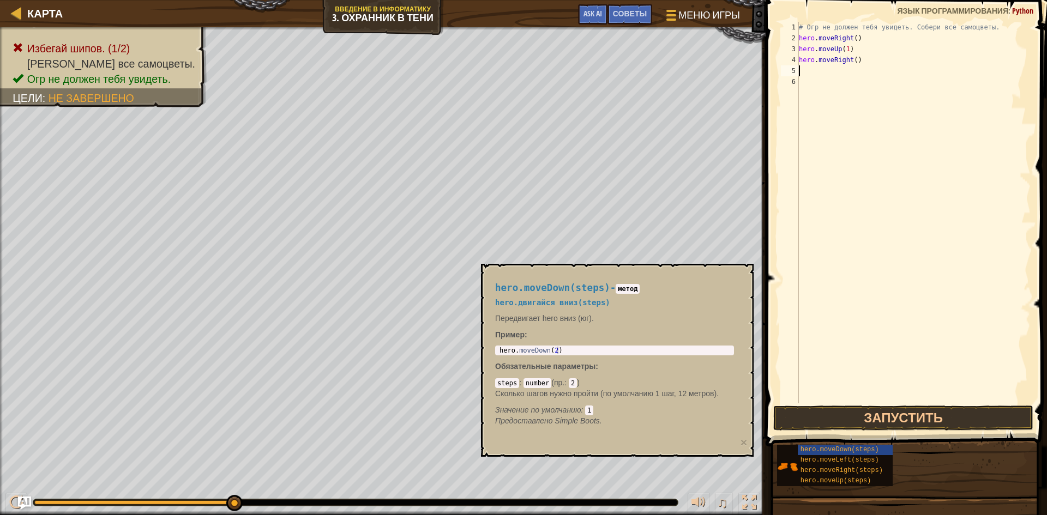
type textarea "H"
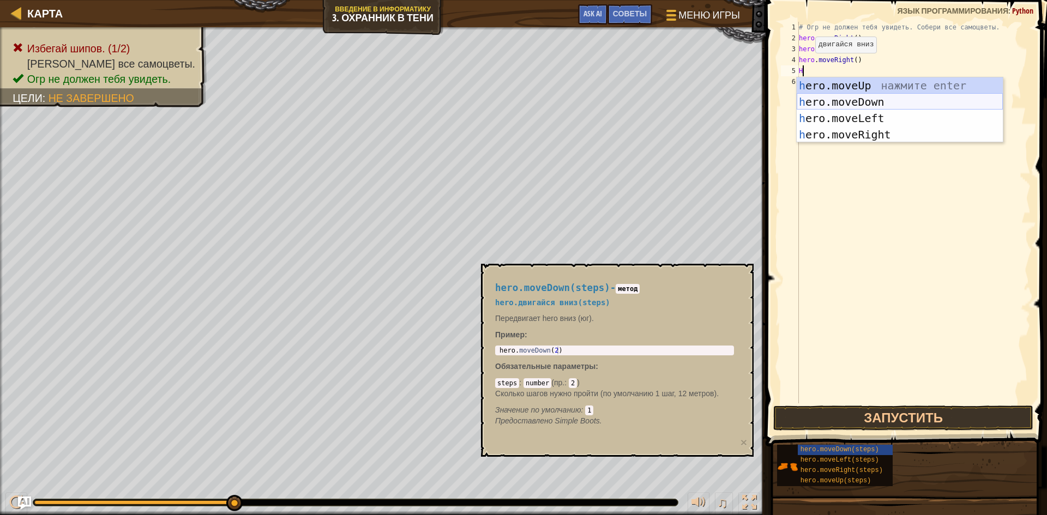
click at [883, 101] on div "h ero.moveUp нажмите enter h ero.moveDown нажмите enter h ero.moveLeft нажмите …" at bounding box center [900, 126] width 206 height 98
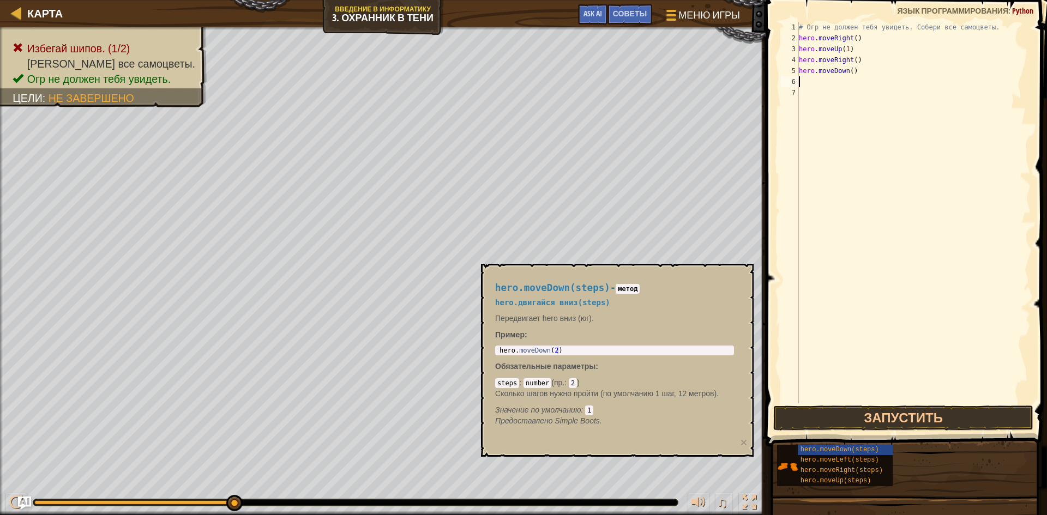
type textarea "H"
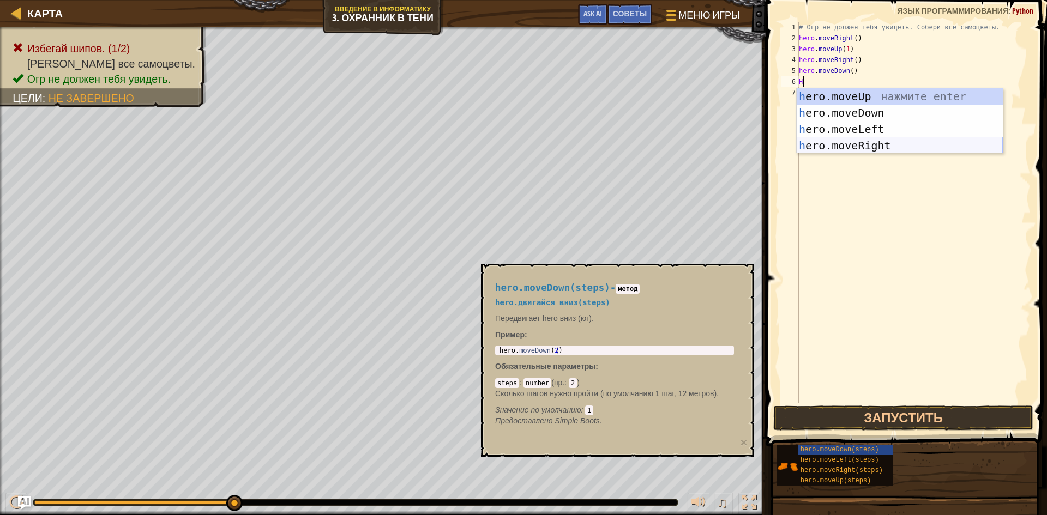
click at [883, 143] on div "h ero.moveUp нажмите enter h ero.moveDown нажмите enter h ero.moveLeft нажмите …" at bounding box center [900, 137] width 206 height 98
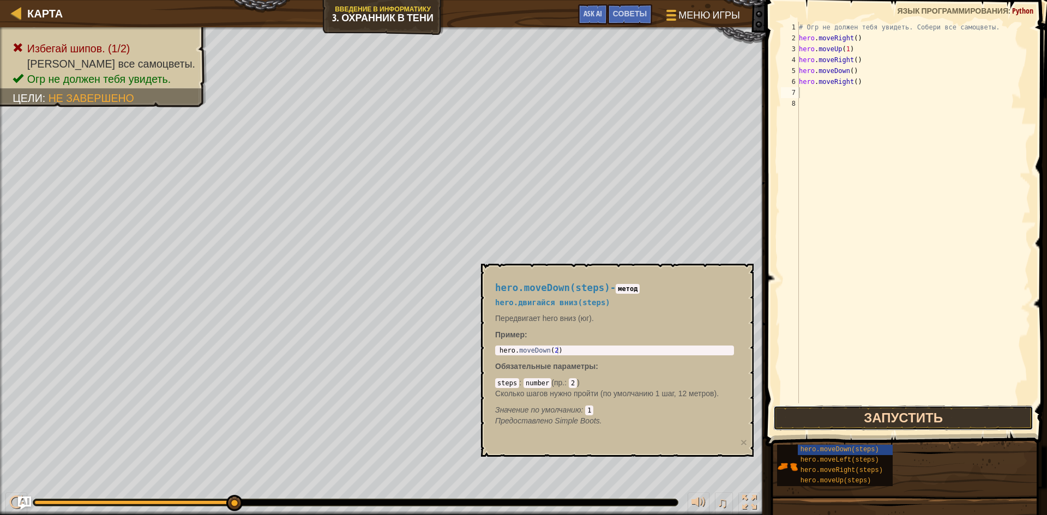
click at [900, 411] on button "Запустить" at bounding box center [903, 418] width 260 height 25
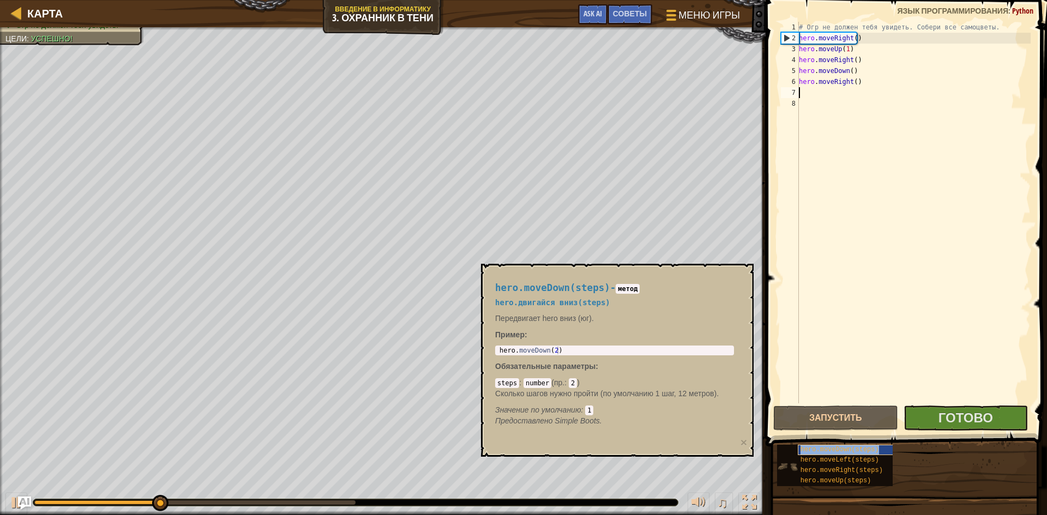
click at [843, 453] on span "hero.moveDown(steps)" at bounding box center [840, 450] width 79 height 8
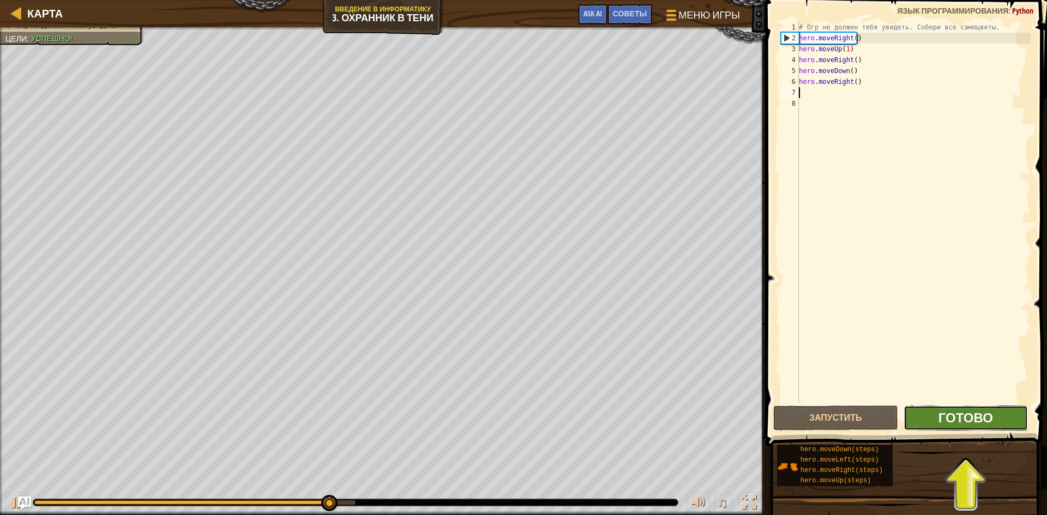
click at [982, 412] on span "Готово" at bounding box center [966, 417] width 55 height 17
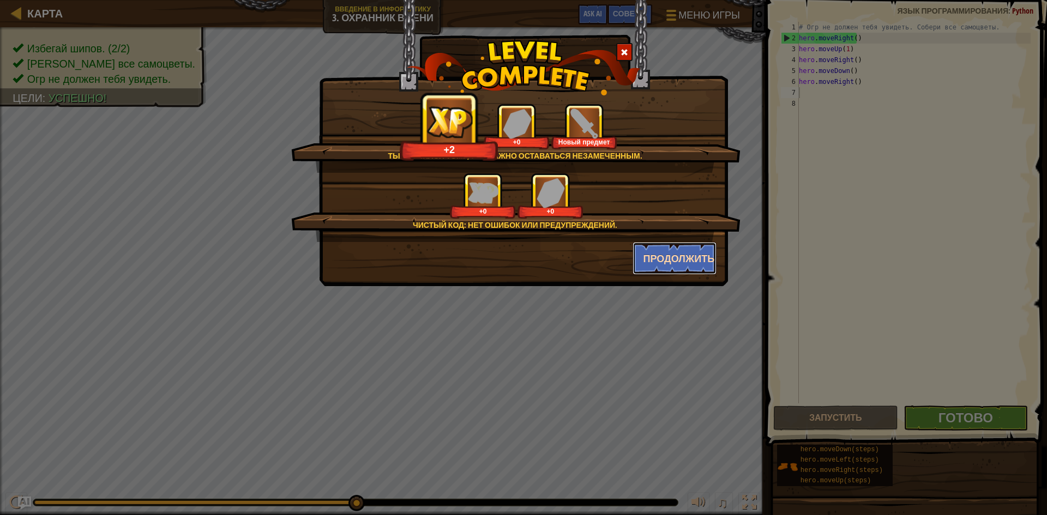
click at [690, 268] on button "Продолжить" at bounding box center [675, 258] width 85 height 33
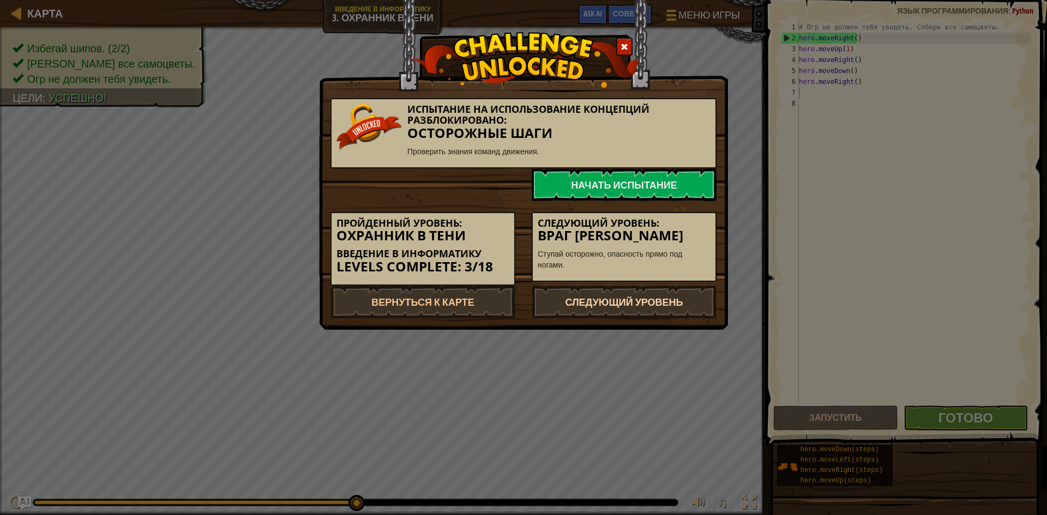
click at [624, 306] on link "Следующий уровень" at bounding box center [624, 302] width 185 height 33
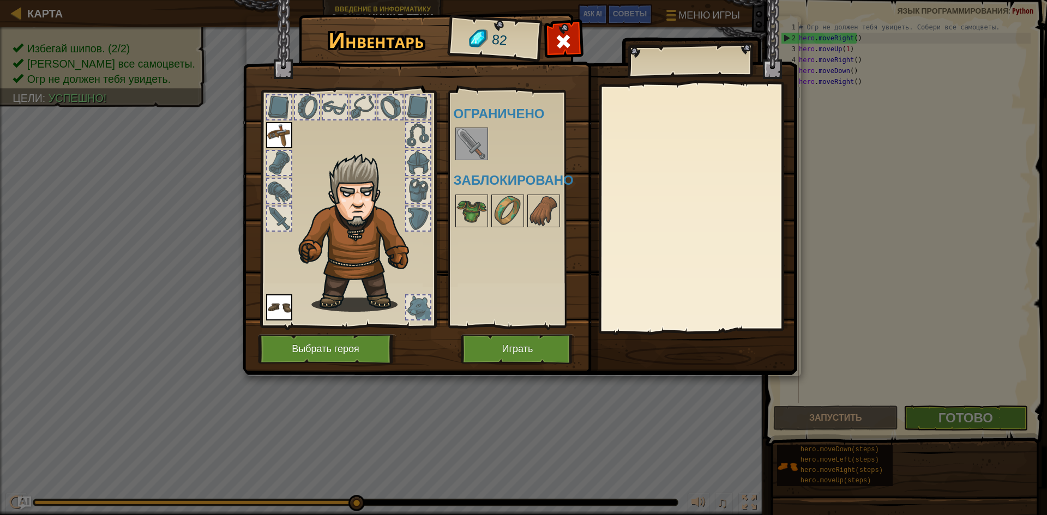
click at [458, 147] on img at bounding box center [471, 144] width 31 height 31
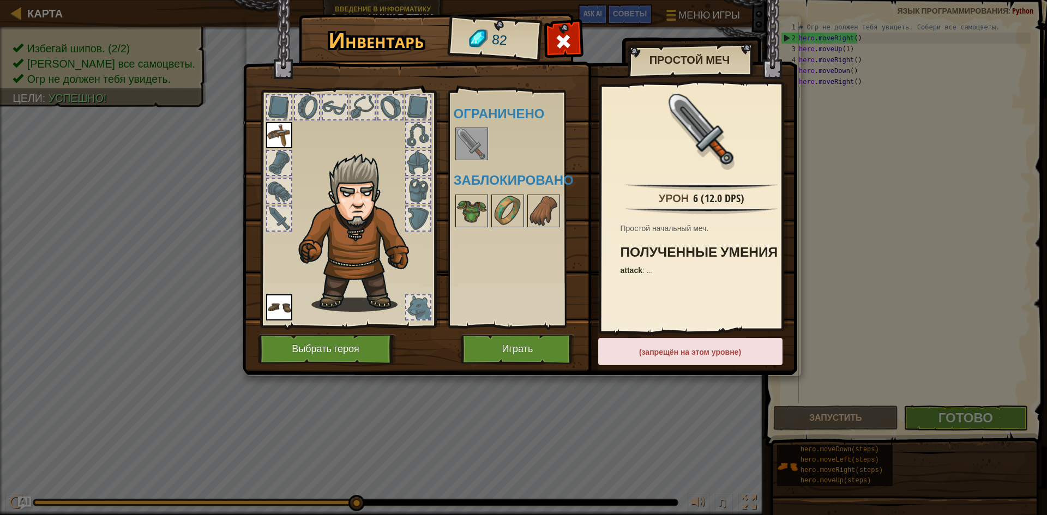
click at [472, 144] on img at bounding box center [471, 144] width 31 height 31
drag, startPoint x: 766, startPoint y: 268, endPoint x: 512, endPoint y: 208, distance: 261.6
click at [512, 208] on img at bounding box center [507, 211] width 31 height 31
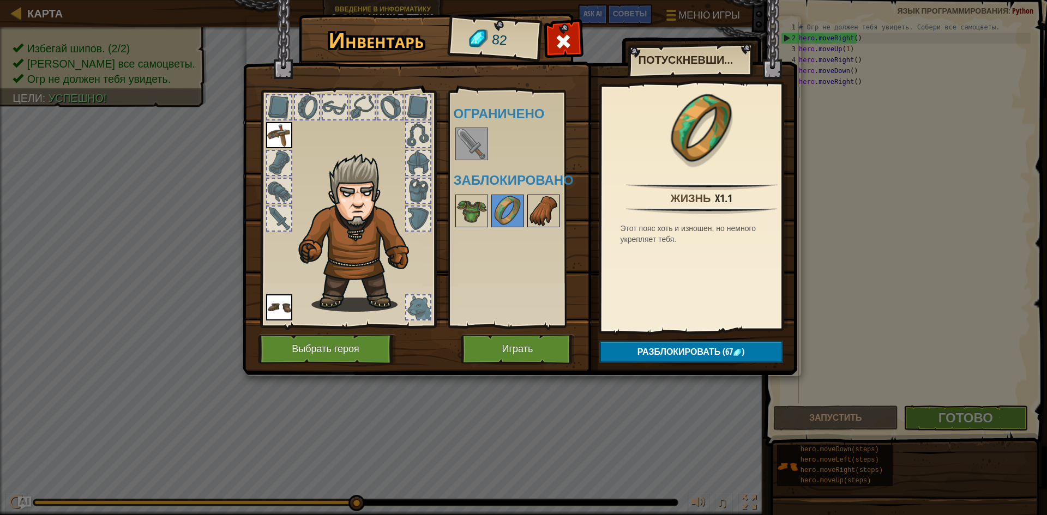
drag, startPoint x: 546, startPoint y: 213, endPoint x: 538, endPoint y: 212, distance: 8.2
click at [546, 213] on img at bounding box center [543, 211] width 31 height 31
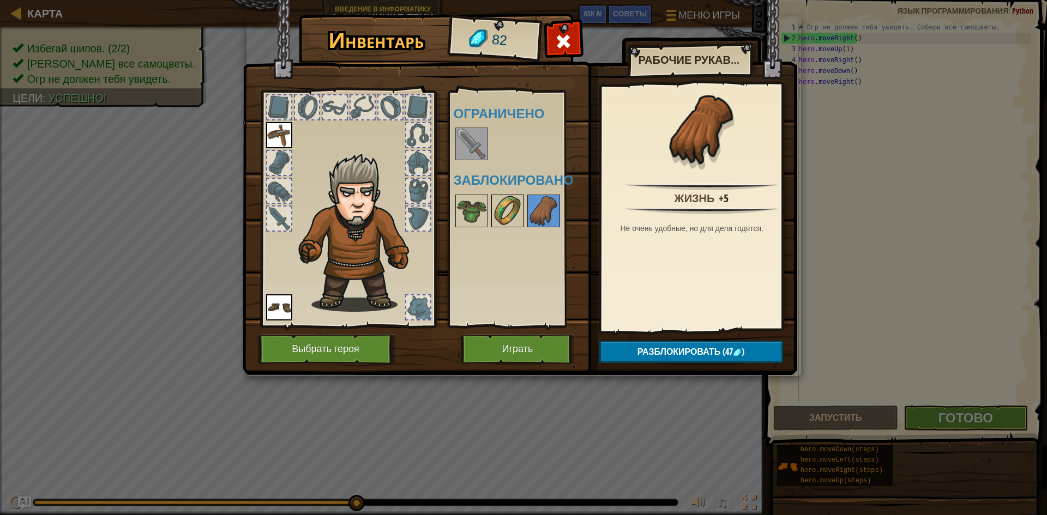
click at [510, 212] on img at bounding box center [507, 211] width 31 height 31
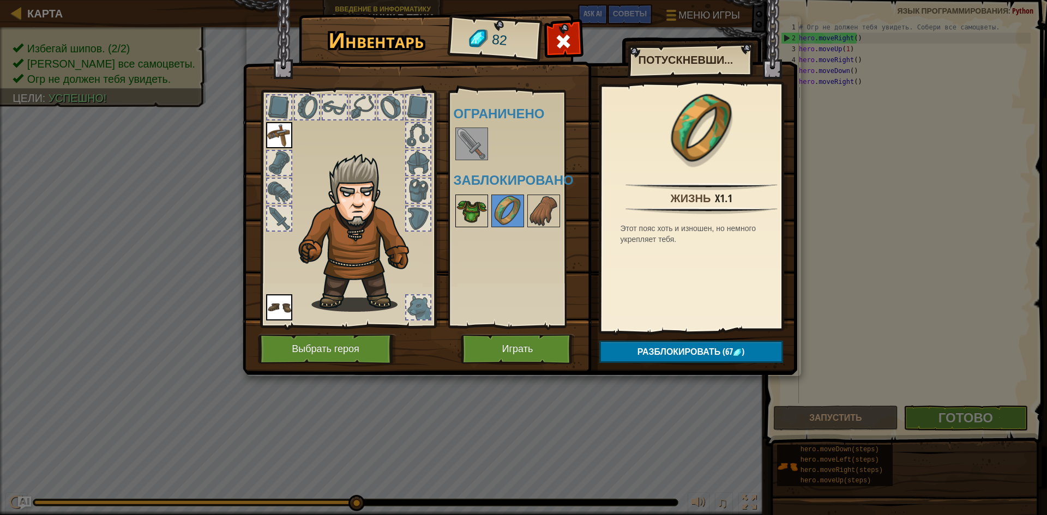
drag, startPoint x: 471, startPoint y: 217, endPoint x: 474, endPoint y: 222, distance: 6.8
click at [470, 221] on img at bounding box center [471, 211] width 31 height 31
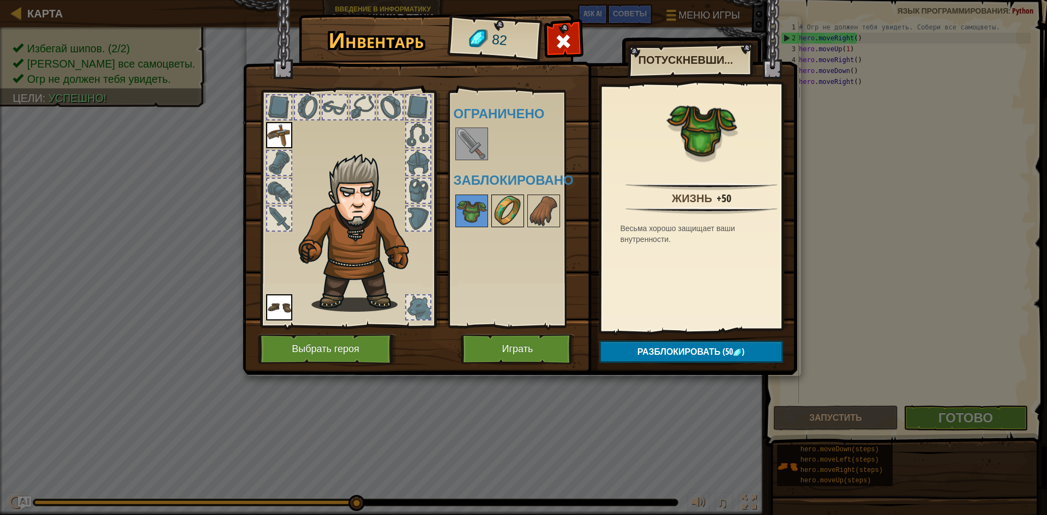
click at [501, 218] on img at bounding box center [507, 211] width 31 height 31
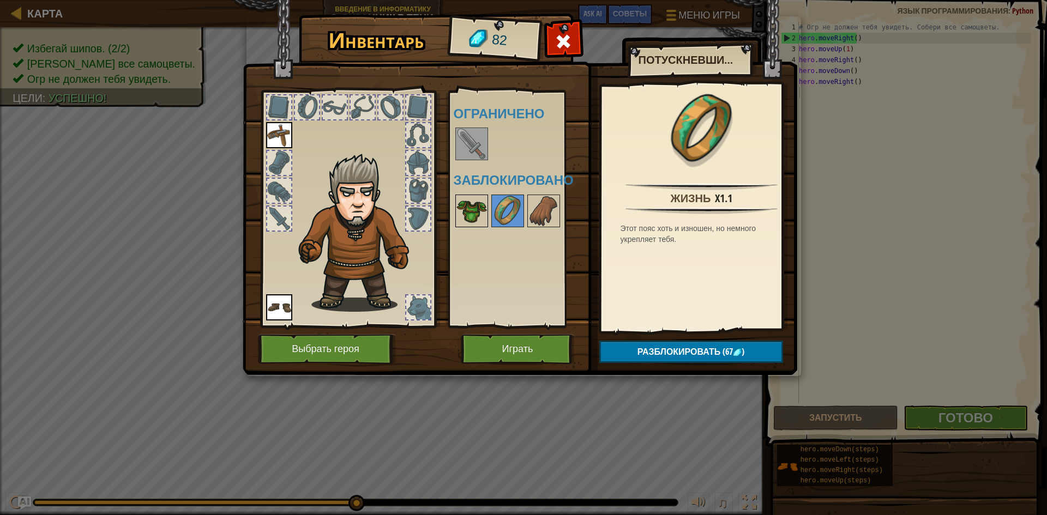
drag, startPoint x: 477, startPoint y: 210, endPoint x: 486, endPoint y: 212, distance: 9.5
click at [478, 209] on img at bounding box center [471, 211] width 31 height 31
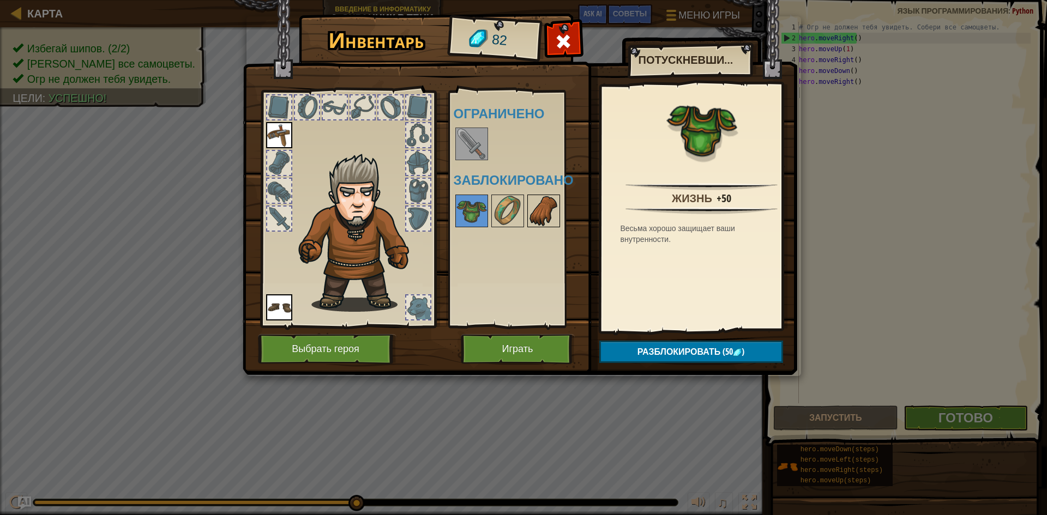
drag, startPoint x: 495, startPoint y: 205, endPoint x: 528, endPoint y: 219, distance: 36.2
click at [495, 209] on img at bounding box center [507, 211] width 31 height 31
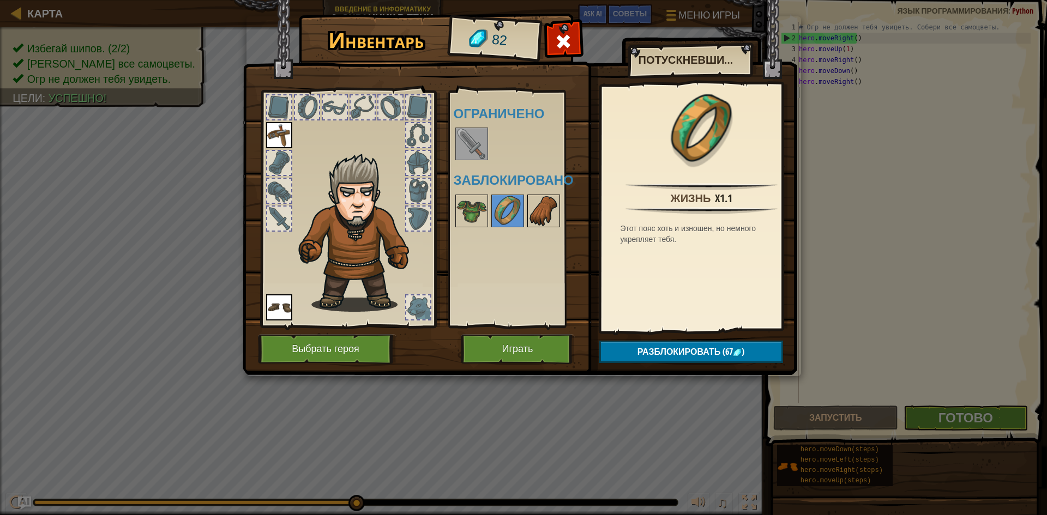
click at [538, 215] on img at bounding box center [543, 211] width 31 height 31
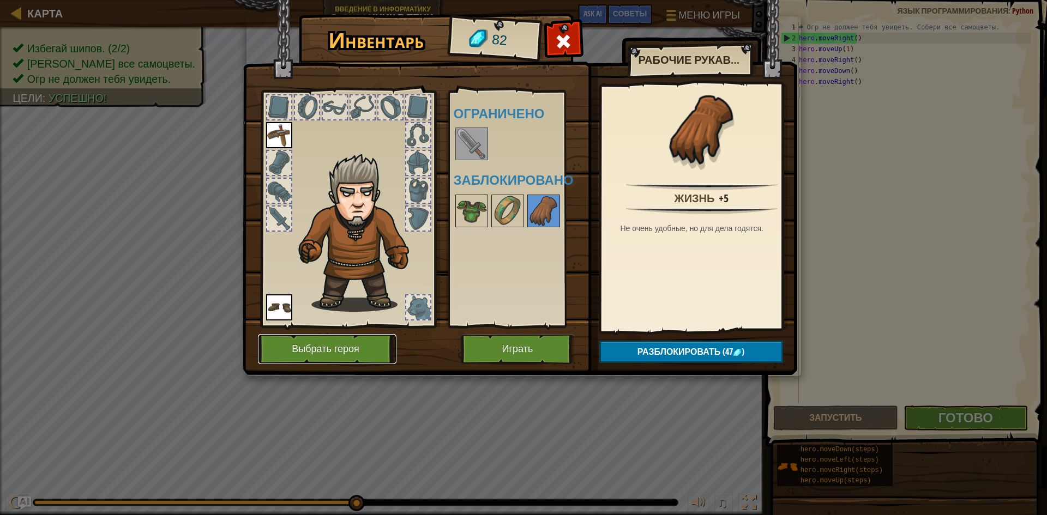
click at [360, 344] on button "Выбрать героя" at bounding box center [327, 349] width 139 height 30
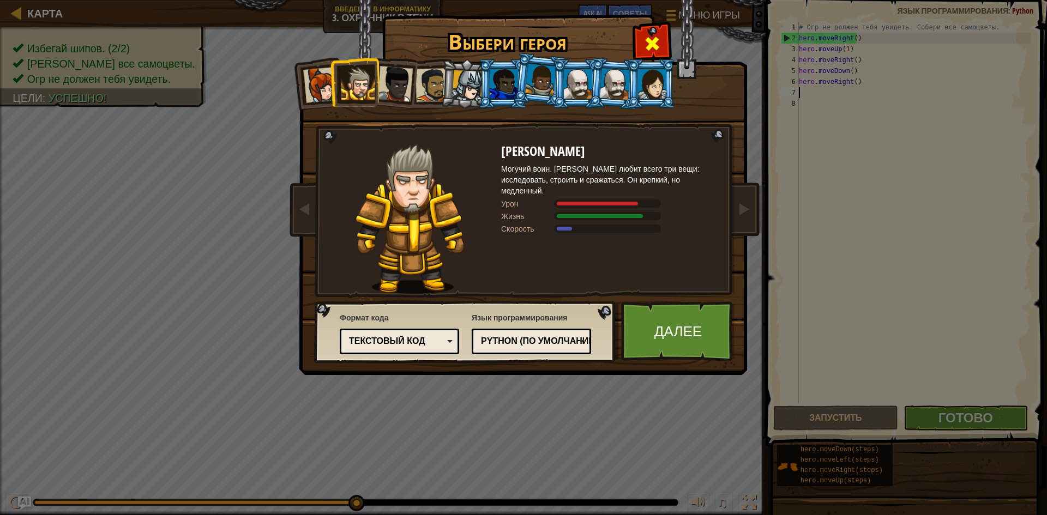
click at [666, 37] on div at bounding box center [652, 42] width 34 height 34
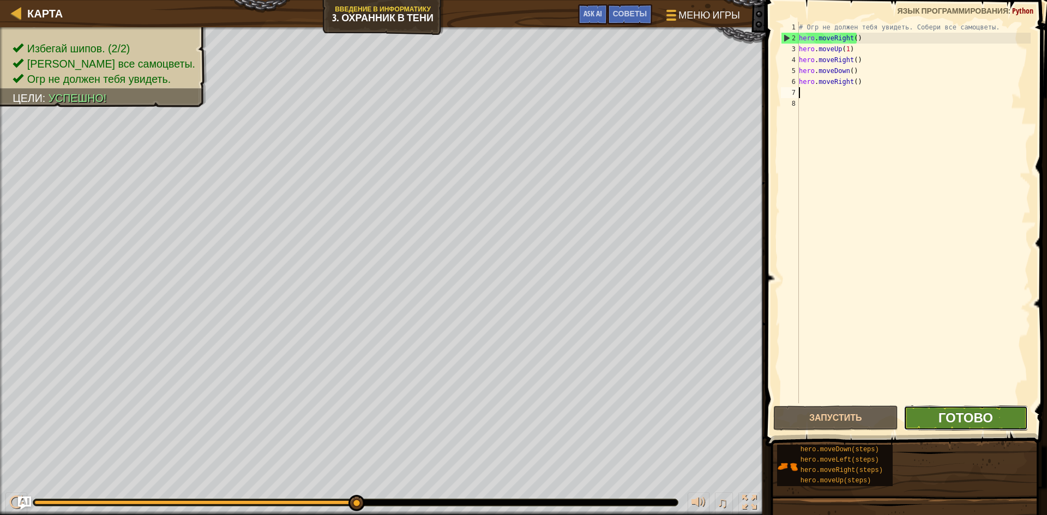
click at [969, 416] on span "Готово" at bounding box center [966, 417] width 55 height 17
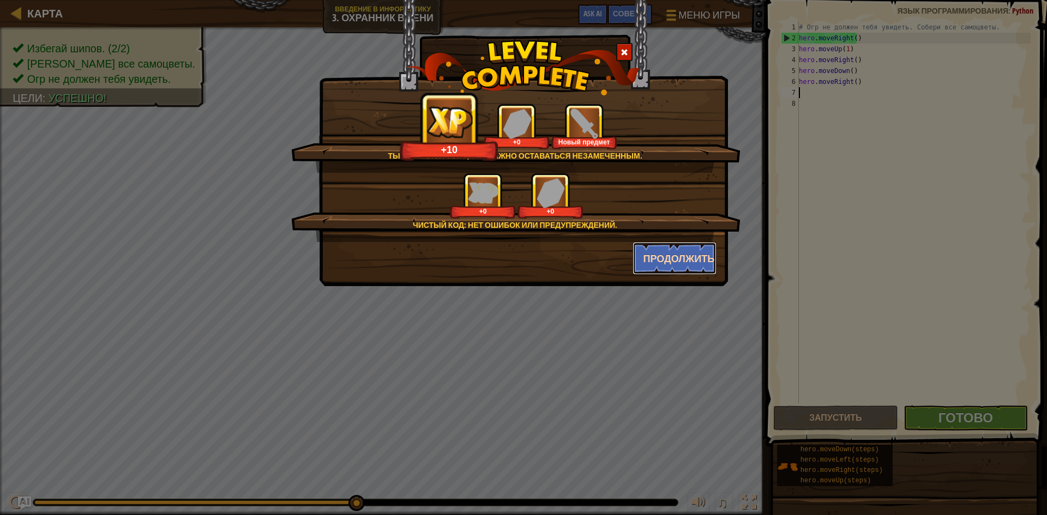
click at [675, 255] on button "Продолжить" at bounding box center [675, 258] width 85 height 33
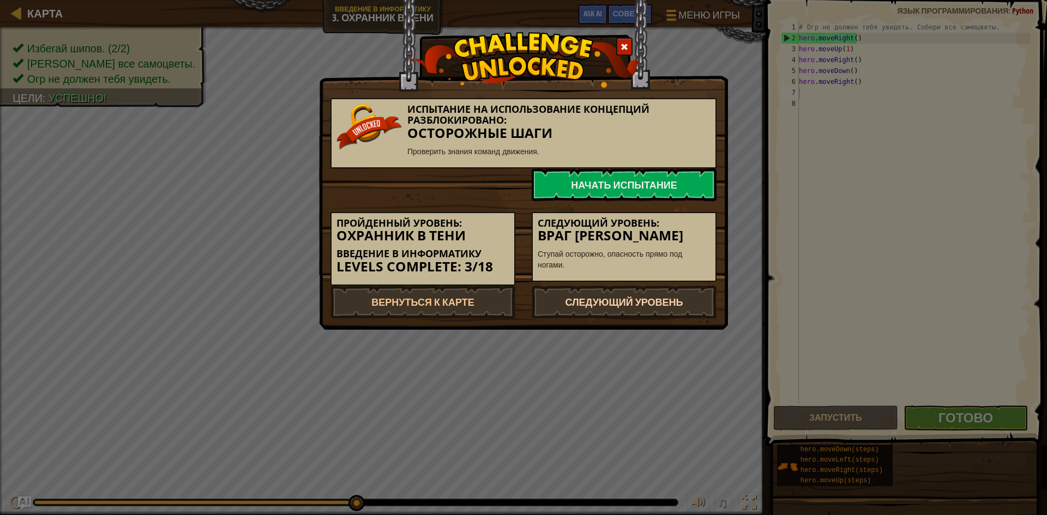
click at [634, 295] on link "Следующий уровень" at bounding box center [624, 302] width 185 height 33
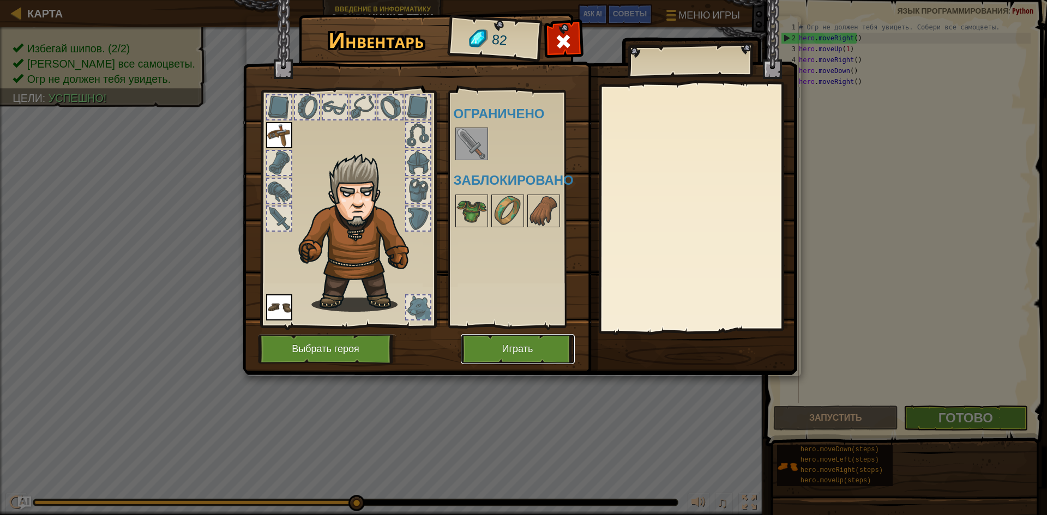
click at [543, 344] on button "Играть" at bounding box center [518, 349] width 114 height 30
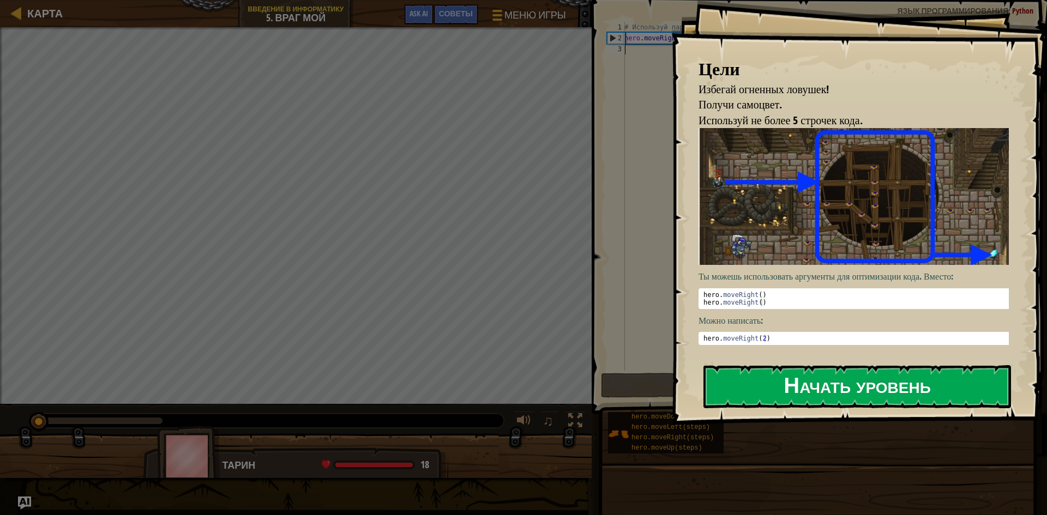
click at [814, 387] on button "Начать уровень" at bounding box center [857, 386] width 308 height 43
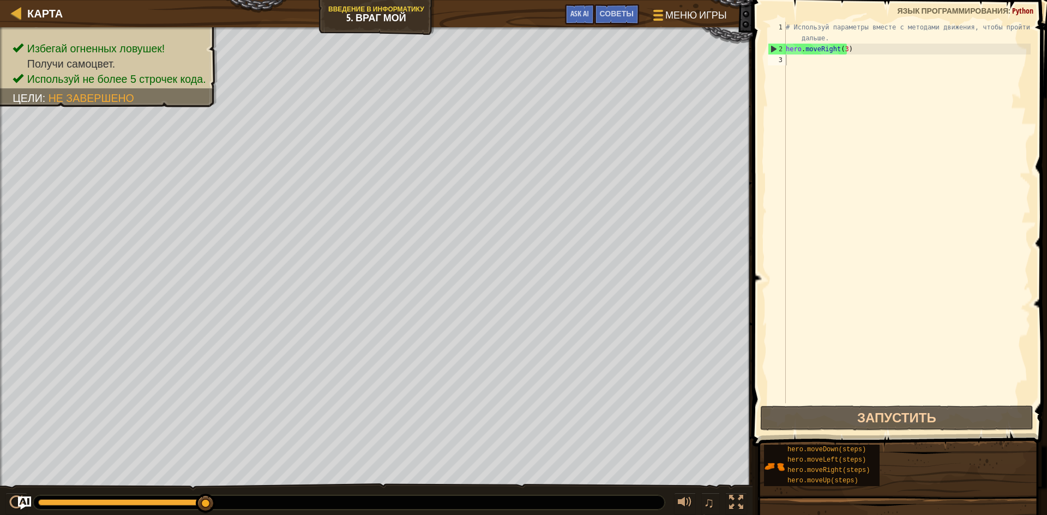
click at [70, 8] on div "Карта Введение в Информатику 5. Враг Мой Меню игры Готово Советы Ask AI" at bounding box center [376, 13] width 753 height 27
click at [44, 7] on span "Карта" at bounding box center [44, 13] width 35 height 15
select select "ru"
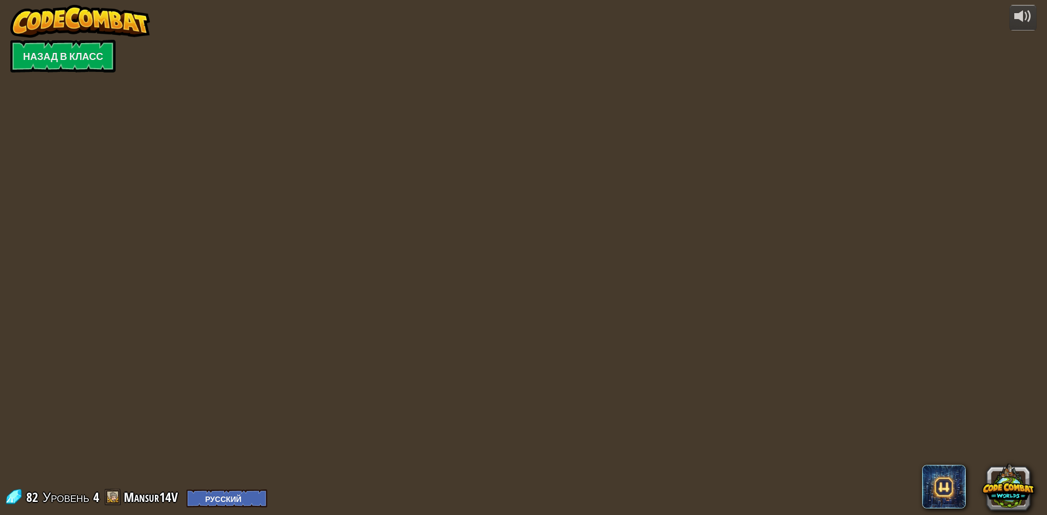
select select "ru"
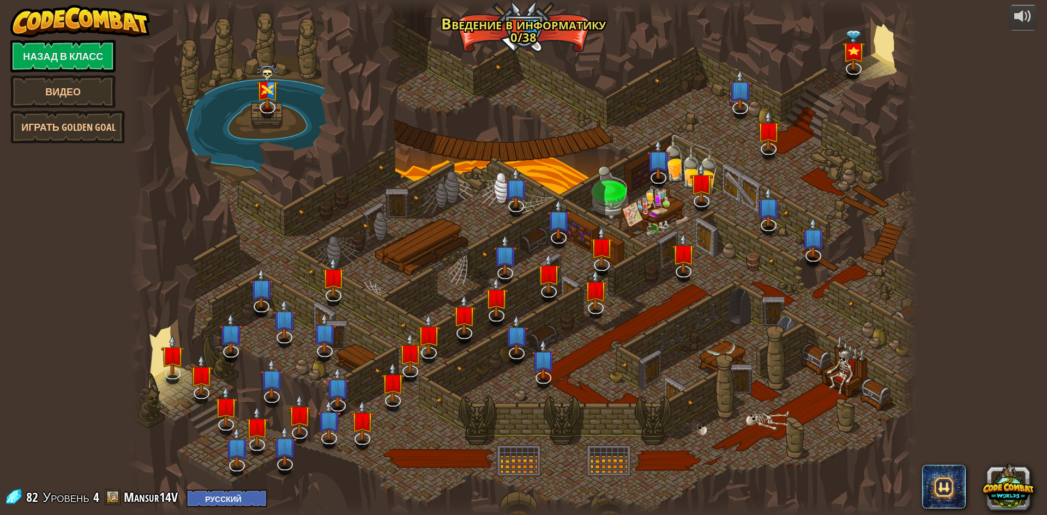
select select "ru"
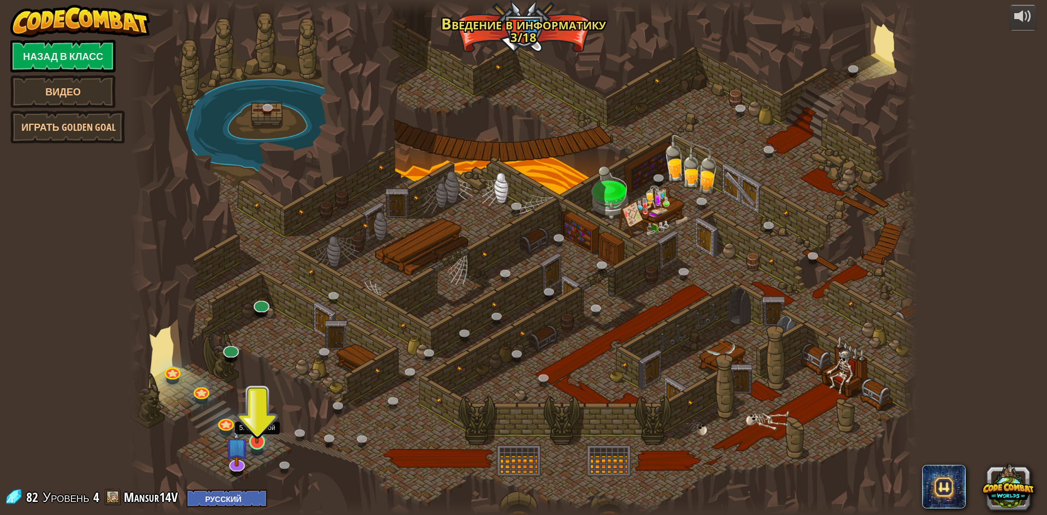
click at [258, 436] on img at bounding box center [256, 419] width 21 height 49
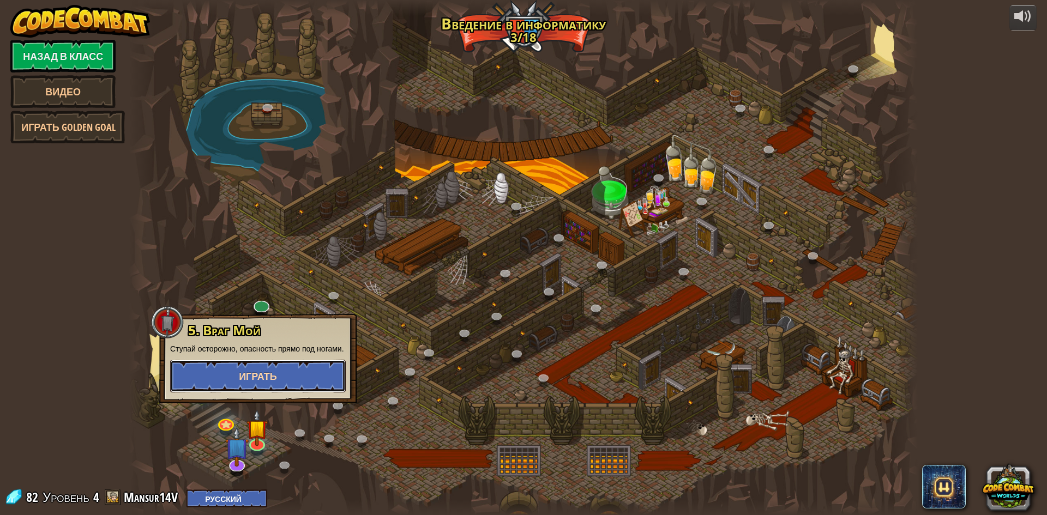
click at [283, 381] on button "Играть" at bounding box center [258, 376] width 176 height 33
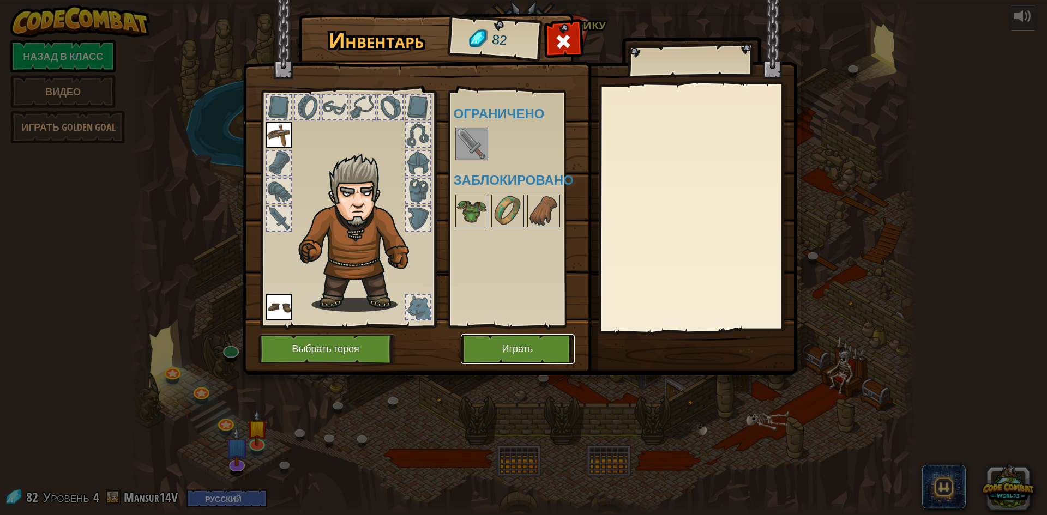
click at [498, 345] on button "Играть" at bounding box center [518, 349] width 114 height 30
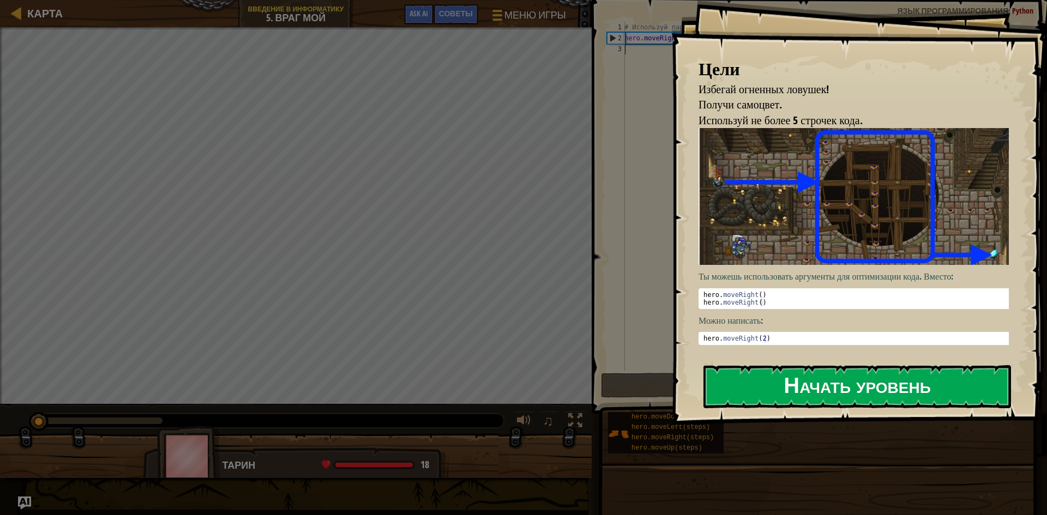
click at [883, 399] on button "Начать уровень" at bounding box center [857, 386] width 308 height 43
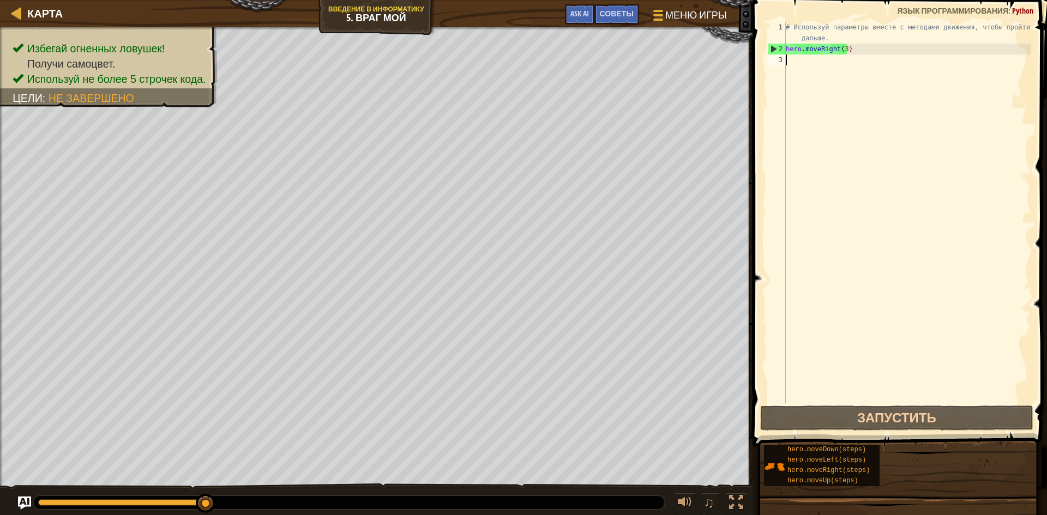
click at [799, 70] on div "# Используй параметры вместе с методами движения, чтобы пройти дальше. hero . m…" at bounding box center [907, 229] width 247 height 414
click at [810, 61] on div "# Используй параметры вместе с методами движения, чтобы пройти дальше. hero . m…" at bounding box center [907, 229] width 247 height 414
type textarea "J"
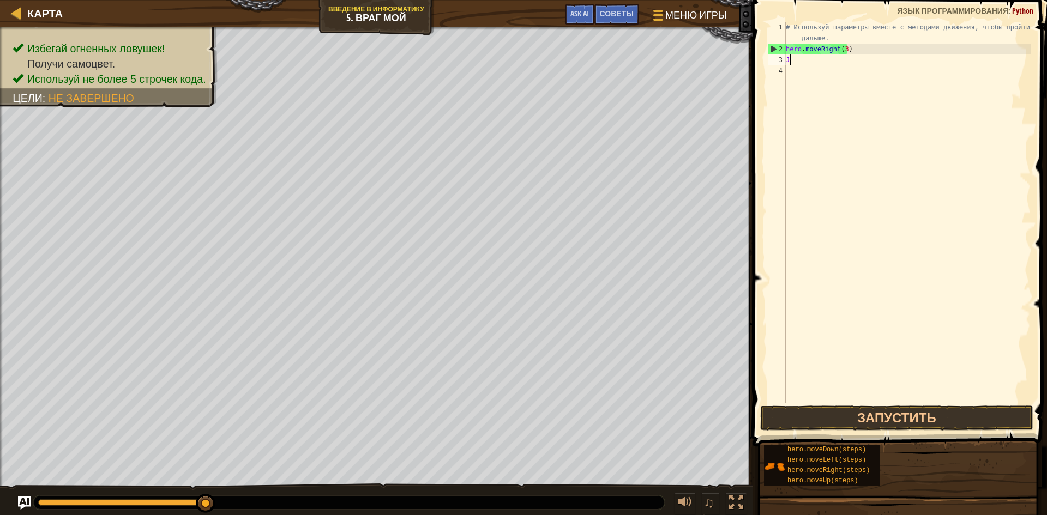
scroll to position [5, 0]
type textarea "H"
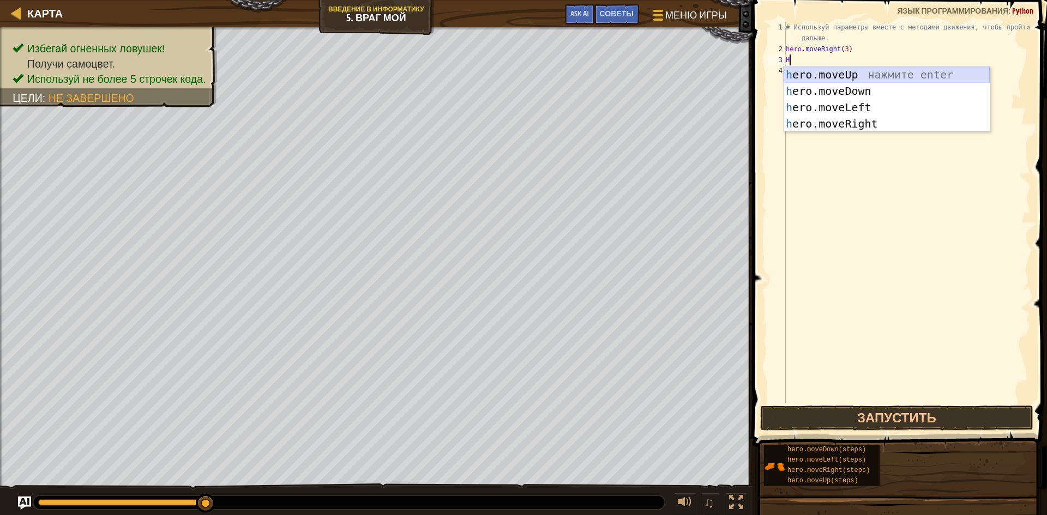
click at [876, 74] on div "h ero.moveUp нажмите enter h ero.moveDown нажмите enter h ero.moveLeft нажмите …" at bounding box center [887, 116] width 206 height 98
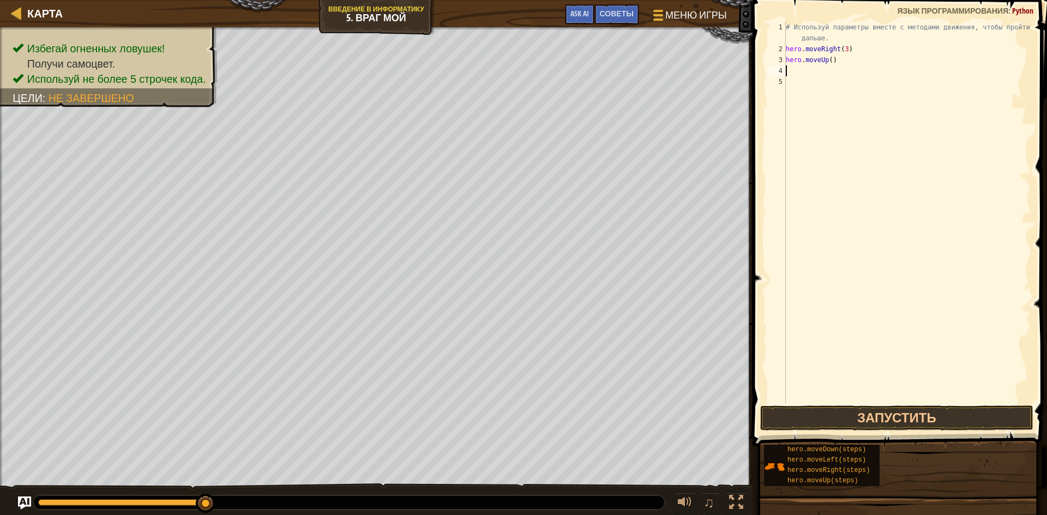
type textarea "H"
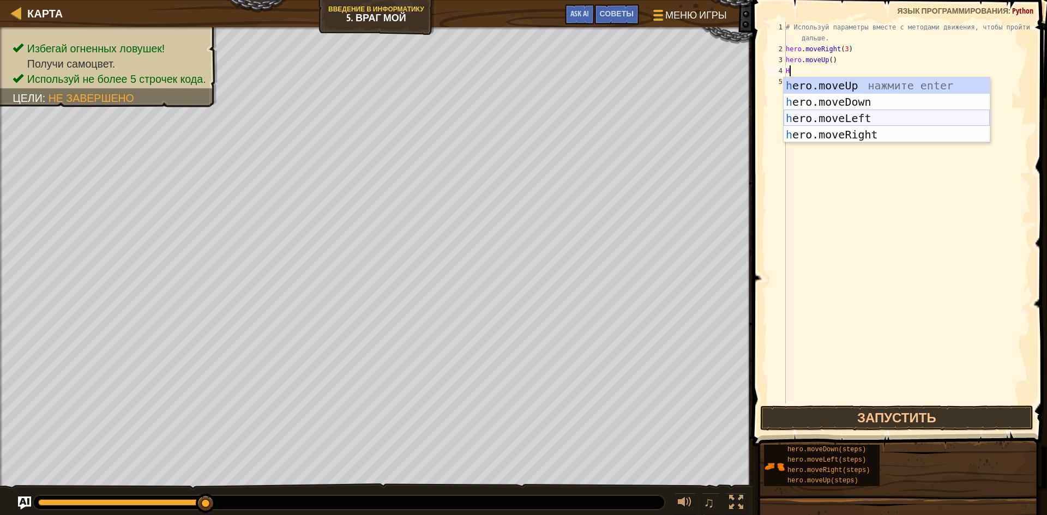
click at [876, 126] on div "h ero.moveUp нажмите enter h ero.moveDown нажмите enter h ero.moveLeft нажмите …" at bounding box center [887, 126] width 206 height 98
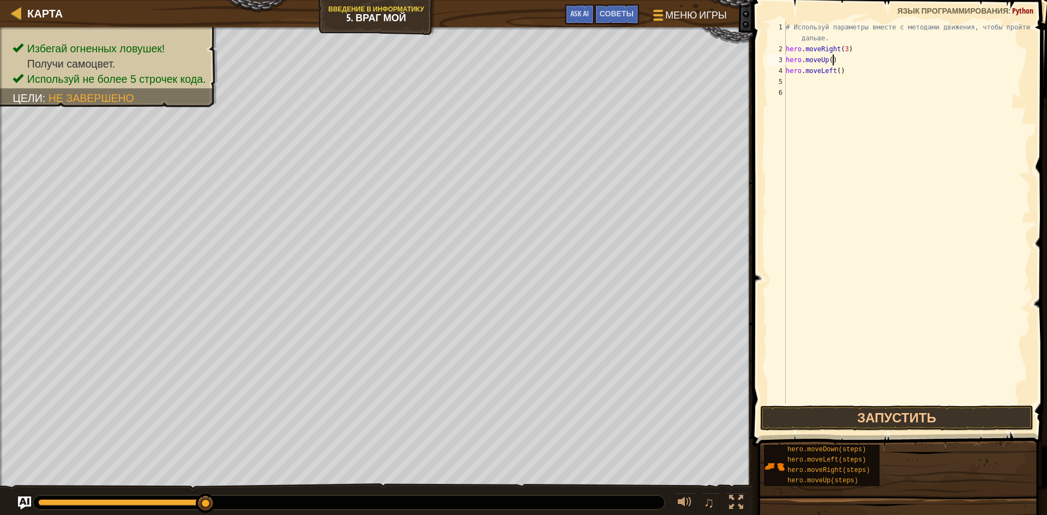
drag, startPoint x: 857, startPoint y: 65, endPoint x: 853, endPoint y: 71, distance: 7.9
click at [855, 69] on div "# Используй параметры вместе с методами движения, чтобы пройти дальше. hero . m…" at bounding box center [907, 229] width 247 height 414
type textarea "hero.moveUp() hero.moveLeft()"
click at [848, 81] on div "# Используй параметры вместе с методами движения, чтобы пройти дальше. hero . m…" at bounding box center [907, 229] width 247 height 414
click at [854, 76] on div "# Используй параметры вместе с методами движения, чтобы пройти дальше. hero . m…" at bounding box center [907, 229] width 247 height 414
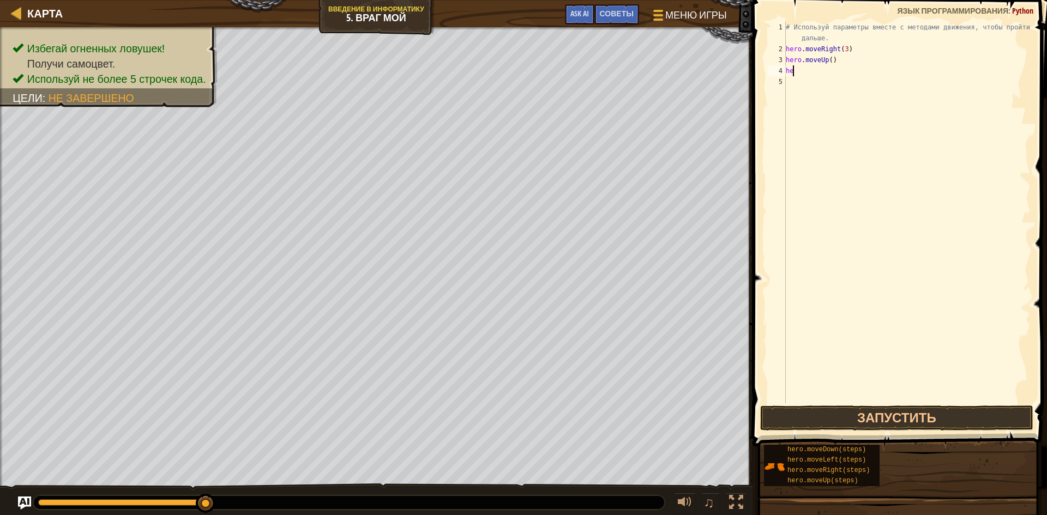
type textarea "h"
type textarea "J"
type textarea "H"
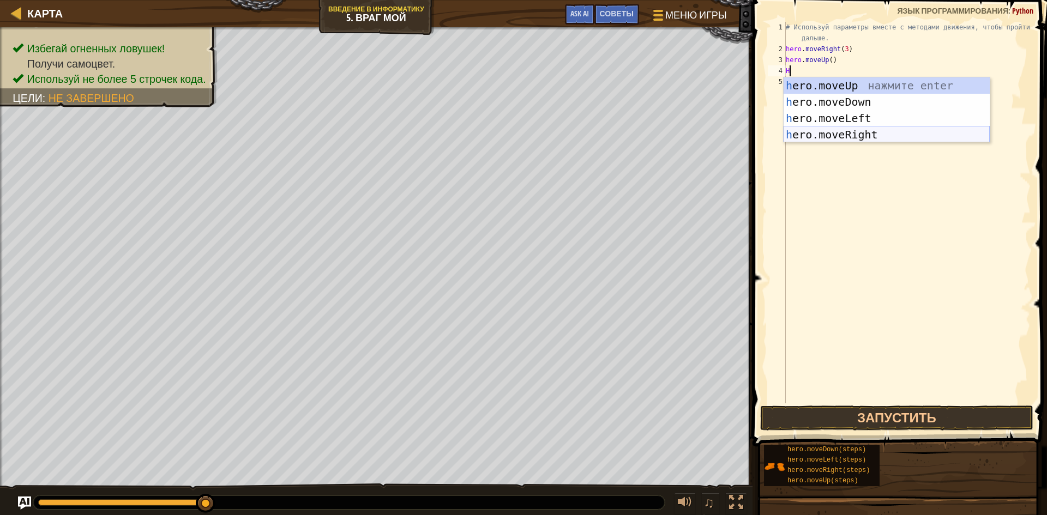
click at [870, 131] on div "h ero.moveUp нажмите enter h ero.moveDown нажмите enter h ero.moveLeft нажмите …" at bounding box center [887, 126] width 206 height 98
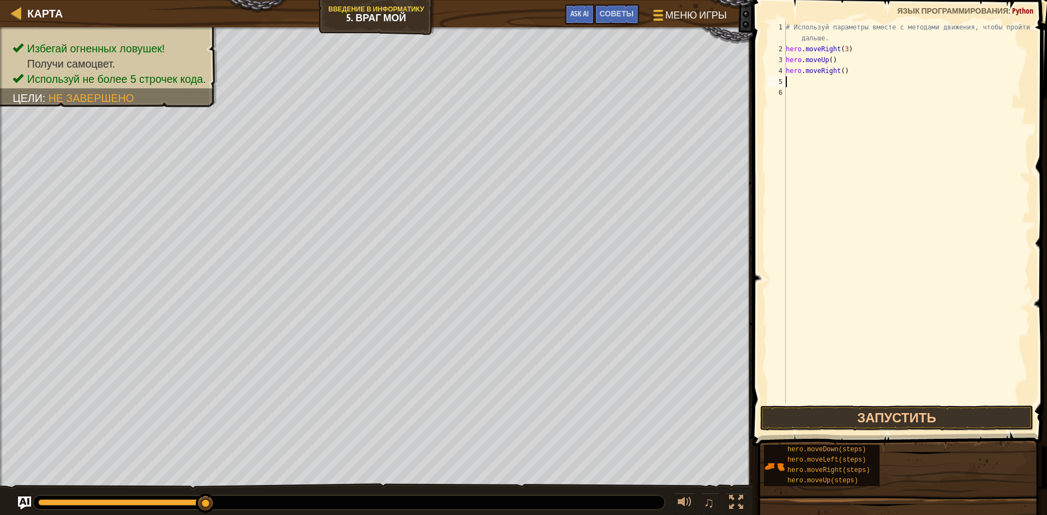
type textarea "H"
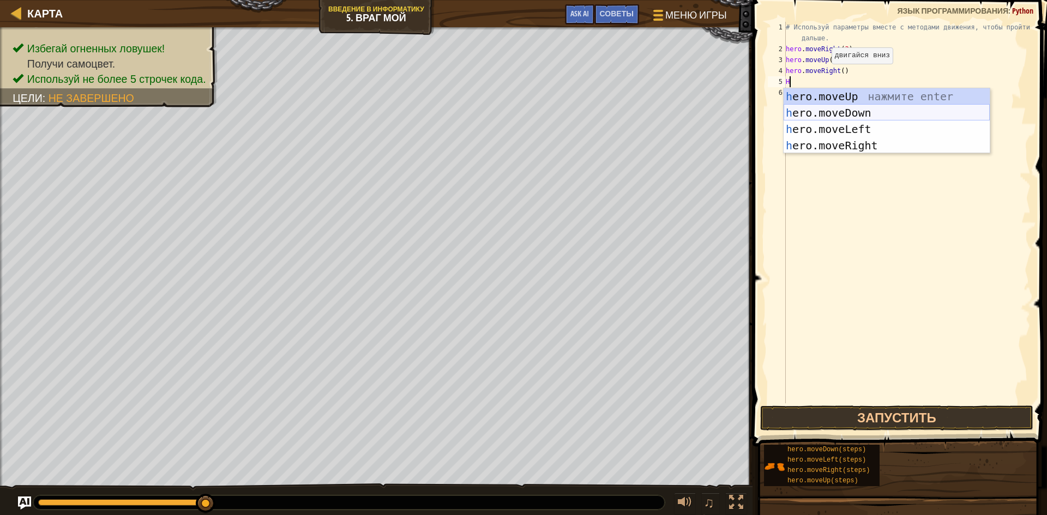
click at [869, 111] on div "h ero.moveUp нажмите enter h ero.moveDown нажмите enter h ero.moveLeft нажмите …" at bounding box center [887, 137] width 206 height 98
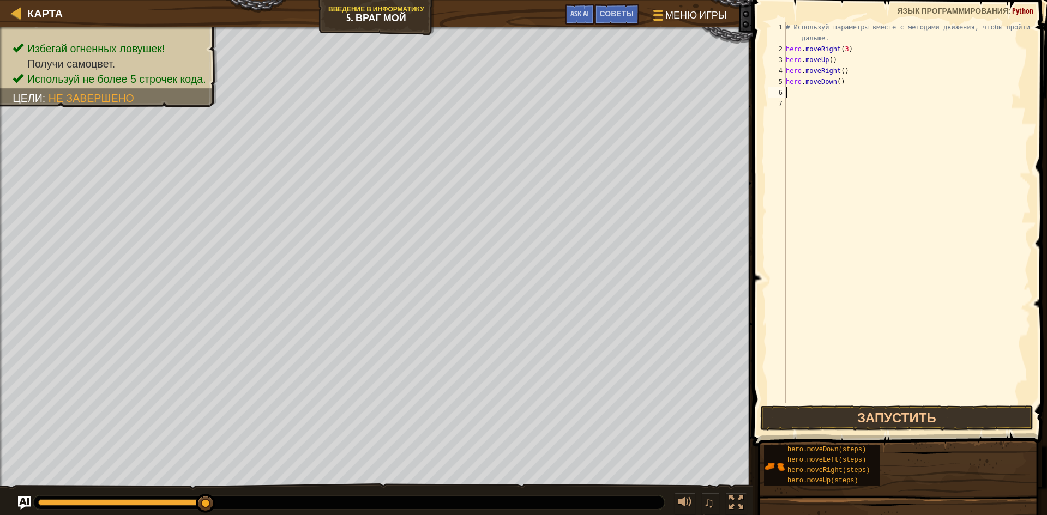
type textarea "H"
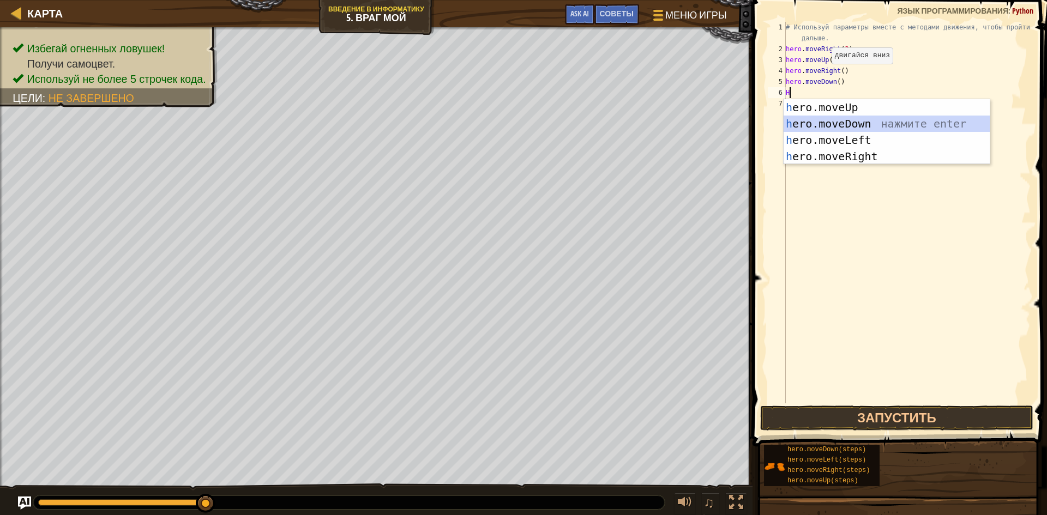
click at [876, 123] on div "h ero.moveUp нажмите enter h ero.moveDown нажмите enter h ero.moveLeft нажмите …" at bounding box center [887, 148] width 206 height 98
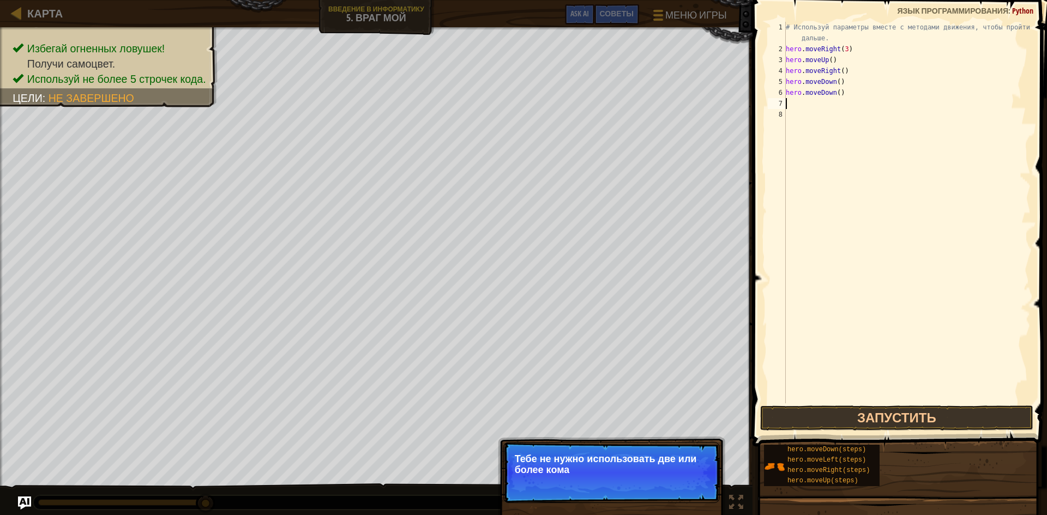
type textarea "H"
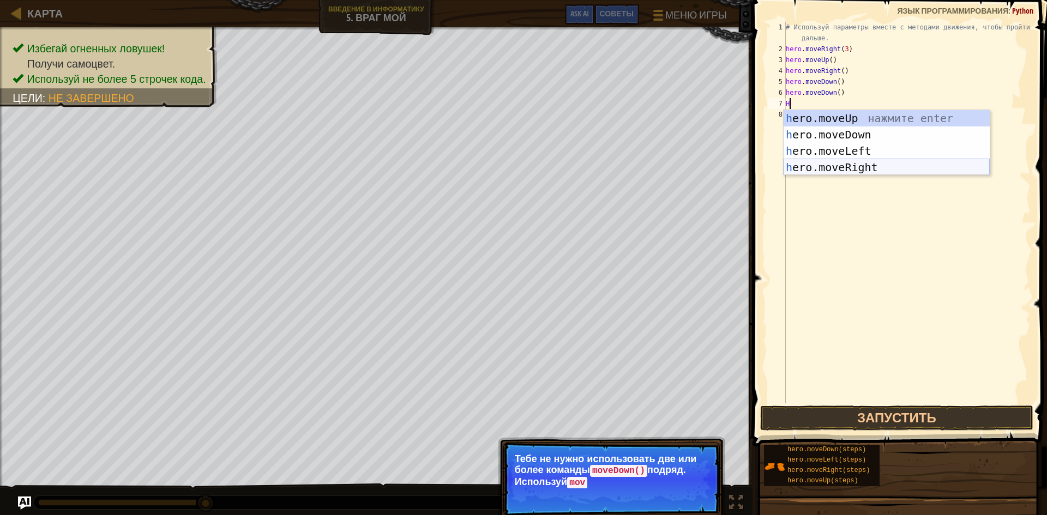
click at [868, 166] on div "h ero.moveUp нажмите enter h ero.moveDown нажмите enter h ero.moveLeft нажмите …" at bounding box center [887, 159] width 206 height 98
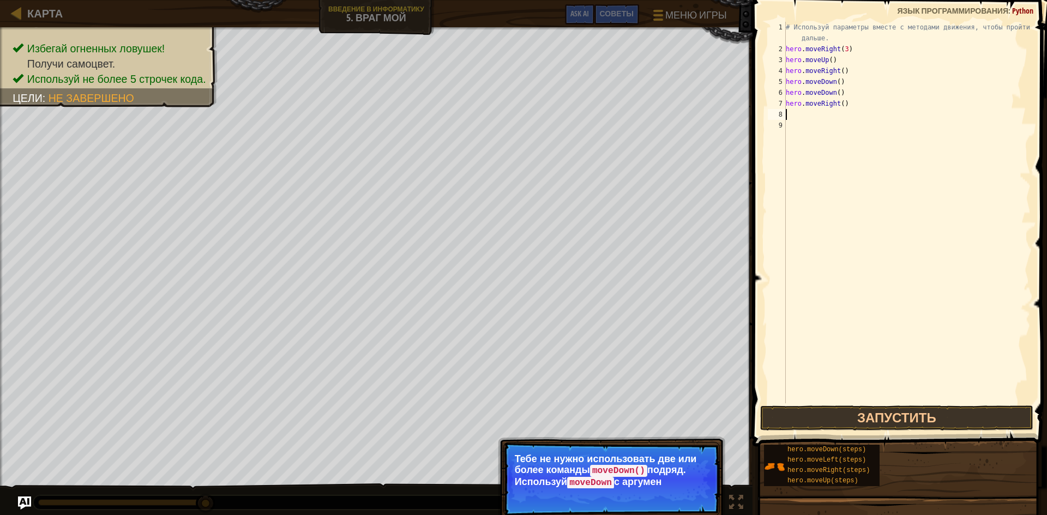
type textarea "H"
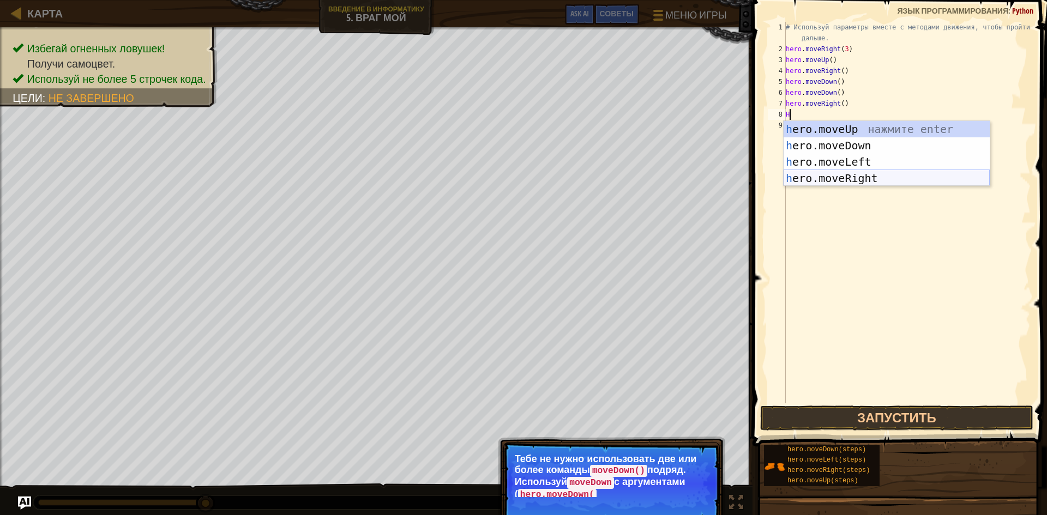
click at [868, 177] on div "h ero.moveUp нажмите enter h ero.moveDown нажмите enter h ero.moveLeft нажмите …" at bounding box center [887, 170] width 206 height 98
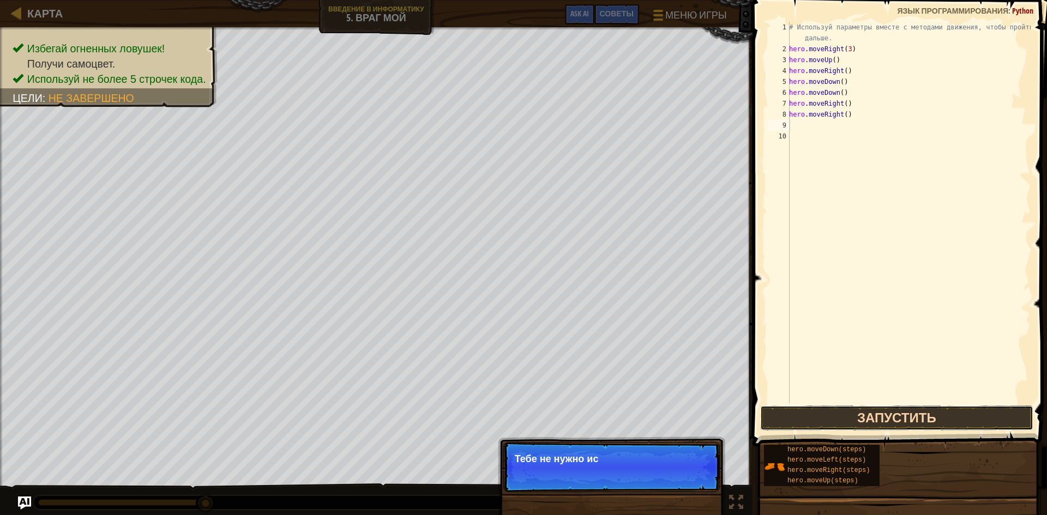
click at [913, 414] on button "Запустить" at bounding box center [896, 418] width 273 height 25
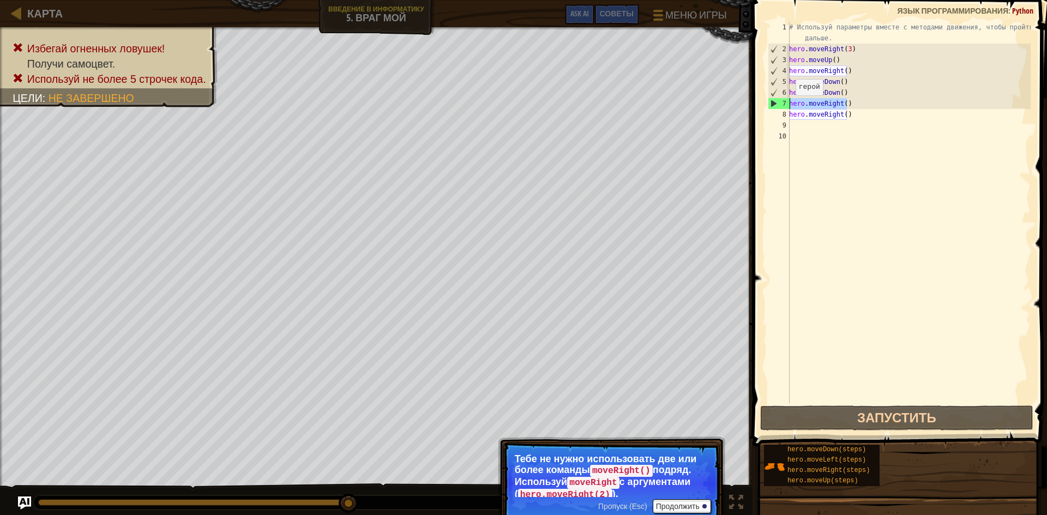
drag, startPoint x: 859, startPoint y: 106, endPoint x: 788, endPoint y: 103, distance: 70.9
click at [788, 103] on div "1 2 3 4 5 6 7 8 9 10 # Используй параметры вместе с методами движения, чтобы пр…" at bounding box center [898, 213] width 265 height 382
type textarea "hero.moveRight()"
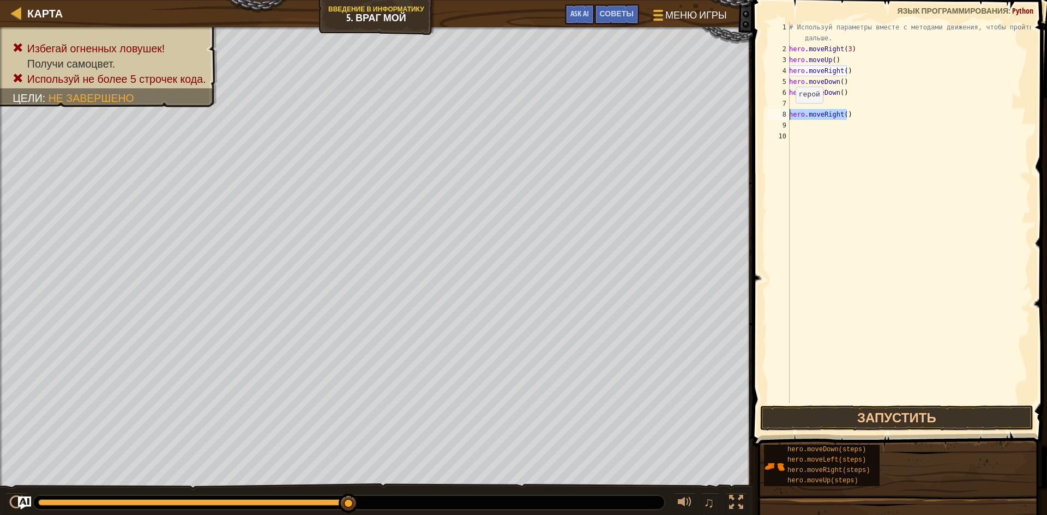
drag, startPoint x: 859, startPoint y: 112, endPoint x: 785, endPoint y: 115, distance: 74.2
click at [785, 115] on div "1 2 3 4 5 6 7 8 9 10 # Используй параметры вместе с методами движения, чтобы пр…" at bounding box center [898, 213] width 265 height 382
type textarea "hero.moveRight()"
drag, startPoint x: 849, startPoint y: 92, endPoint x: 784, endPoint y: 94, distance: 65.5
click at [784, 94] on div "1 2 3 4 5 6 7 8 9 10 # Используй параметры вместе с методами движения, чтобы пр…" at bounding box center [898, 213] width 265 height 382
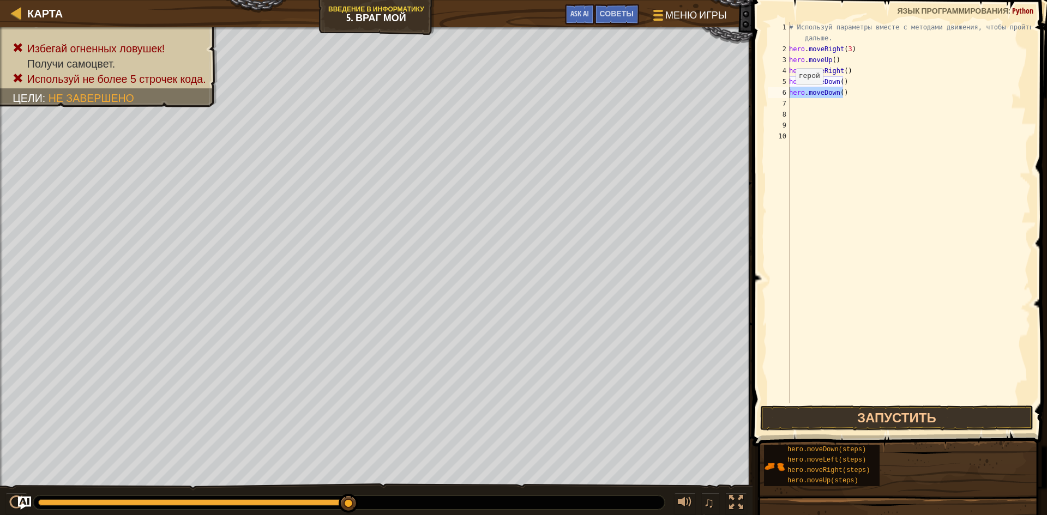
type textarea "hero.moveDown()"
click at [839, 82] on div "# Используй параметры вместе с методами движения, чтобы пройти дальше. hero . m…" at bounding box center [909, 229] width 244 height 414
type textarea "hero.moveDown(2)"
click at [814, 100] on div "# Используй параметры вместе с методами движения, чтобы пройти дальше. hero . m…" at bounding box center [909, 229] width 244 height 414
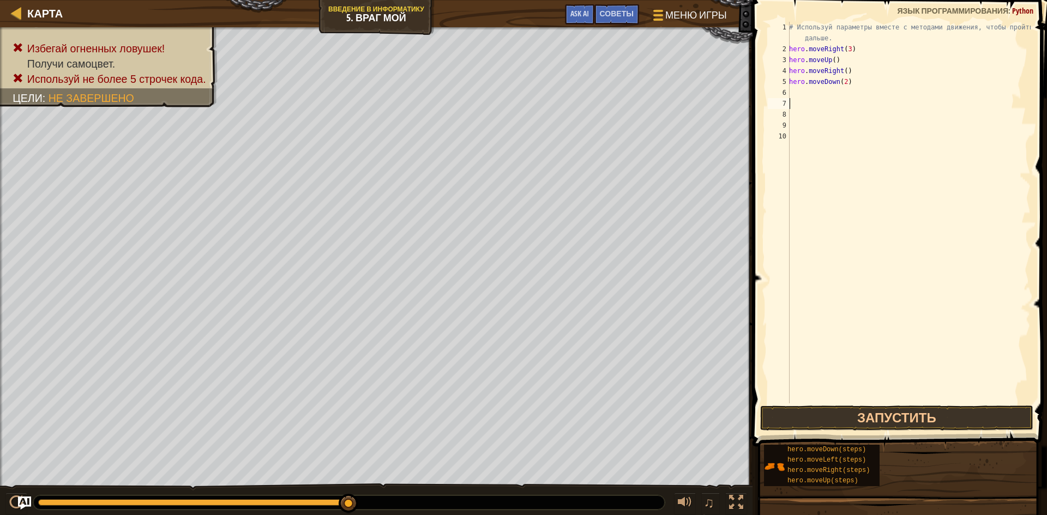
scroll to position [5, 0]
click at [817, 93] on div "# Используй параметры вместе с методами движения, чтобы пройти дальше. hero . m…" at bounding box center [909, 229] width 244 height 414
click at [841, 82] on div "# Используй параметры вместе с методами движения, чтобы пройти дальше. hero . m…" at bounding box center [909, 229] width 244 height 414
type textarea "hero.moveDown(3)"
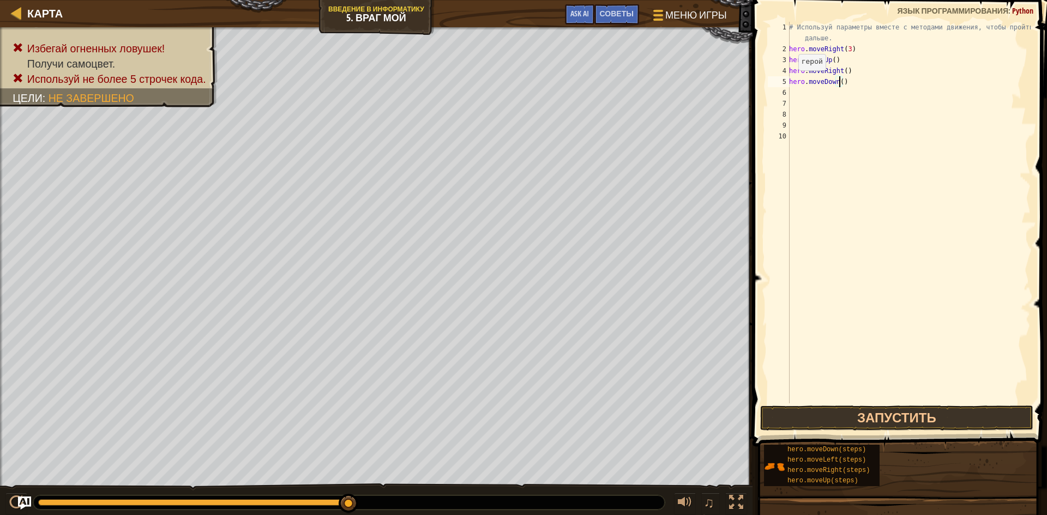
scroll to position [5, 4]
click at [806, 95] on div "# Используй параметры вместе с методами движения, чтобы пройти дальше. hero . m…" at bounding box center [909, 229] width 244 height 414
type textarea "H"
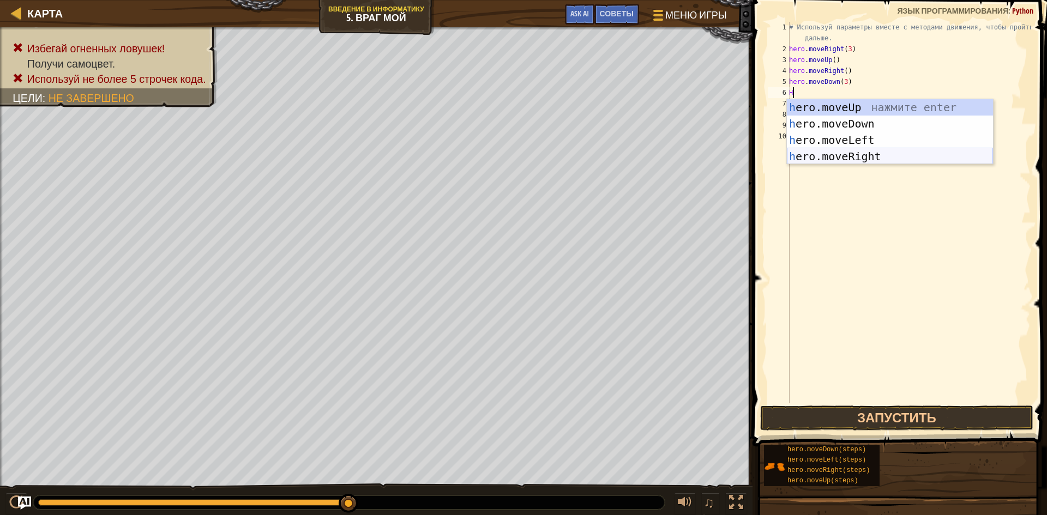
click at [872, 154] on div "h ero.moveUp нажмите enter h ero.moveDown нажмите enter h ero.moveLeft нажмите …" at bounding box center [890, 148] width 206 height 98
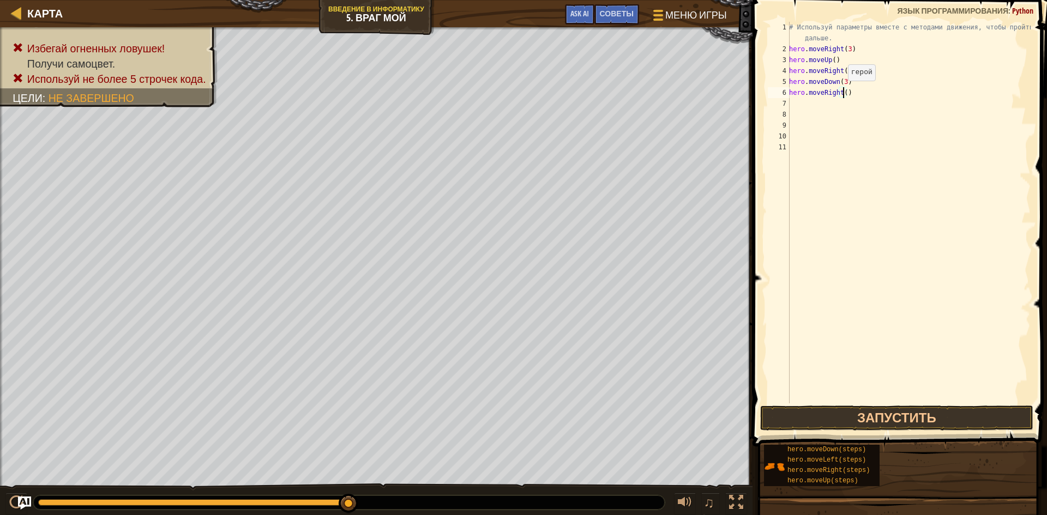
click at [842, 92] on div "# Используй параметры вместе с методами движения, чтобы пройти дальше. hero . m…" at bounding box center [909, 229] width 244 height 414
type textarea "hero.moveRight(2)"
click at [848, 415] on button "Запустить" at bounding box center [896, 418] width 273 height 25
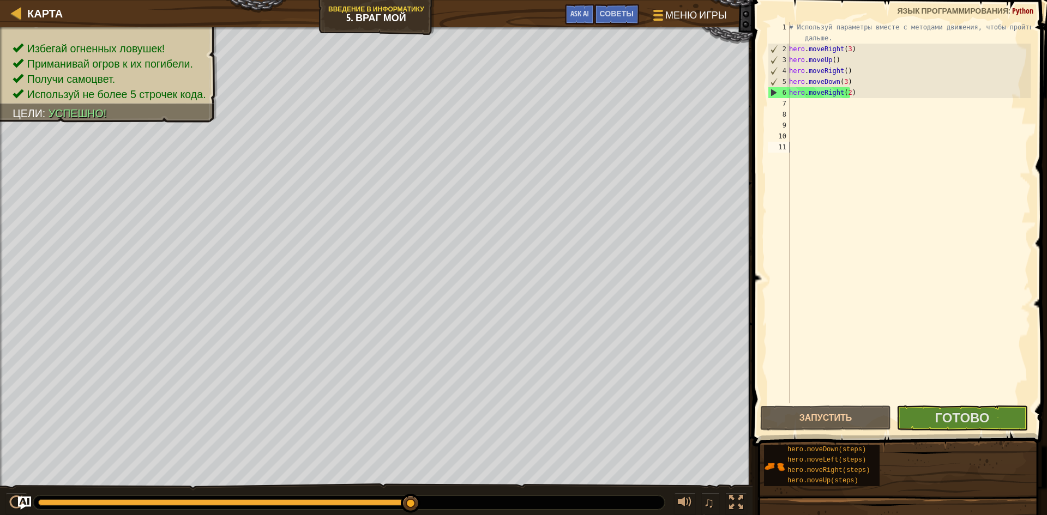
drag, startPoint x: 826, startPoint y: 394, endPoint x: 834, endPoint y: 363, distance: 32.5
click at [857, 287] on div "# Используй параметры вместе с методами движения, чтобы пройти дальше. hero . m…" at bounding box center [909, 229] width 244 height 414
drag, startPoint x: 838, startPoint y: 418, endPoint x: 846, endPoint y: 299, distance: 119.7
click at [842, 299] on div "1 2 3 4 5 6 7 8 9 10 11 # Используй параметры вместе с методами движения, чтобы…" at bounding box center [898, 244] width 298 height 479
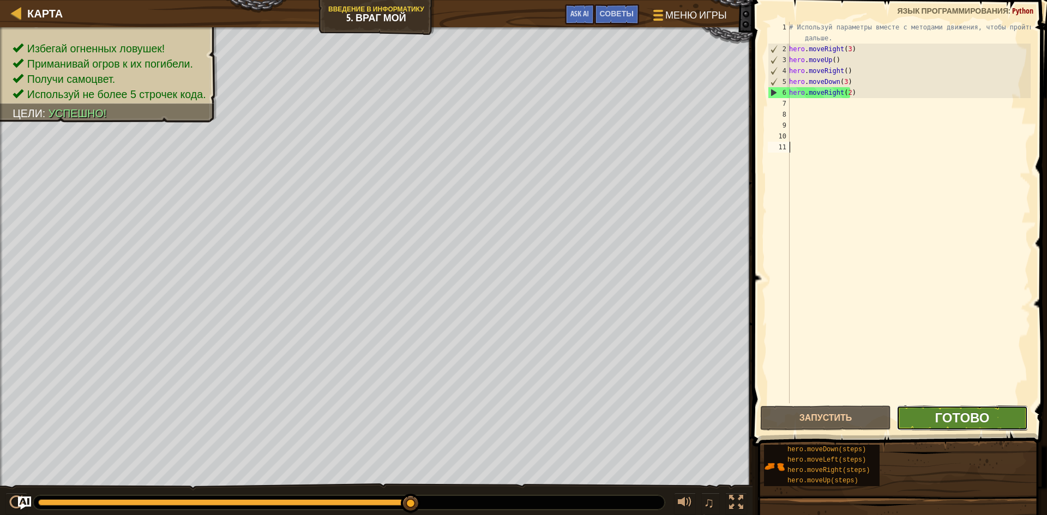
click at [965, 416] on span "Готово" at bounding box center [962, 417] width 55 height 17
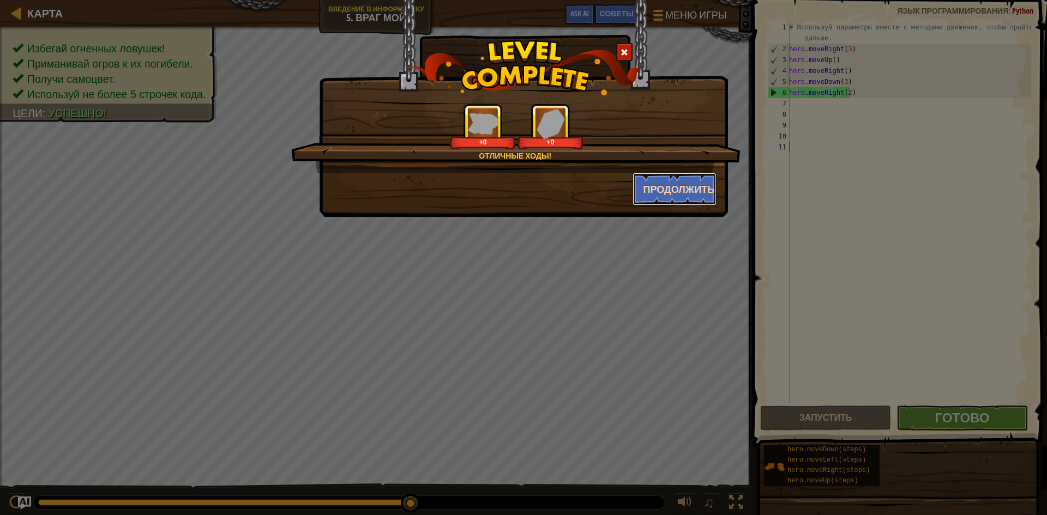
click at [669, 194] on button "Продолжить" at bounding box center [675, 189] width 85 height 33
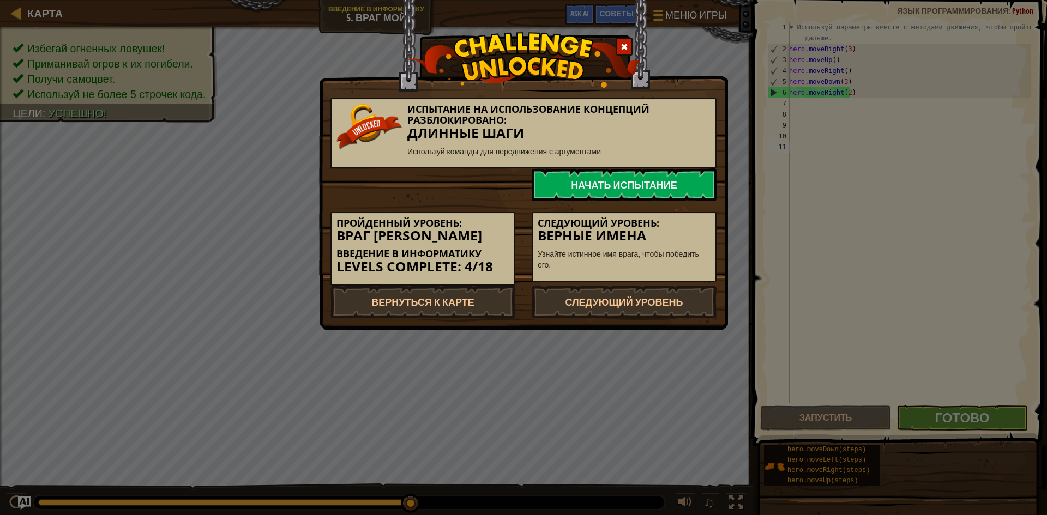
drag, startPoint x: 605, startPoint y: 318, endPoint x: 568, endPoint y: 332, distance: 39.5
click at [575, 340] on div "Испытание на использование концепций разблокировано: Длинные шаги Используй ком…" at bounding box center [523, 257] width 1047 height 515
click at [599, 308] on link "Следующий уровень" at bounding box center [624, 302] width 185 height 33
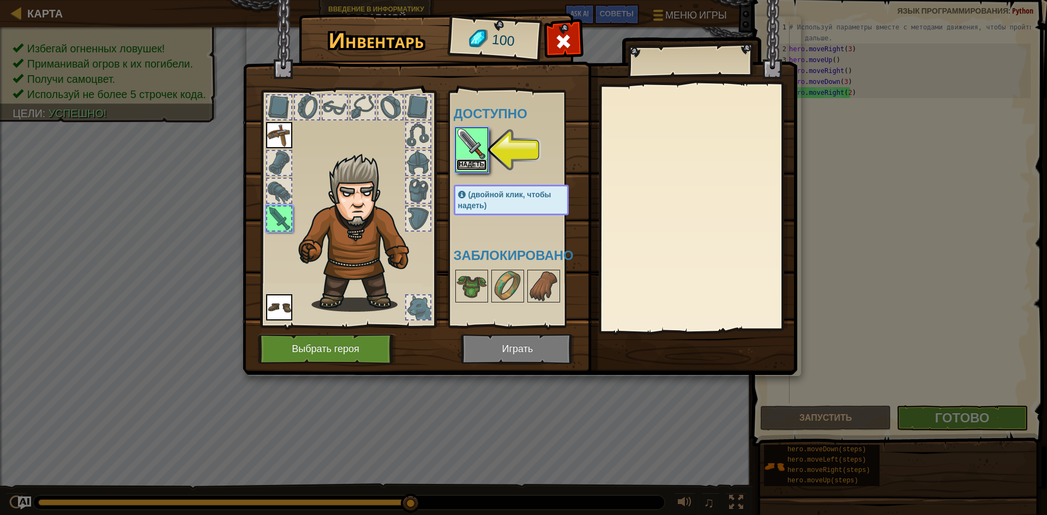
click at [480, 159] on button "Надеть" at bounding box center [471, 164] width 31 height 11
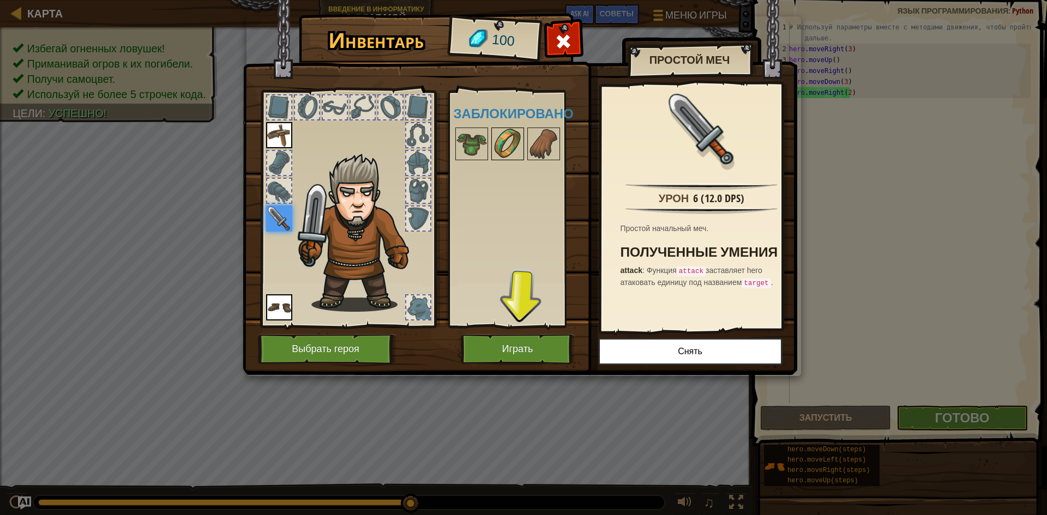
drag, startPoint x: 506, startPoint y: 145, endPoint x: 509, endPoint y: 140, distance: 6.2
click at [509, 141] on img at bounding box center [507, 144] width 31 height 31
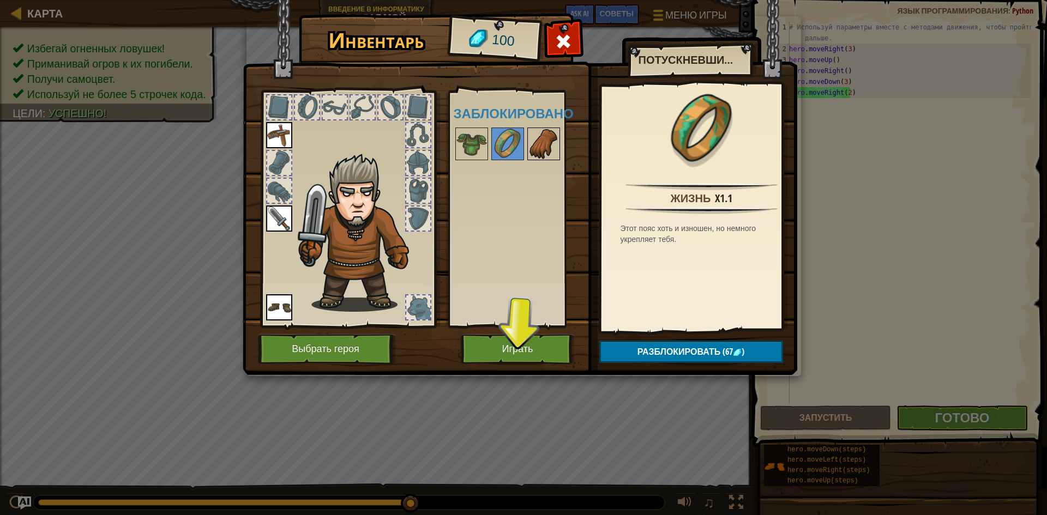
drag, startPoint x: 543, startPoint y: 131, endPoint x: 537, endPoint y: 135, distance: 7.4
click at [543, 131] on img at bounding box center [543, 144] width 31 height 31
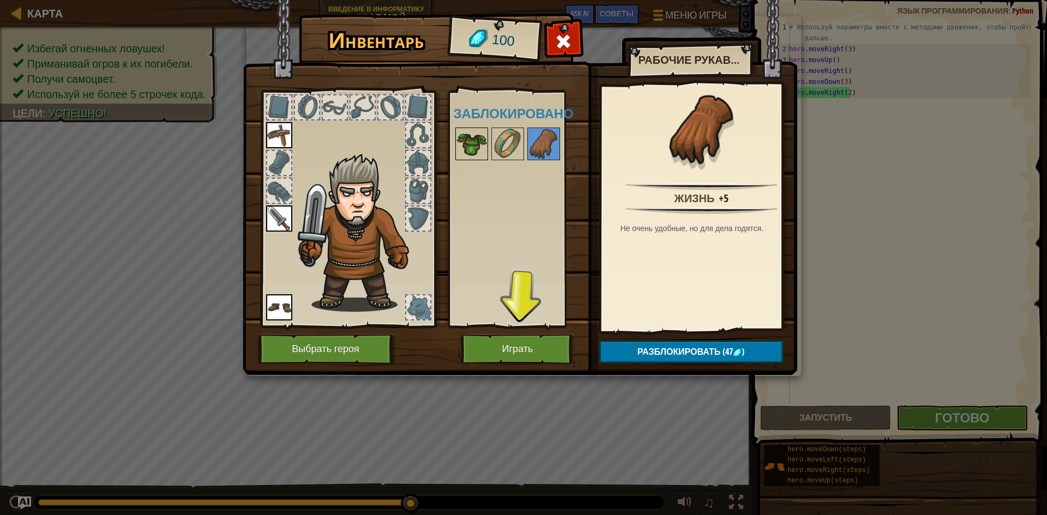
click at [477, 134] on img at bounding box center [471, 144] width 31 height 31
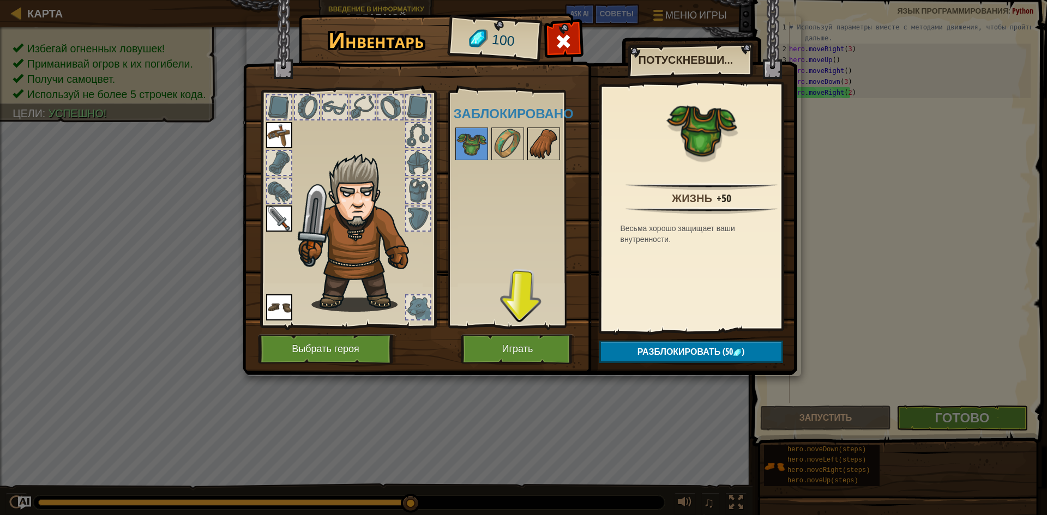
drag, startPoint x: 549, startPoint y: 140, endPoint x: 539, endPoint y: 140, distance: 9.8
click at [548, 140] on img at bounding box center [543, 144] width 31 height 31
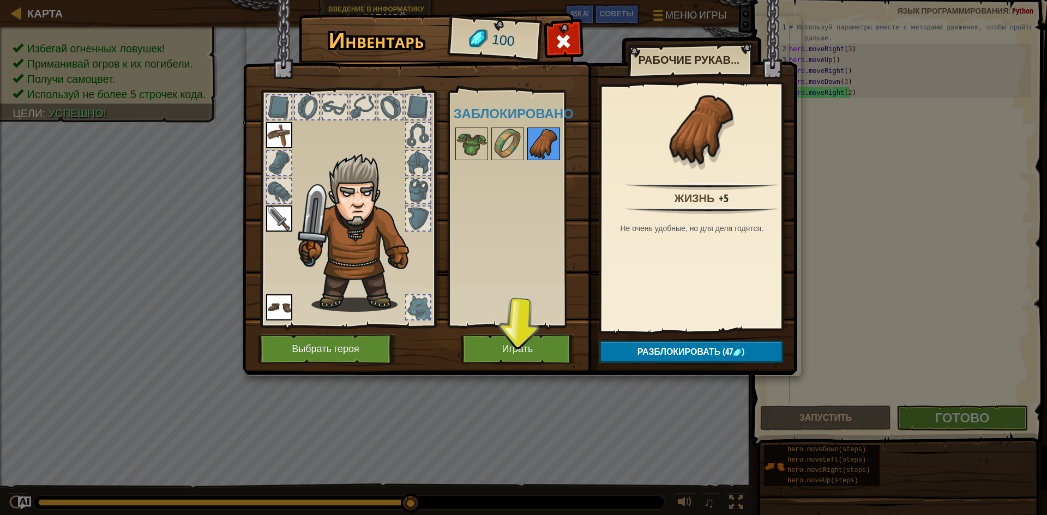
drag, startPoint x: 480, startPoint y: 130, endPoint x: 529, endPoint y: 137, distance: 49.6
click at [485, 131] on img at bounding box center [471, 144] width 31 height 31
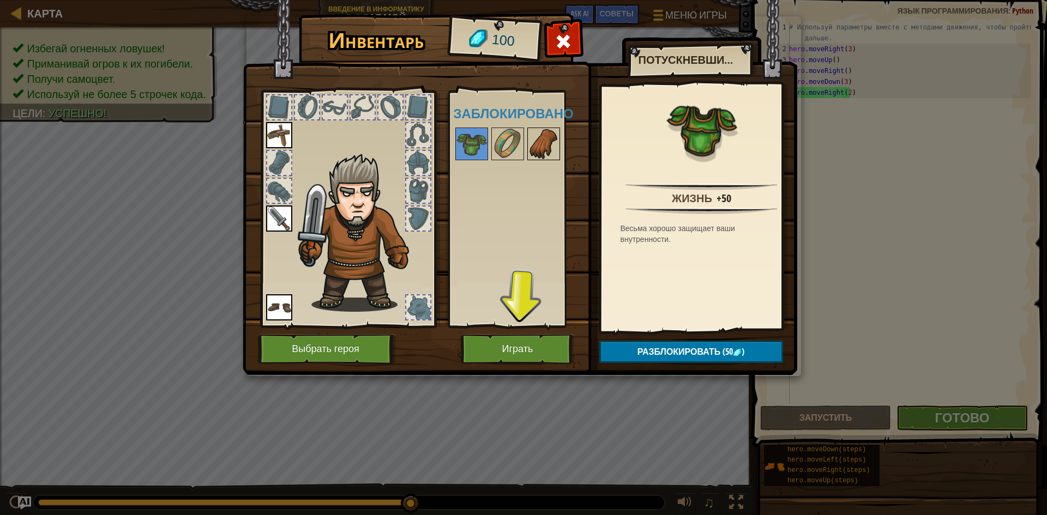
click at [529, 137] on img at bounding box center [543, 144] width 31 height 31
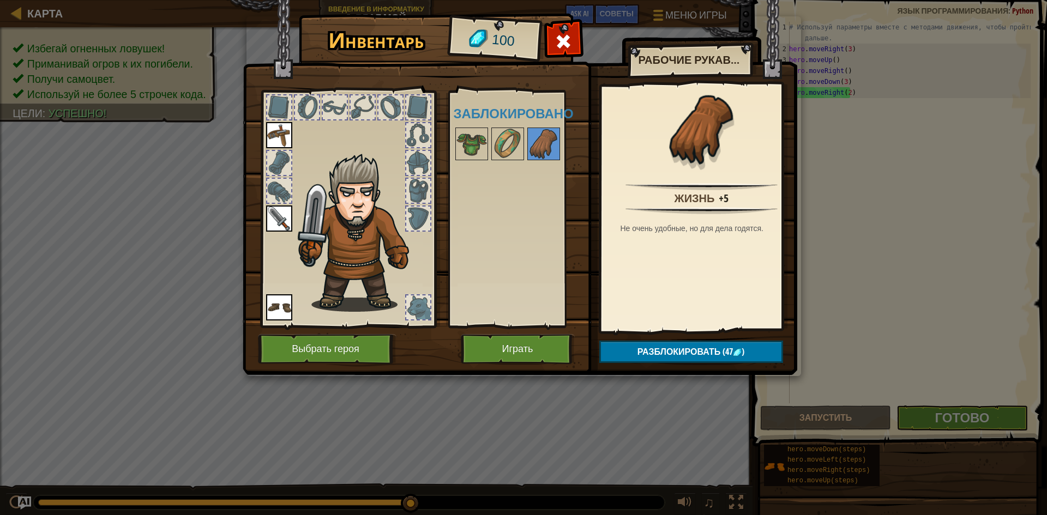
click at [492, 127] on div at bounding box center [522, 144] width 137 height 36
drag, startPoint x: 524, startPoint y: 132, endPoint x: 435, endPoint y: 124, distance: 89.8
click at [519, 133] on div "Доступно [PERSON_NAME] (двойной клик, чтобы надеть) Заблокировано" at bounding box center [522, 208] width 137 height 227
drag, startPoint x: 435, startPoint y: 124, endPoint x: 494, endPoint y: 135, distance: 59.8
click at [463, 132] on div "Инвентарь 100 Доступно Надеть Надеть Надеть (двойной клик, чтобы надеть) Заблок…" at bounding box center [523, 196] width 555 height 360
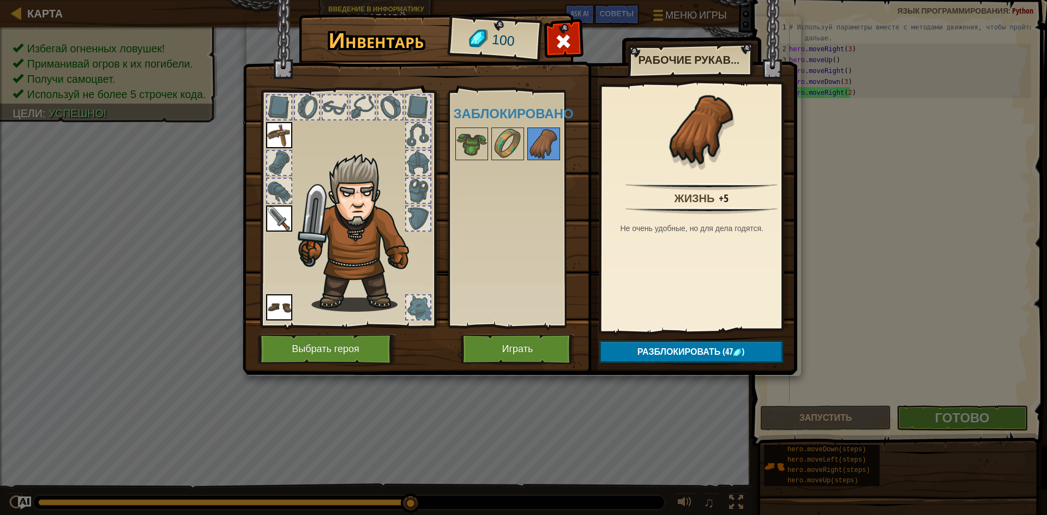
click at [525, 141] on div "Доступно [PERSON_NAME] (двойной клик, чтобы надеть) Заблокировано" at bounding box center [522, 208] width 137 height 227
drag, startPoint x: 464, startPoint y: 138, endPoint x: 501, endPoint y: 142, distance: 37.9
click at [475, 140] on img at bounding box center [471, 144] width 31 height 31
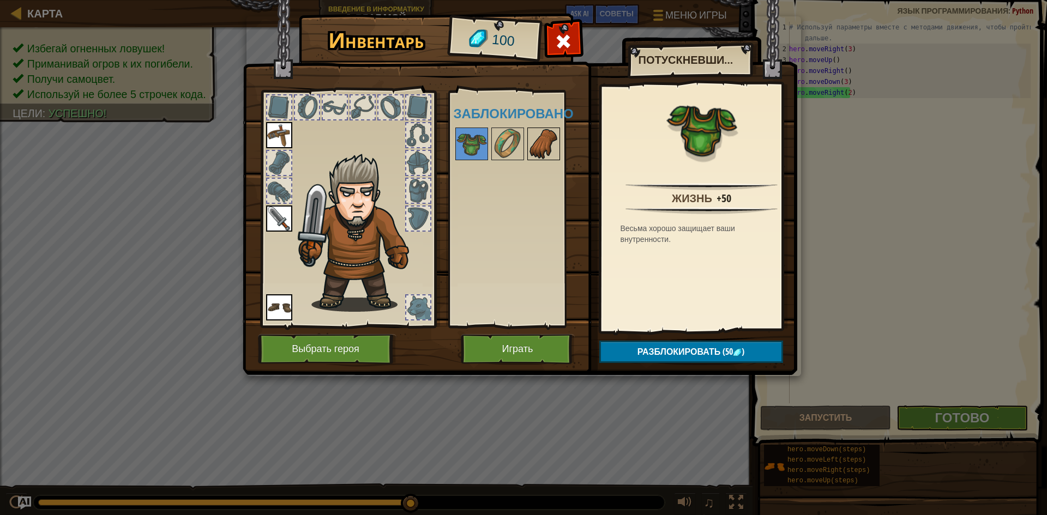
click at [559, 151] on div "Доступно [PERSON_NAME] (двойной клик, чтобы надеть) Заблокировано" at bounding box center [522, 208] width 137 height 227
drag, startPoint x: 511, startPoint y: 148, endPoint x: 540, endPoint y: 147, distance: 29.5
click at [517, 148] on img at bounding box center [507, 144] width 31 height 31
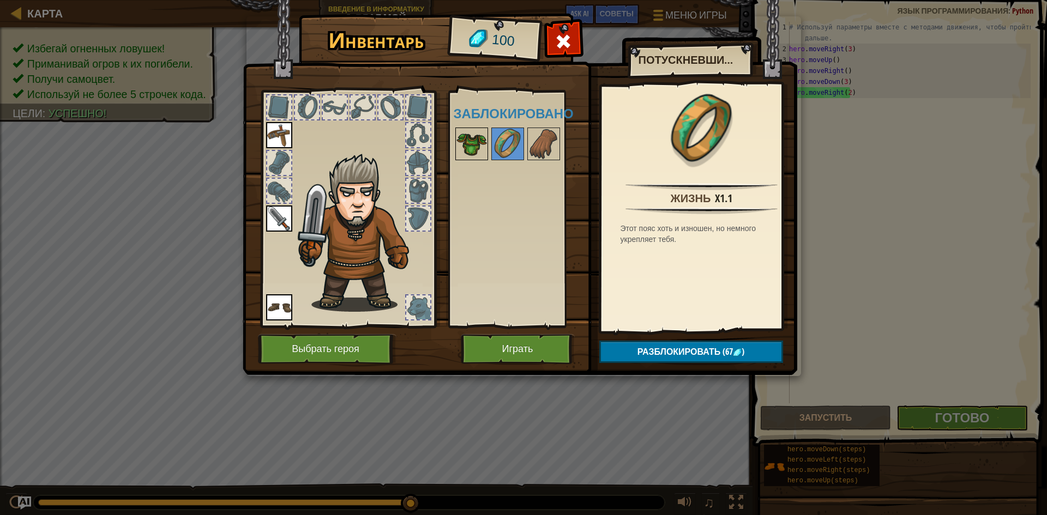
drag, startPoint x: 563, startPoint y: 147, endPoint x: 488, endPoint y: 137, distance: 76.0
click at [561, 148] on div at bounding box center [522, 144] width 137 height 36
click at [482, 137] on img at bounding box center [471, 144] width 31 height 31
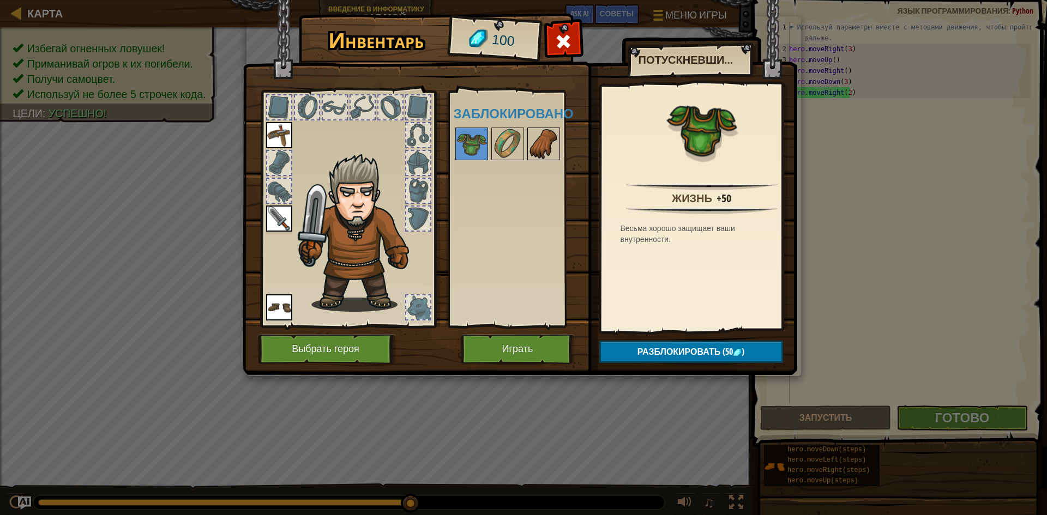
drag, startPoint x: 555, startPoint y: 165, endPoint x: 529, endPoint y: 160, distance: 26.0
click at [546, 166] on div "Доступно [PERSON_NAME] (двойной клик, чтобы надеть) Заблокировано" at bounding box center [522, 208] width 137 height 227
click at [530, 155] on img at bounding box center [543, 144] width 31 height 31
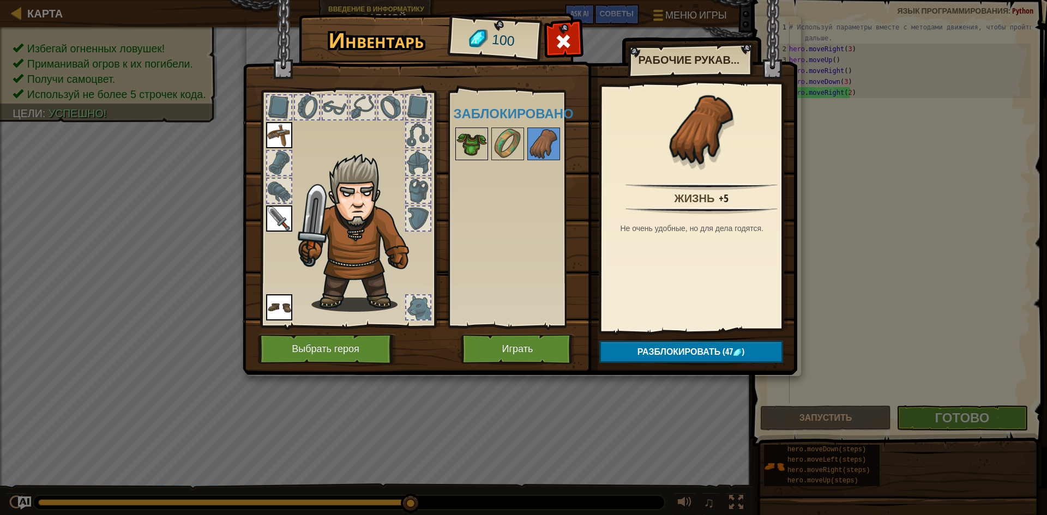
click at [463, 147] on img at bounding box center [471, 144] width 31 height 31
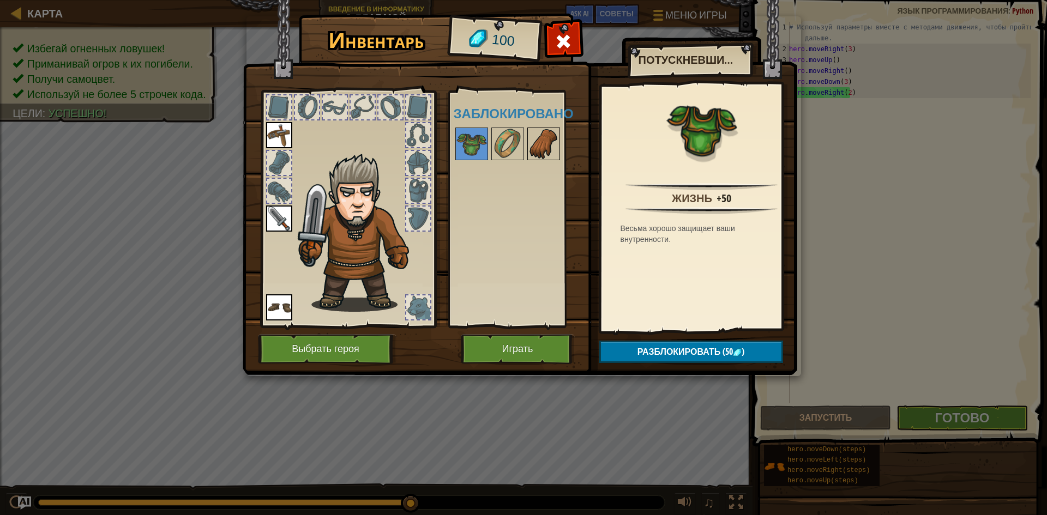
click at [544, 152] on img at bounding box center [543, 144] width 31 height 31
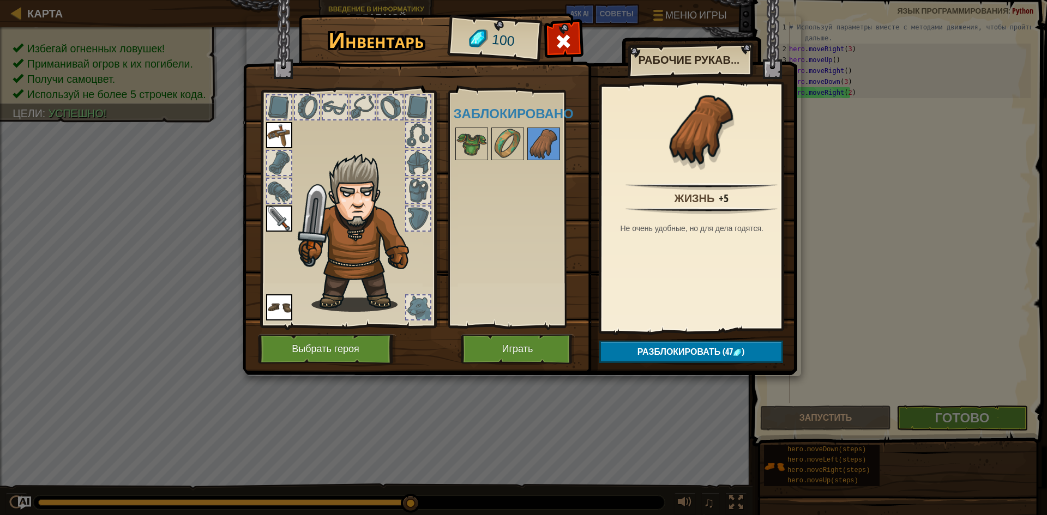
click at [546, 334] on img at bounding box center [520, 177] width 555 height 396
click at [549, 335] on button "Играть" at bounding box center [518, 349] width 114 height 30
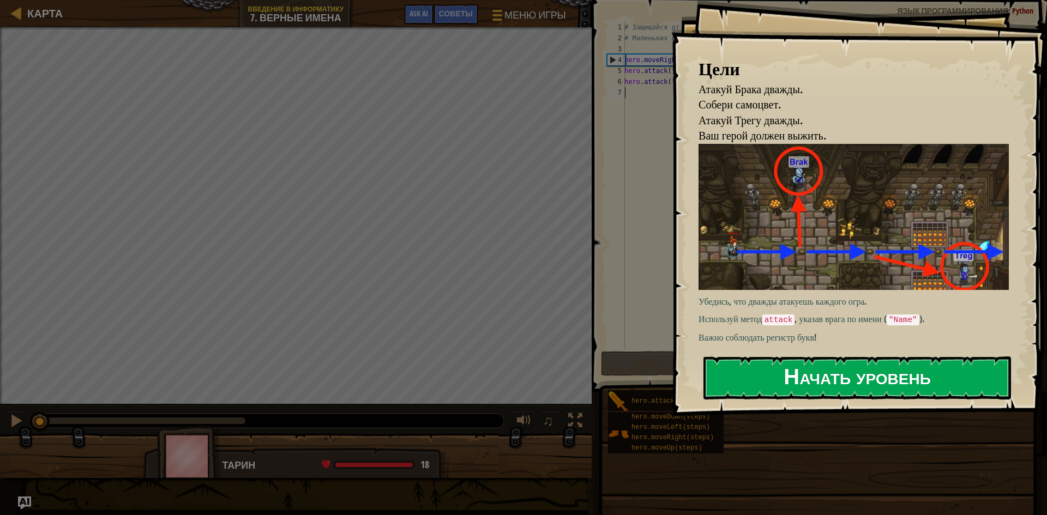
click at [905, 371] on button "Начать уровень" at bounding box center [857, 378] width 308 height 43
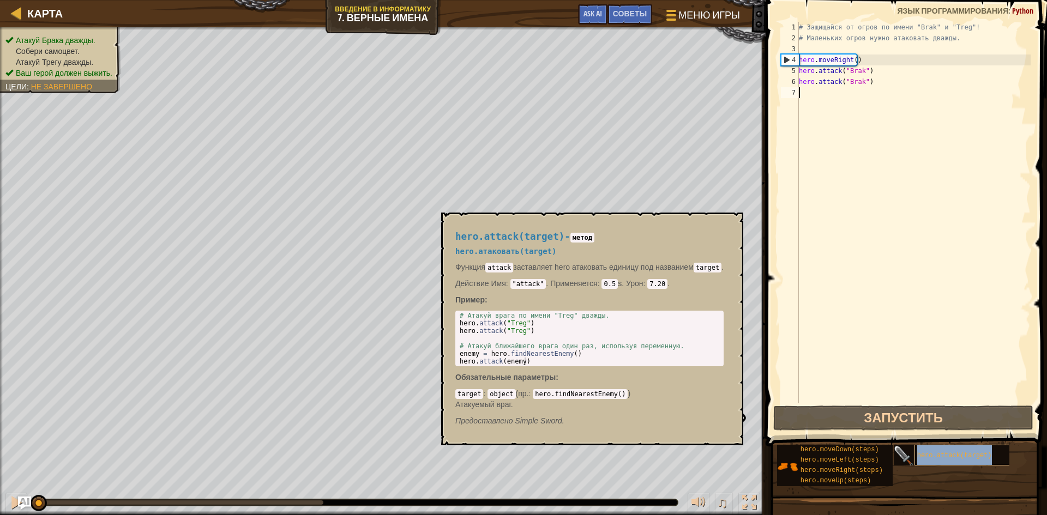
click at [957, 462] on div "hero.attack(target)" at bounding box center [967, 455] width 105 height 21
click at [948, 461] on div "hero.attack(target)" at bounding box center [967, 455] width 105 height 21
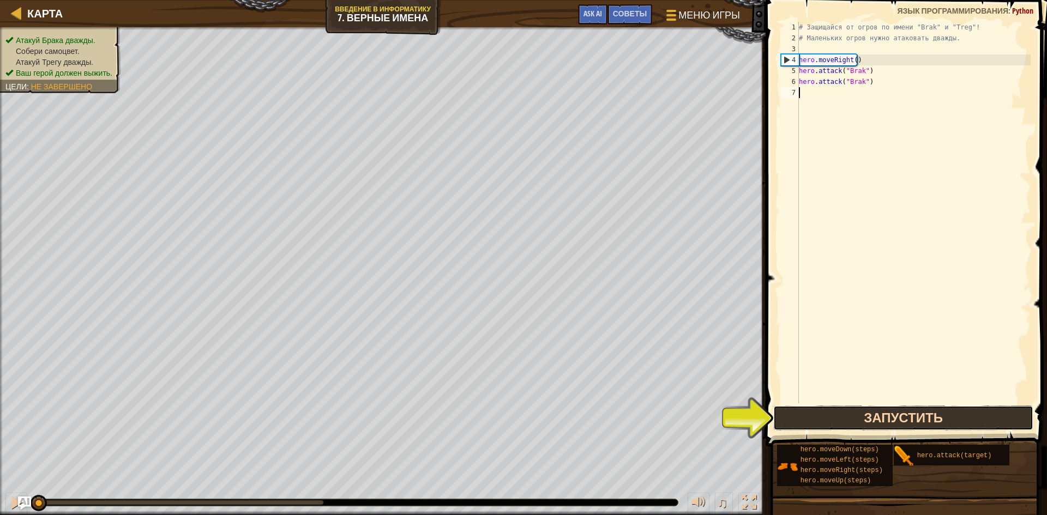
click at [851, 413] on button "Запустить" at bounding box center [903, 418] width 260 height 25
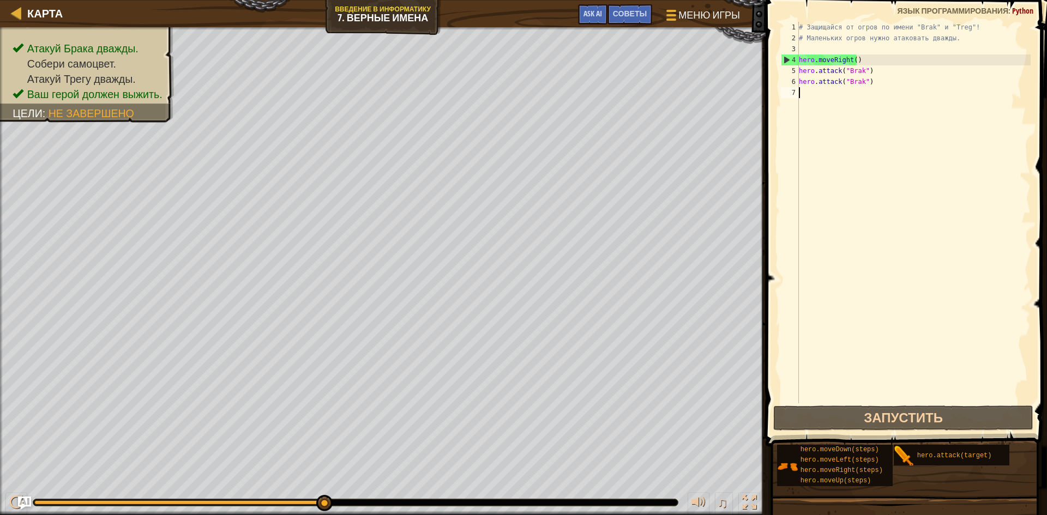
drag, startPoint x: 805, startPoint y: 93, endPoint x: 797, endPoint y: 138, distance: 46.0
click at [811, 93] on div "# Защищайся от огров по имени "Brak" и "Treg"! # Маленьких огров нужно атаковат…" at bounding box center [914, 224] width 234 height 404
type textarea "H"
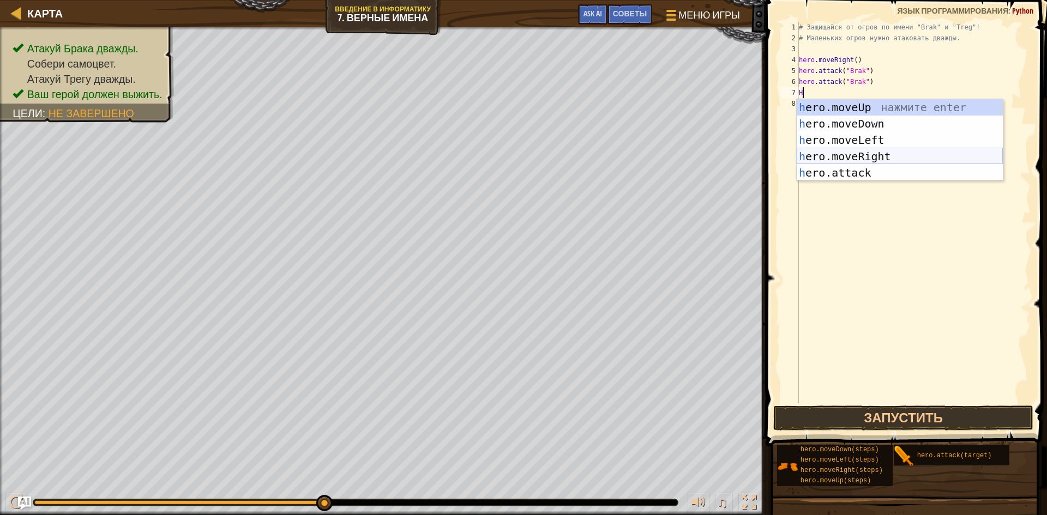
click at [877, 155] on div "h ero.moveUp нажмите enter h ero.moveDown нажмите enter h ero.moveLeft нажмите …" at bounding box center [900, 156] width 206 height 115
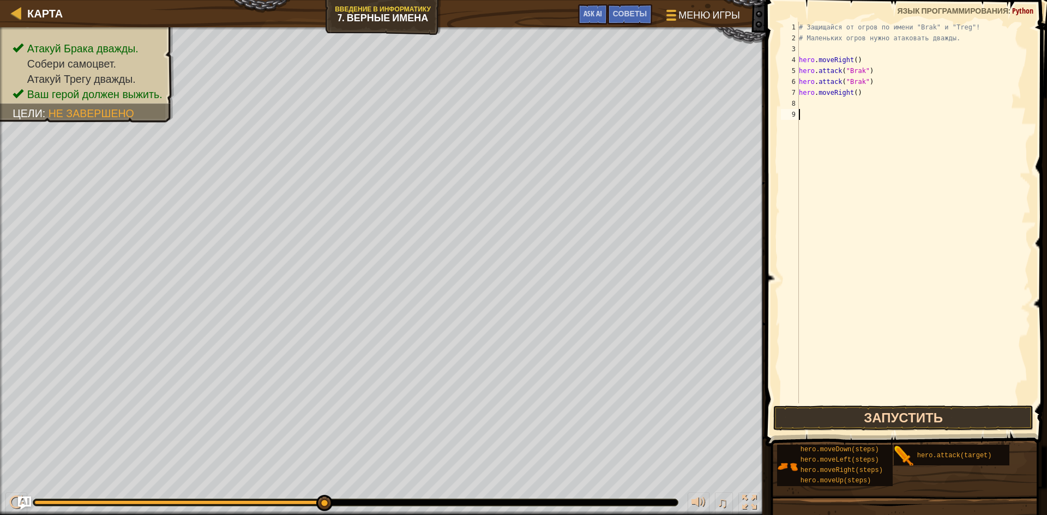
drag, startPoint x: 904, startPoint y: 395, endPoint x: 900, endPoint y: 406, distance: 11.6
click at [901, 401] on div "# Защищайся от огров по имени "Brak" и "Treg"! # Маленьких огров нужно атаковат…" at bounding box center [914, 224] width 234 height 404
drag, startPoint x: 900, startPoint y: 407, endPoint x: 898, endPoint y: 401, distance: 5.9
click at [900, 404] on div "1 2 3 4 5 6 7 8 9 # Защищайся от огров по имени "Brak" и "Treg"! # Маленьких ог…" at bounding box center [904, 244] width 285 height 479
click at [890, 407] on button "Запустить" at bounding box center [903, 418] width 260 height 25
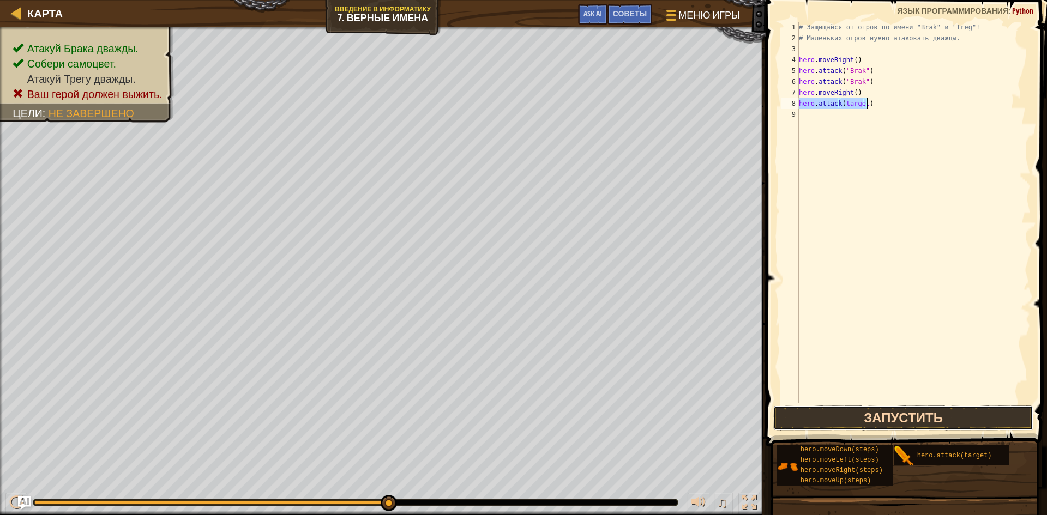
click at [874, 410] on button "Запустить" at bounding box center [903, 418] width 260 height 25
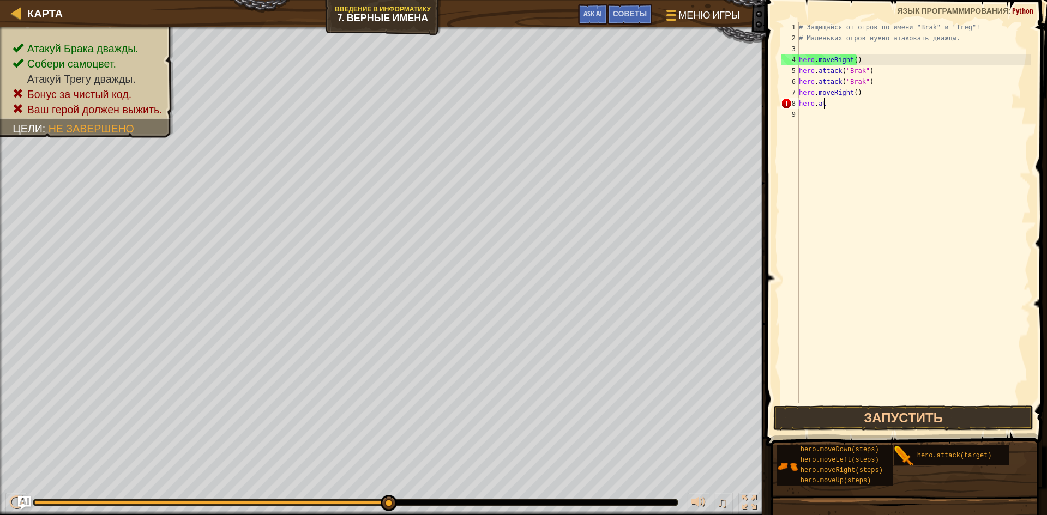
type textarea "h"
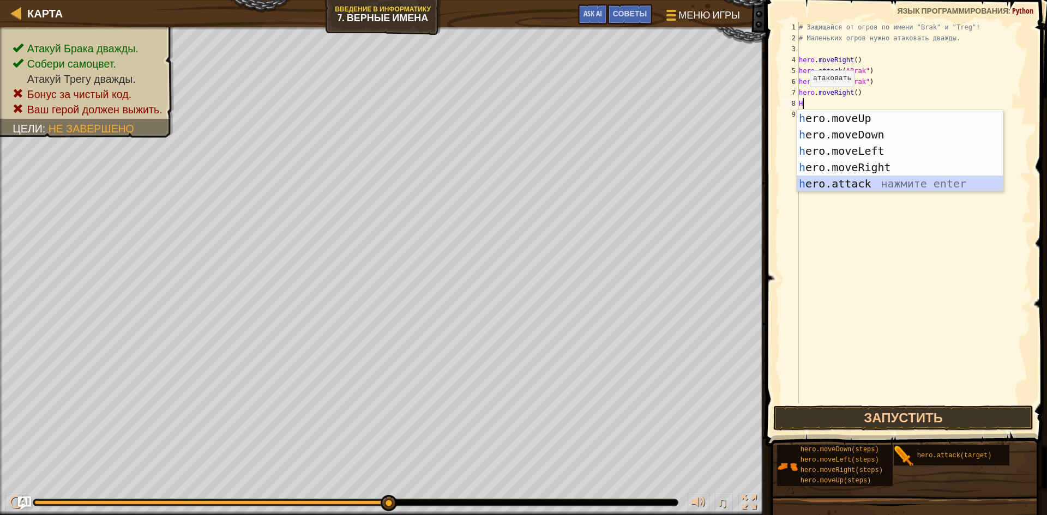
drag, startPoint x: 868, startPoint y: 182, endPoint x: 873, endPoint y: 165, distance: 17.6
click at [872, 171] on div "h ero.moveUp нажмите enter h ero.moveDown нажмите enter h ero.moveLeft нажмите …" at bounding box center [900, 167] width 206 height 115
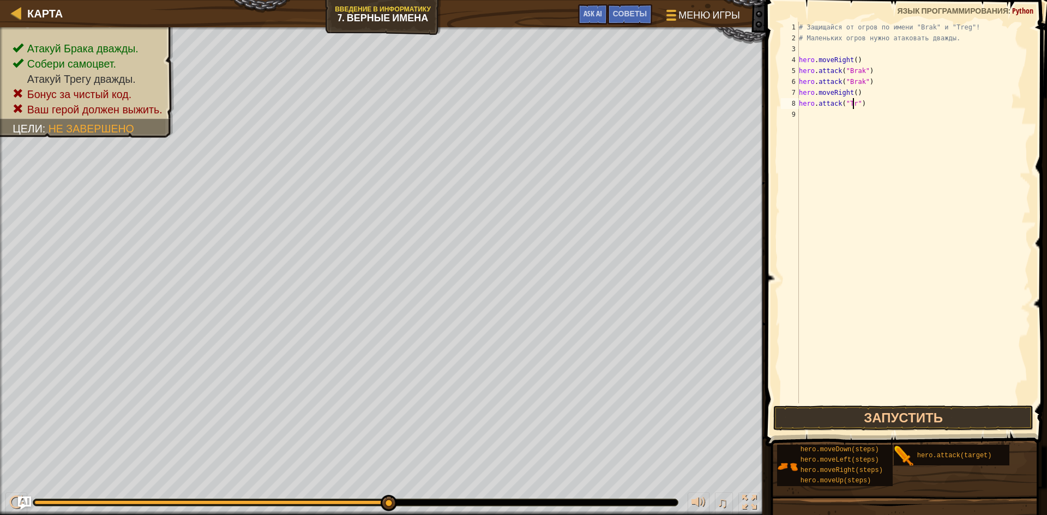
scroll to position [5, 5]
type textarea "hero.attack("Treg")"
click at [805, 114] on div "# Защищайся от огров по имени "Brak" и "Treg"! # Маленьких огров нужно атаковат…" at bounding box center [914, 224] width 234 height 404
type textarea "h"
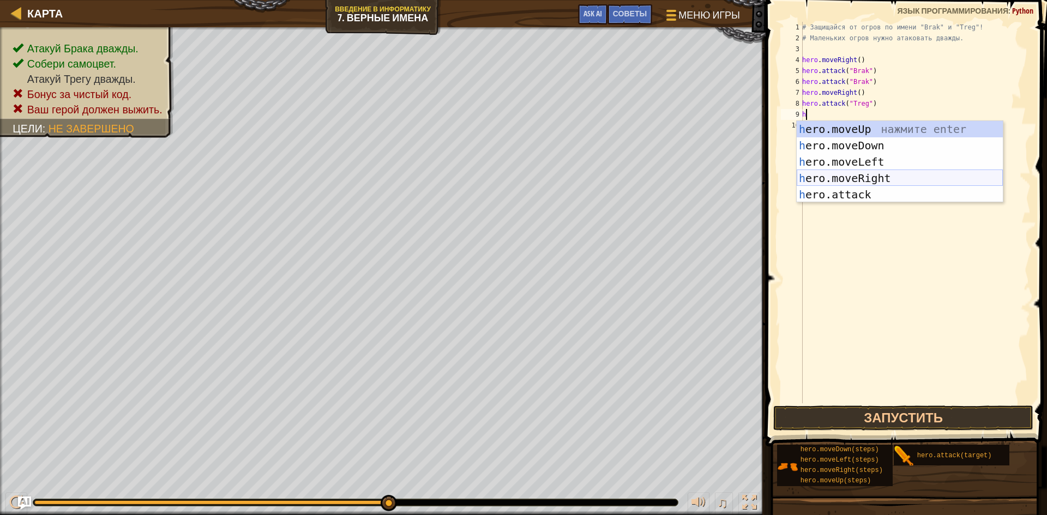
drag, startPoint x: 887, startPoint y: 178, endPoint x: 883, endPoint y: 157, distance: 21.1
click at [888, 177] on div "h ero.moveUp нажмите enter h ero.moveDown нажмите enter h ero.moveLeft нажмите …" at bounding box center [900, 178] width 206 height 115
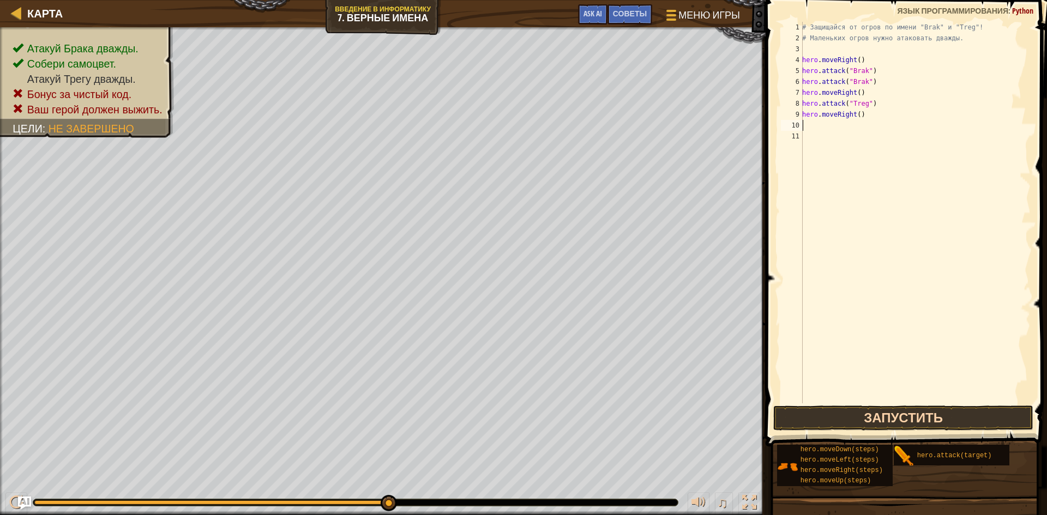
click at [873, 403] on div "# Защищайся от огров по имени "Brak" и "Treg"! # Маленьких огров нужно атаковат…" at bounding box center [915, 224] width 231 height 404
click at [868, 399] on div "# Защищайся от огров по имени "Brak" и "Treg"! # Маленьких огров нужно атаковат…" at bounding box center [915, 224] width 231 height 404
click at [853, 408] on button "Запустить" at bounding box center [903, 418] width 260 height 25
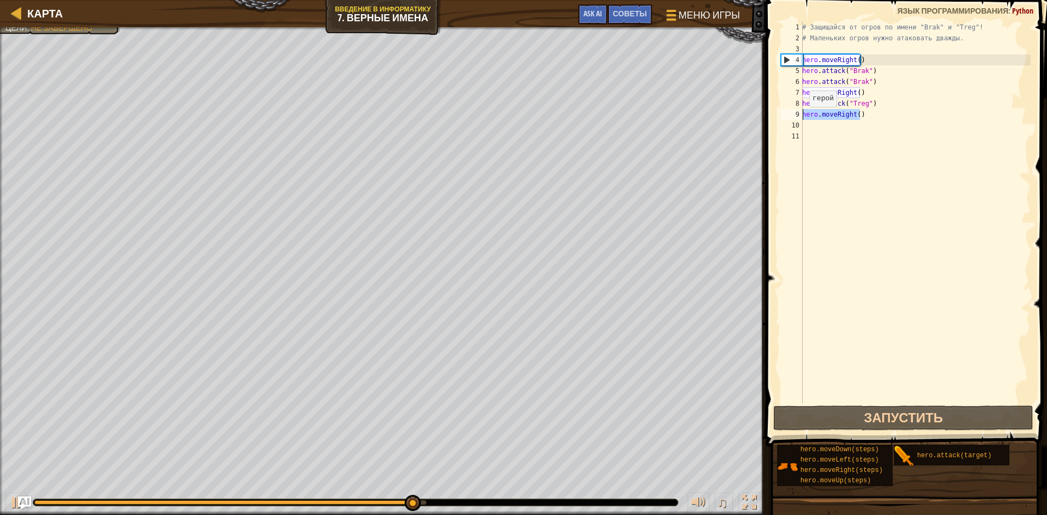
drag, startPoint x: 865, startPoint y: 119, endPoint x: 802, endPoint y: 118, distance: 63.3
click at [802, 118] on div "1 2 3 4 5 6 7 8 9 10 11 # Защищайся от огров по имени "Brak" и "Treg"! # Малень…" at bounding box center [905, 213] width 252 height 382
type textarea "hero.moveRight()"
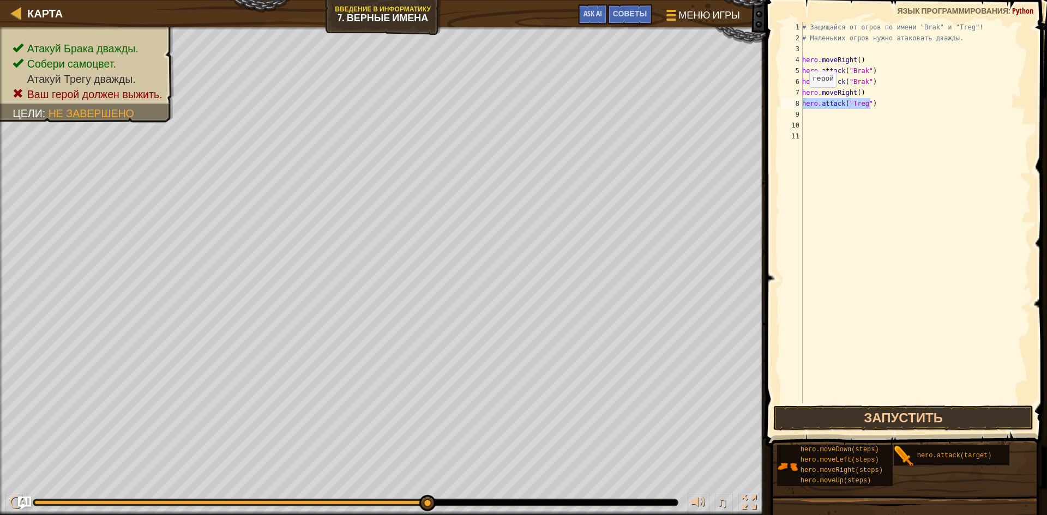
drag, startPoint x: 880, startPoint y: 101, endPoint x: 797, endPoint y: 107, distance: 83.6
click at [797, 107] on div "1 2 3 4 5 6 7 8 9 10 11 # Защищайся от огров по имени "Brak" и "Treg"! # Малень…" at bounding box center [905, 213] width 252 height 382
type textarea "hero.attack("Treg")"
click at [814, 119] on div "# Защищайся от огров по имени "Brak" и "Treg"! # Маленьких огров нужно атаковат…" at bounding box center [915, 224] width 231 height 404
paste textarea "hero.attack("Treg")"
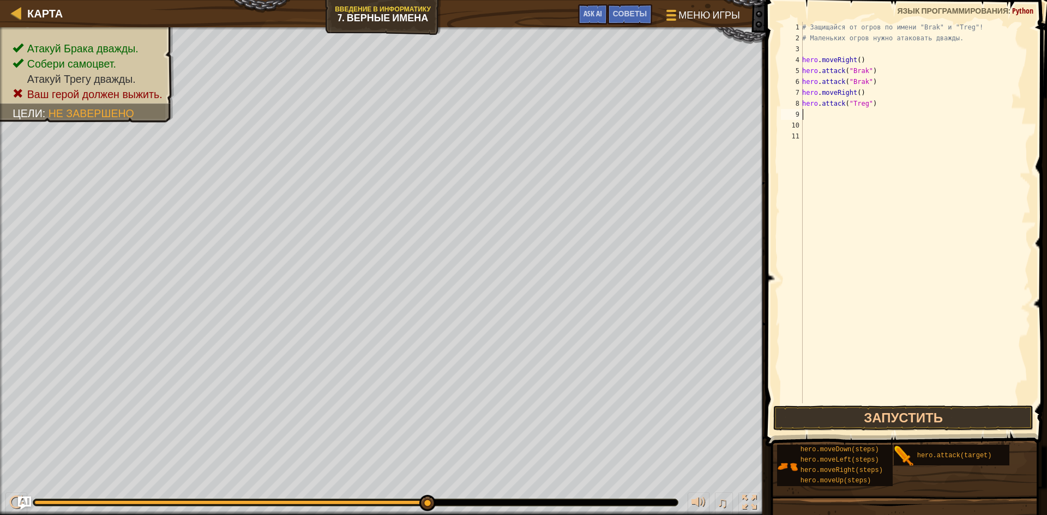
type textarea "hero.attack("Treg")"
click at [820, 127] on div "# Защищайся от огров по имени "Brak" и "Treg"! # Маленьких огров нужно атаковат…" at bounding box center [915, 224] width 231 height 404
type textarea "h"
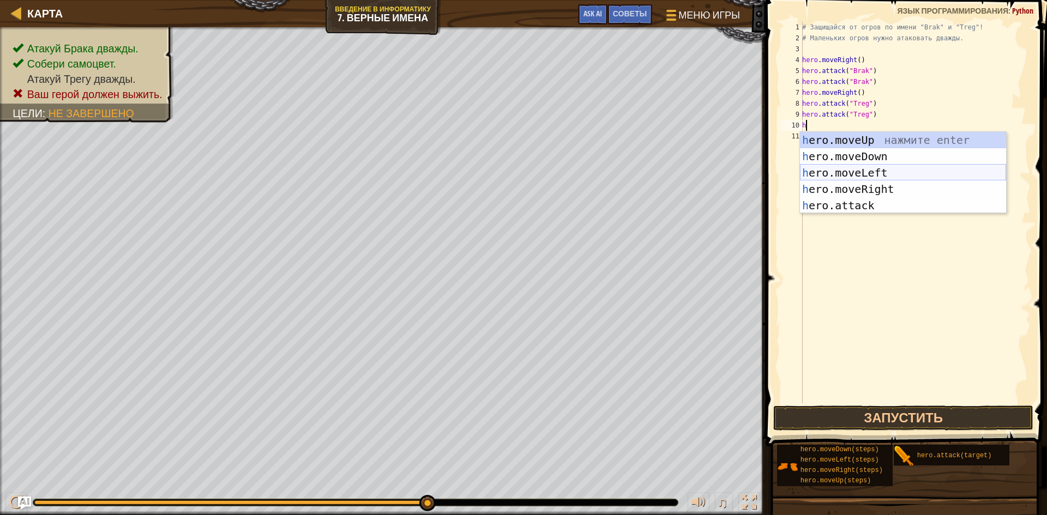
click at [876, 187] on div "h ero.moveUp нажмите enter h ero.moveDown нажмите enter h ero.moveLeft нажмите …" at bounding box center [903, 189] width 206 height 115
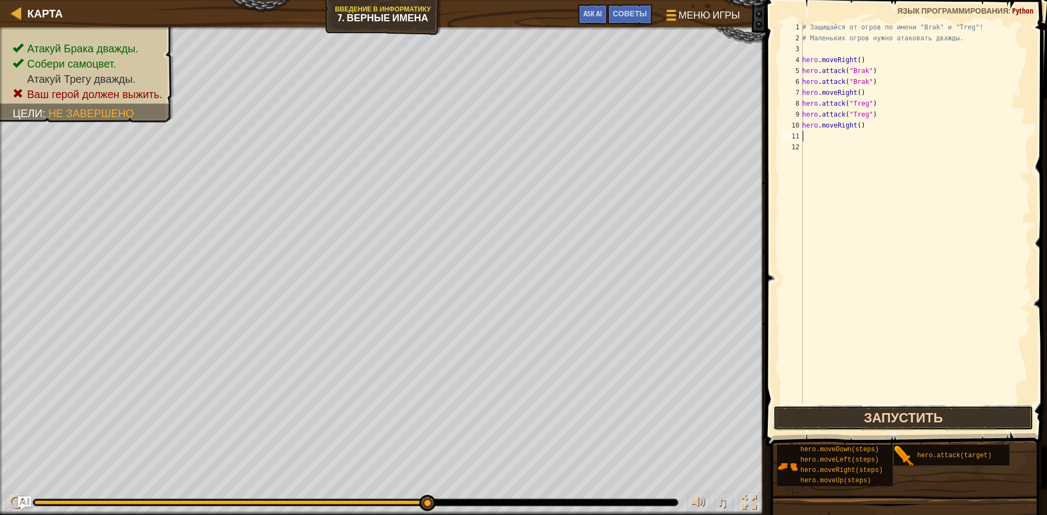
drag, startPoint x: 895, startPoint y: 417, endPoint x: 891, endPoint y: 411, distance: 7.8
click at [893, 411] on button "Запустить" at bounding box center [903, 418] width 260 height 25
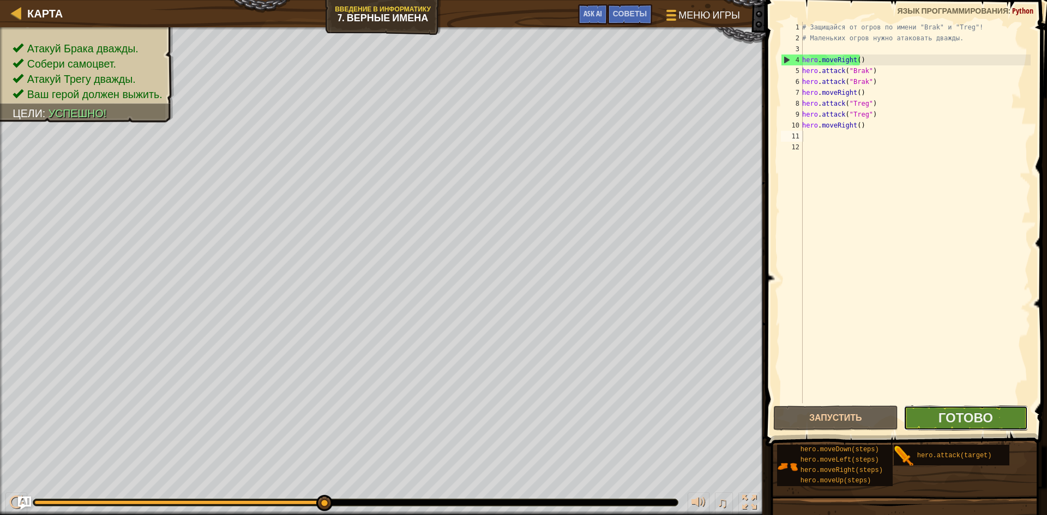
click at [982, 406] on button "Готово" at bounding box center [966, 418] width 125 height 25
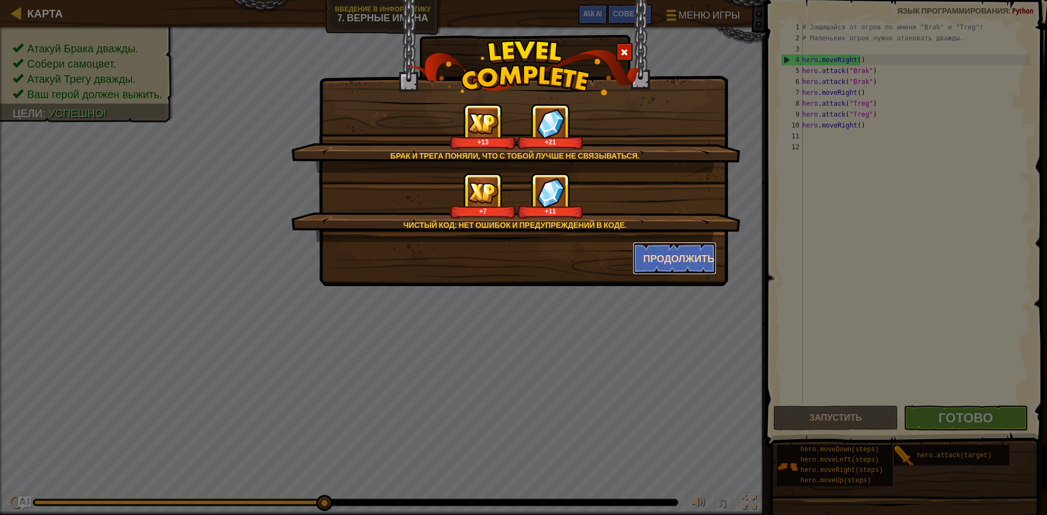
click at [670, 258] on button "Продолжить" at bounding box center [675, 258] width 85 height 33
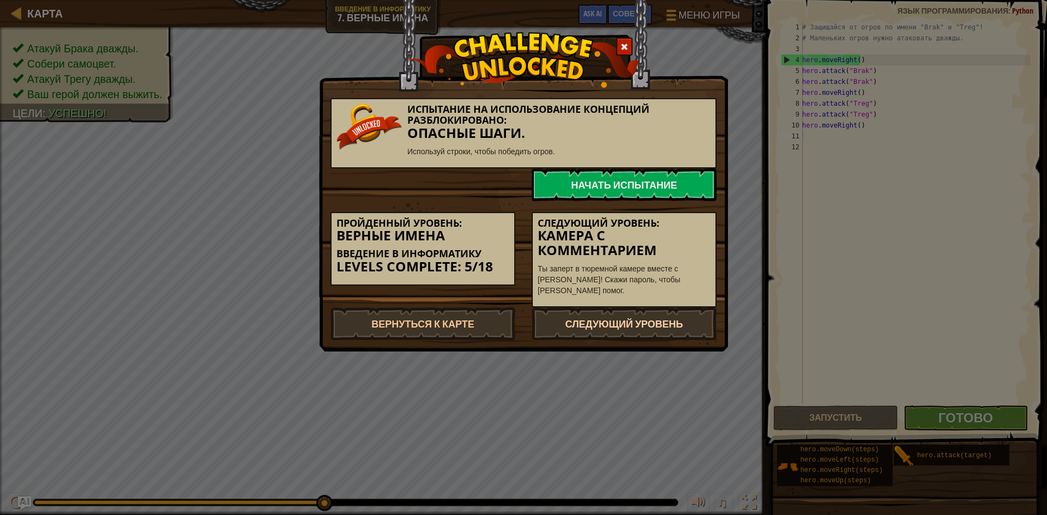
click at [609, 334] on link "Следующий уровень" at bounding box center [624, 324] width 185 height 33
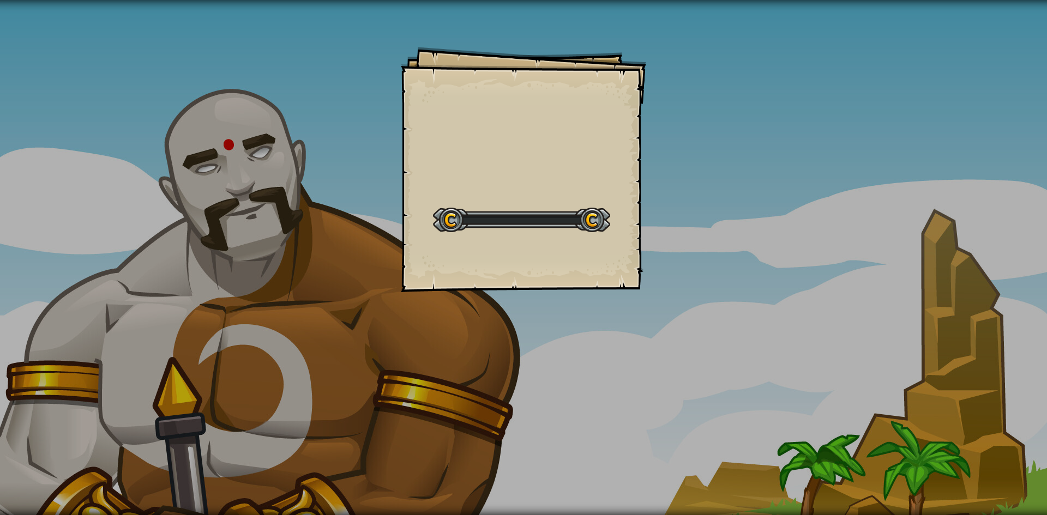
click at [621, 325] on div "Goals Start Level Ошибка загрузки с сервера Чтобы пройти этот уровень, нужна по…" at bounding box center [523, 257] width 1047 height 515
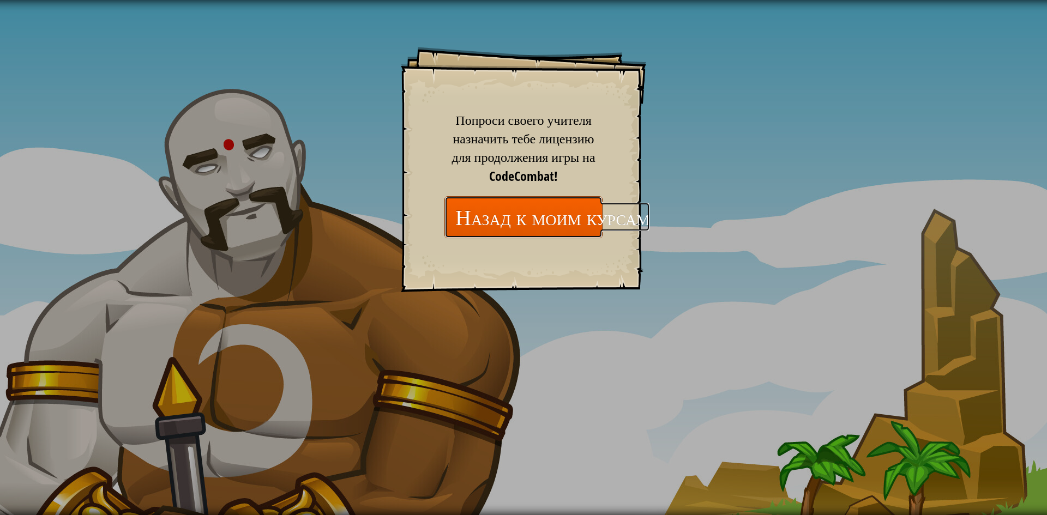
click at [561, 215] on link "Назад к моим курсам" at bounding box center [523, 217] width 158 height 42
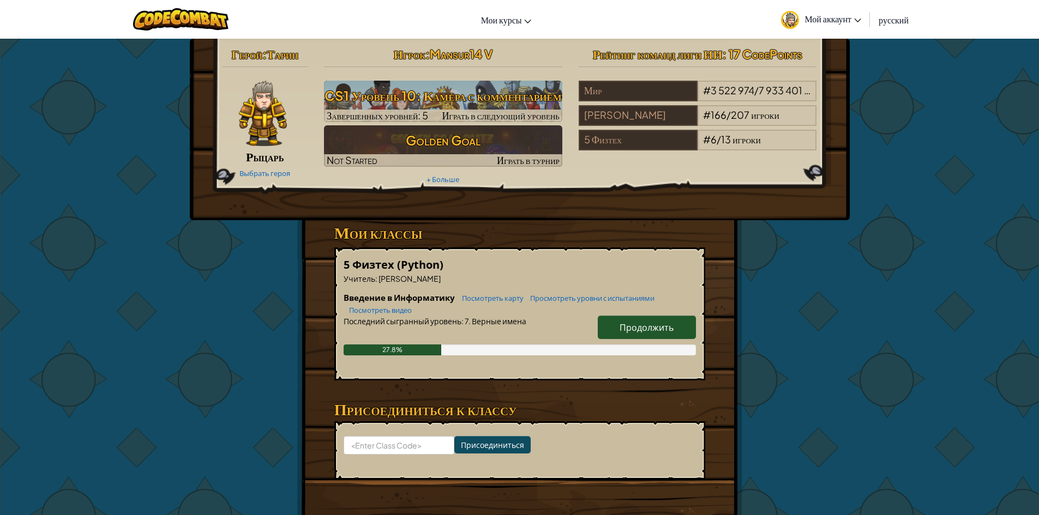
click at [656, 317] on link "Продолжить" at bounding box center [647, 327] width 98 height 23
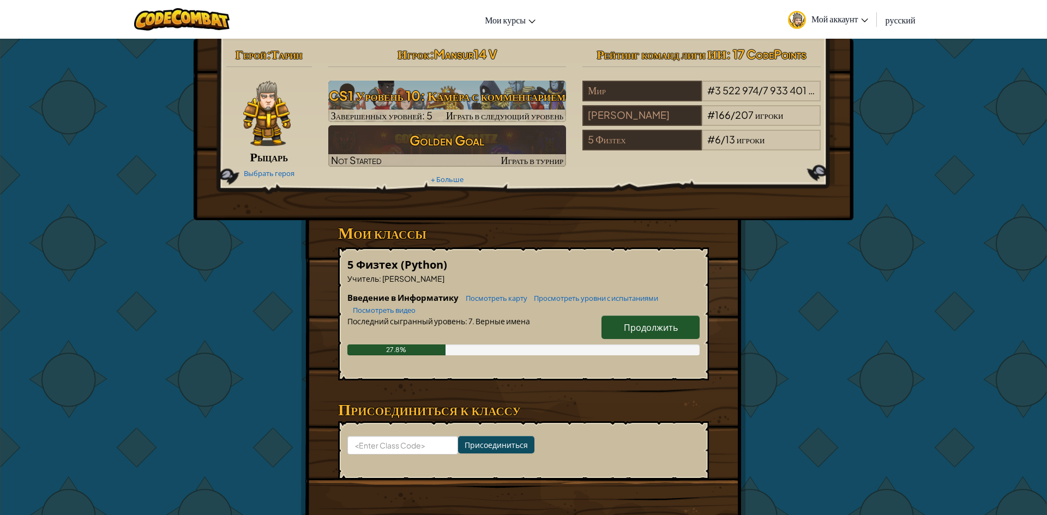
select select "ru"
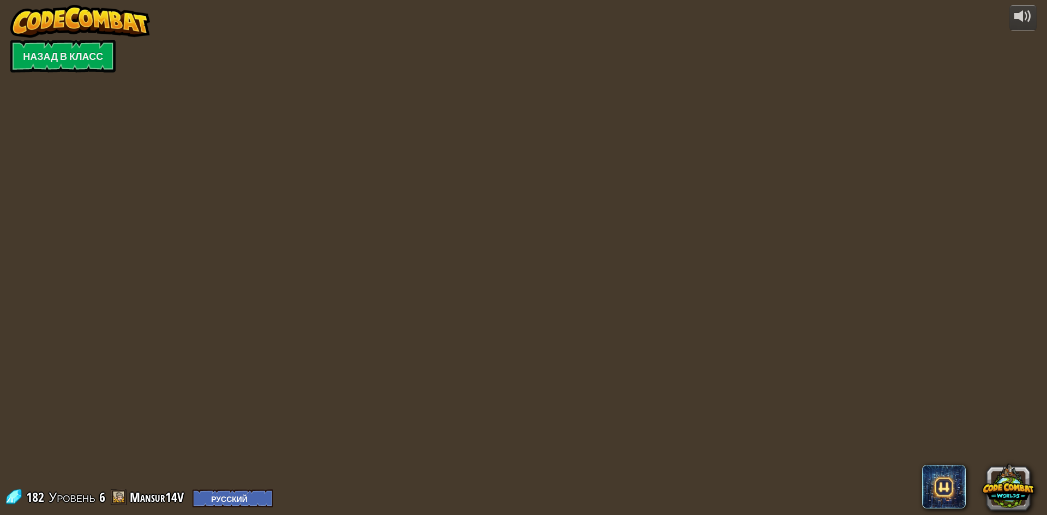
select select "ru"
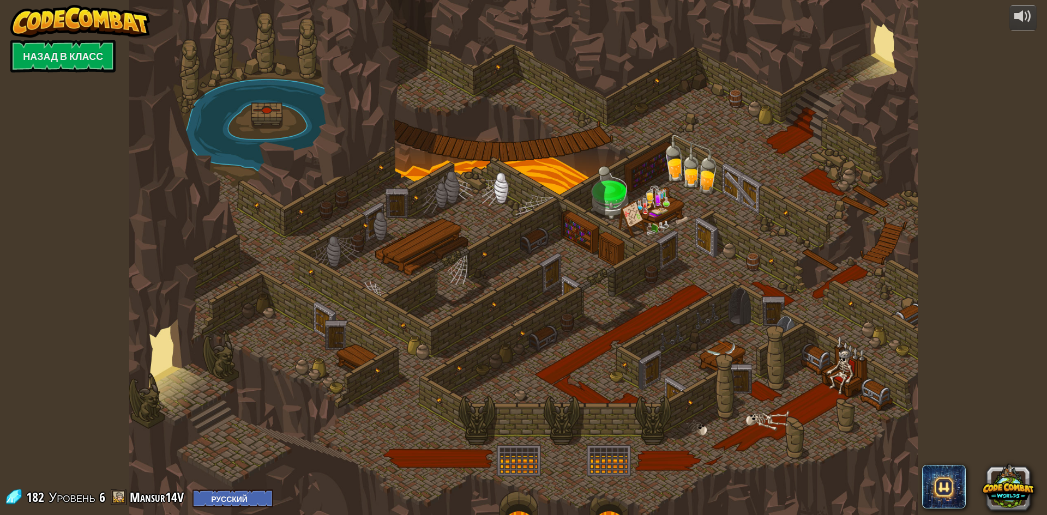
select select "ru"
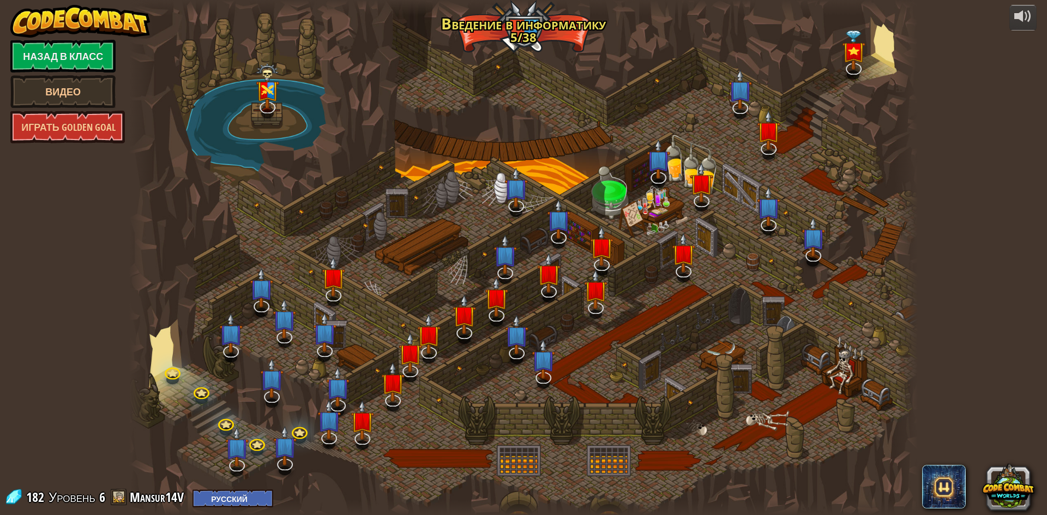
select select "ru"
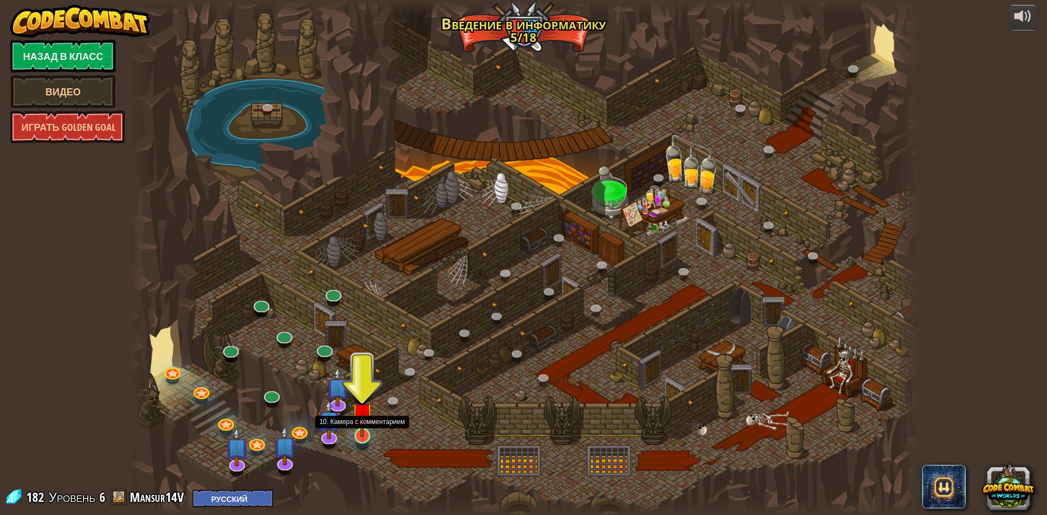
click at [366, 430] on img at bounding box center [362, 413] width 21 height 49
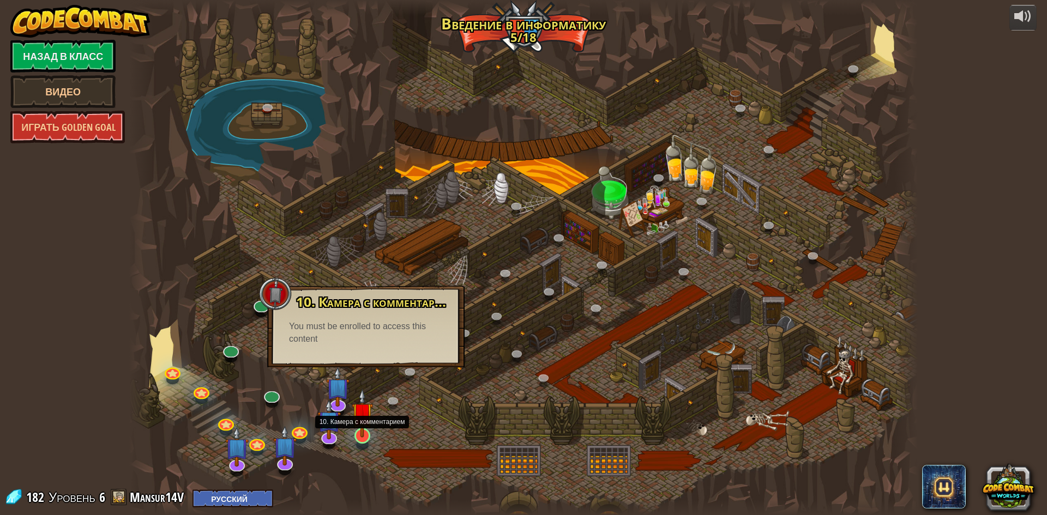
click at [367, 419] on img at bounding box center [362, 413] width 21 height 49
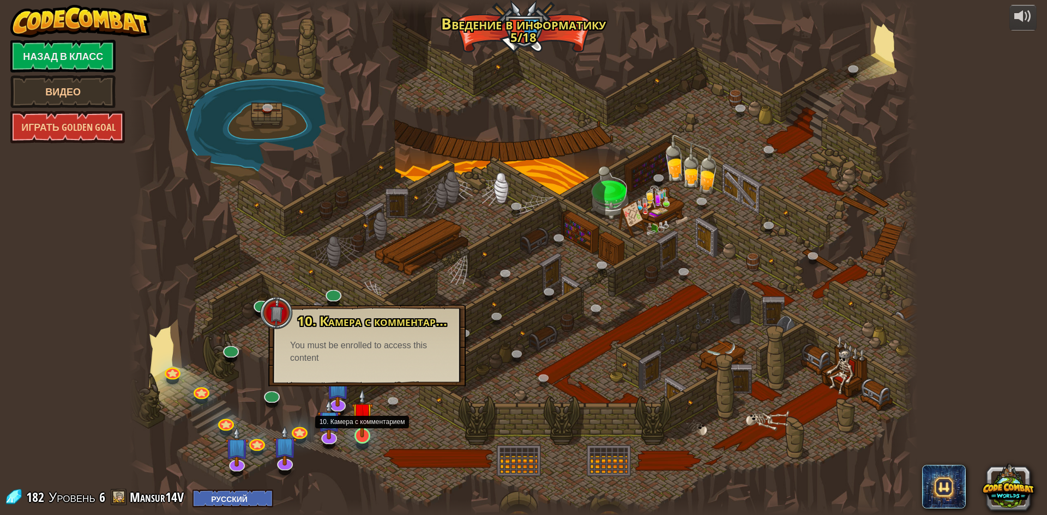
drag, startPoint x: 364, startPoint y: 423, endPoint x: 359, endPoint y: 428, distance: 7.3
click at [364, 424] on img at bounding box center [362, 413] width 21 height 49
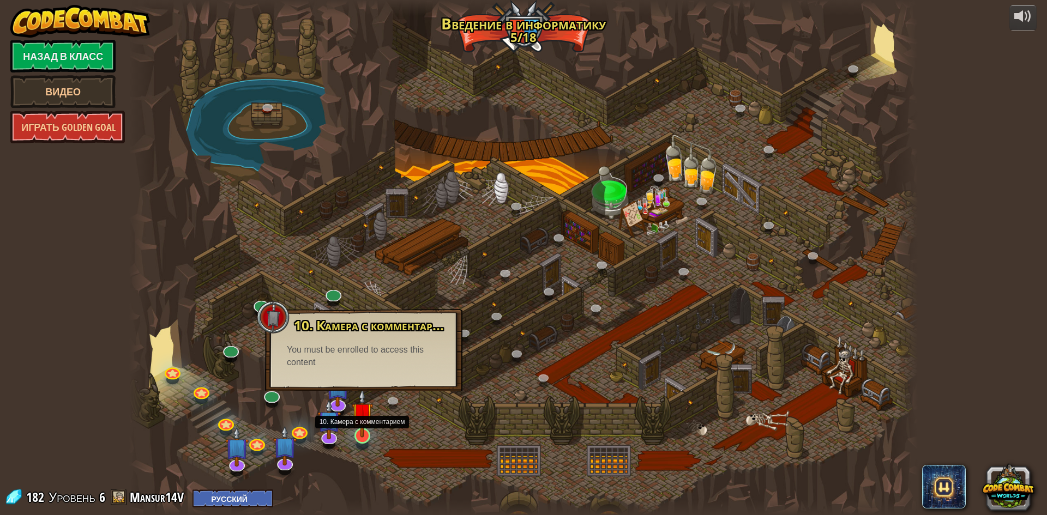
click at [357, 432] on img at bounding box center [362, 413] width 21 height 49
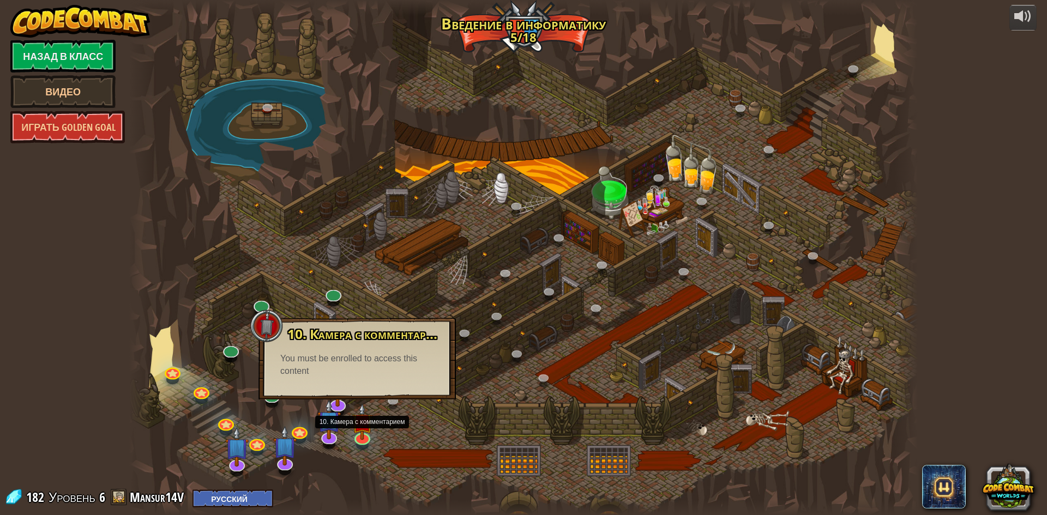
click at [346, 477] on div at bounding box center [523, 257] width 789 height 515
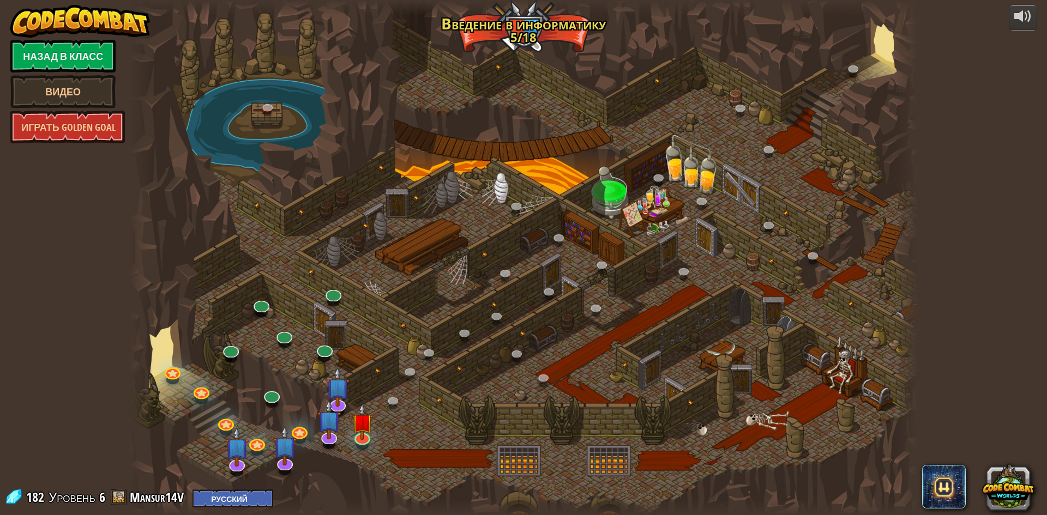
click at [362, 450] on div at bounding box center [362, 445] width 13 height 9
click at [364, 444] on link at bounding box center [362, 435] width 22 height 22
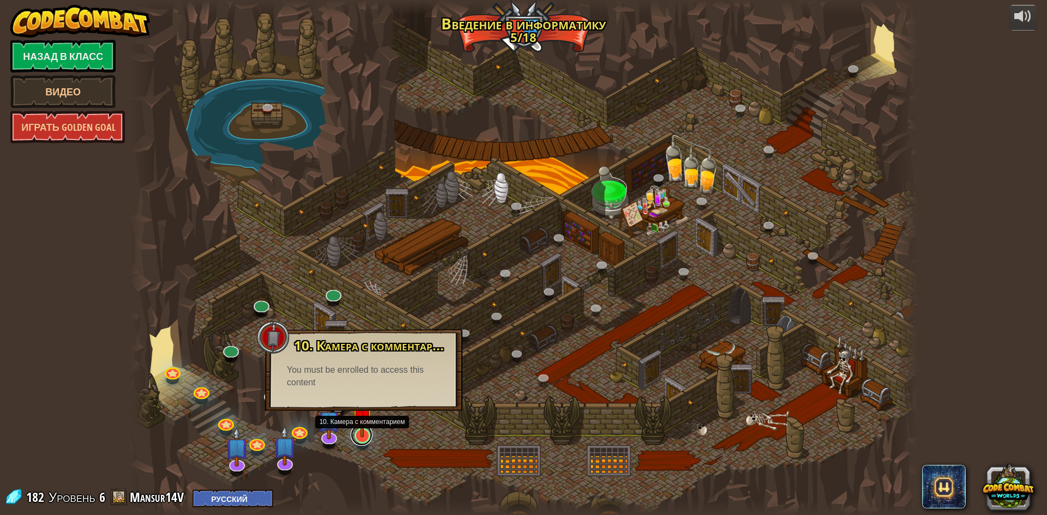
click at [360, 444] on link at bounding box center [362, 435] width 22 height 22
click at [360, 444] on div "25. Врата [GEOGRAPHIC_DATA] (Заблокировано) Спасайтесь из подземелий Китгарда и…" at bounding box center [523, 257] width 789 height 515
click at [362, 443] on link at bounding box center [362, 435] width 22 height 22
click at [363, 443] on link at bounding box center [362, 435] width 22 height 22
click at [363, 442] on link at bounding box center [362, 435] width 22 height 22
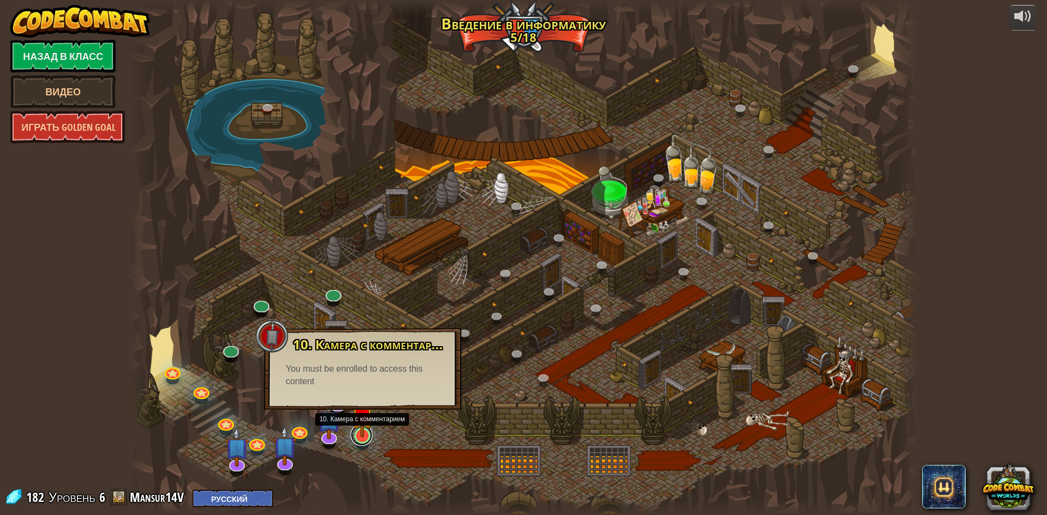
click at [364, 441] on link at bounding box center [362, 435] width 22 height 22
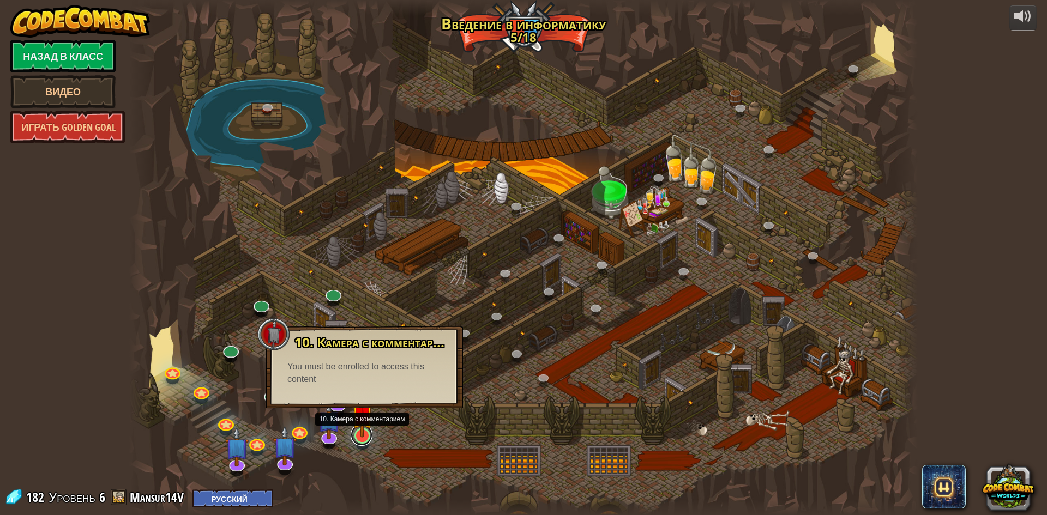
click at [364, 438] on link at bounding box center [362, 435] width 22 height 22
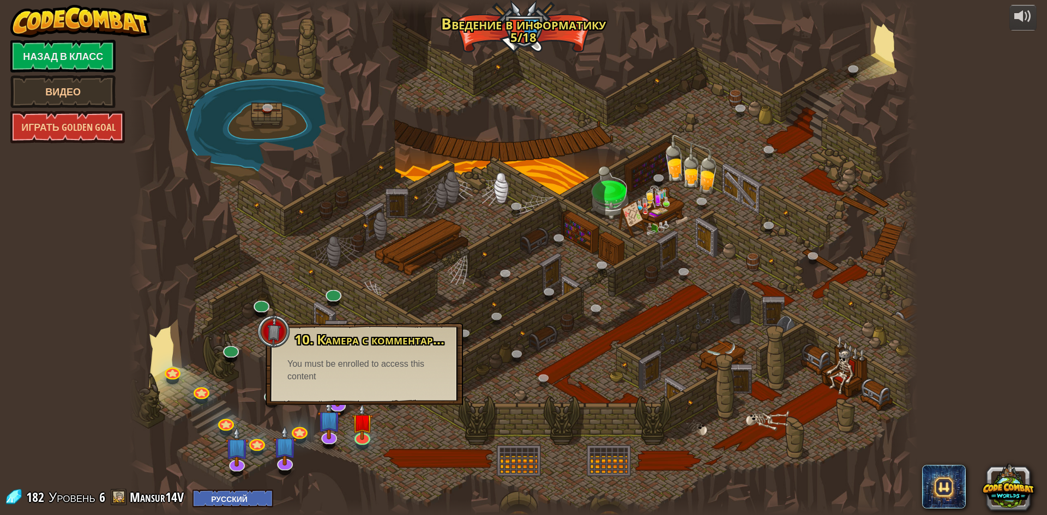
click at [336, 396] on div "10. Камера с комментарием Ты заперт в тюремной камере вместе с [PERSON_NAME]! С…" at bounding box center [364, 364] width 197 height 82
drag, startPoint x: 272, startPoint y: 328, endPoint x: 273, endPoint y: 334, distance: 5.7
click at [272, 328] on div at bounding box center [273, 331] width 33 height 33
click at [366, 435] on img at bounding box center [362, 413] width 21 height 49
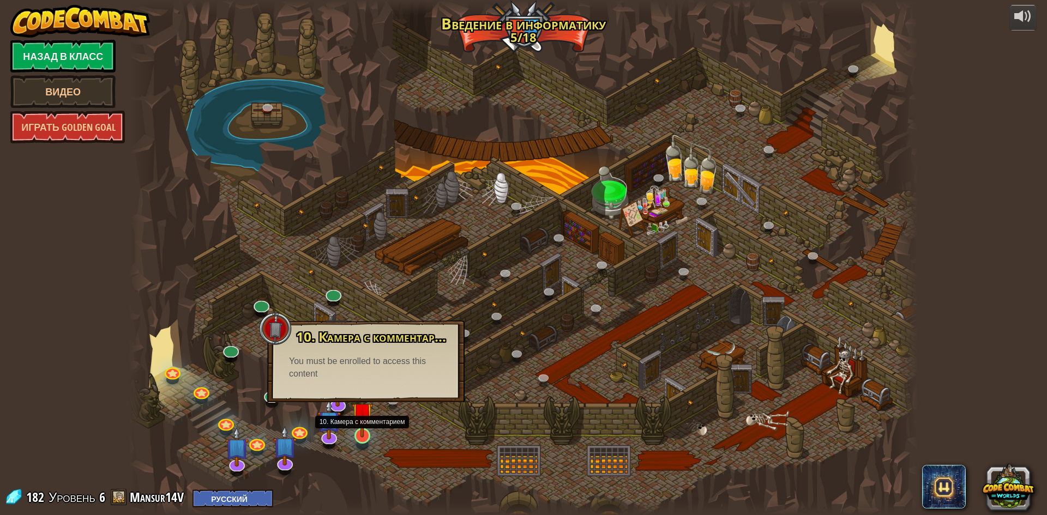
click at [366, 435] on img at bounding box center [362, 413] width 21 height 49
drag, startPoint x: 366, startPoint y: 435, endPoint x: 357, endPoint y: 443, distance: 12.4
click at [365, 435] on img at bounding box center [362, 422] width 21 height 37
